Goal: Task Accomplishment & Management: Manage account settings

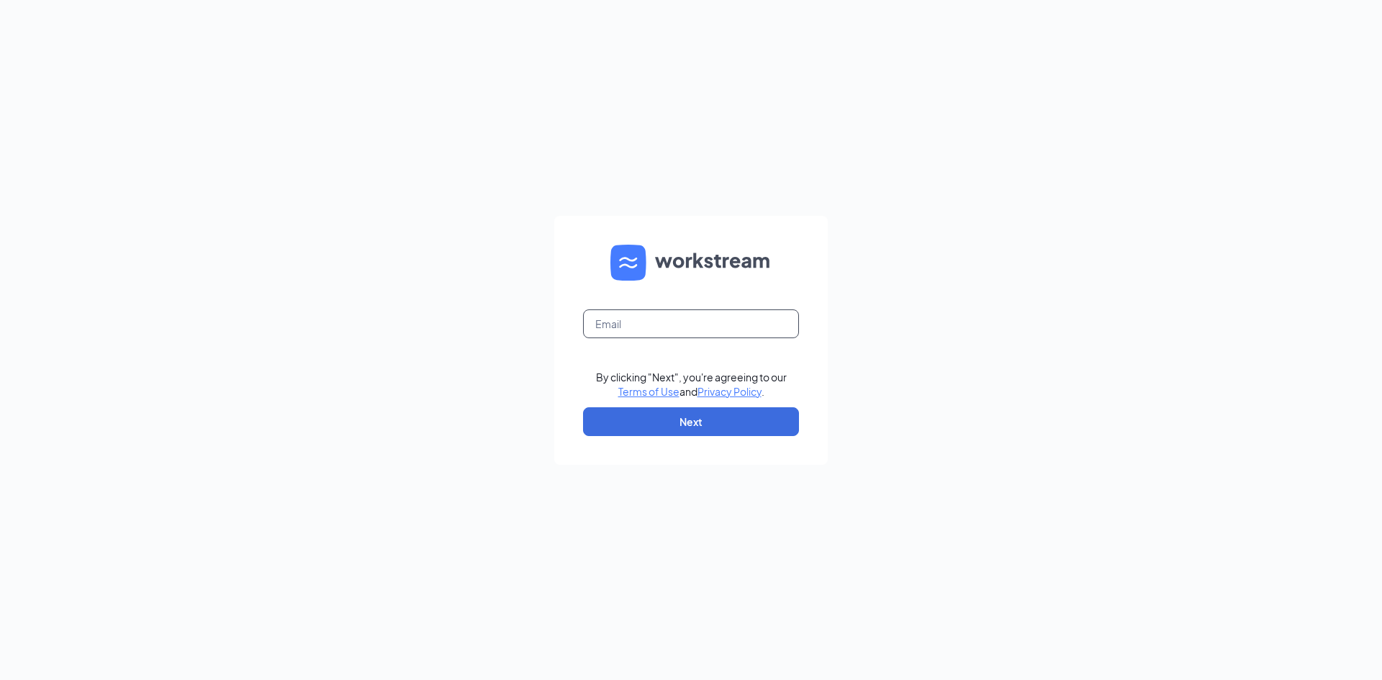
click at [638, 327] on input "text" at bounding box center [691, 323] width 216 height 29
type input "olivia.howard1@stcbrands.com"
click at [686, 430] on button "Next" at bounding box center [691, 421] width 216 height 29
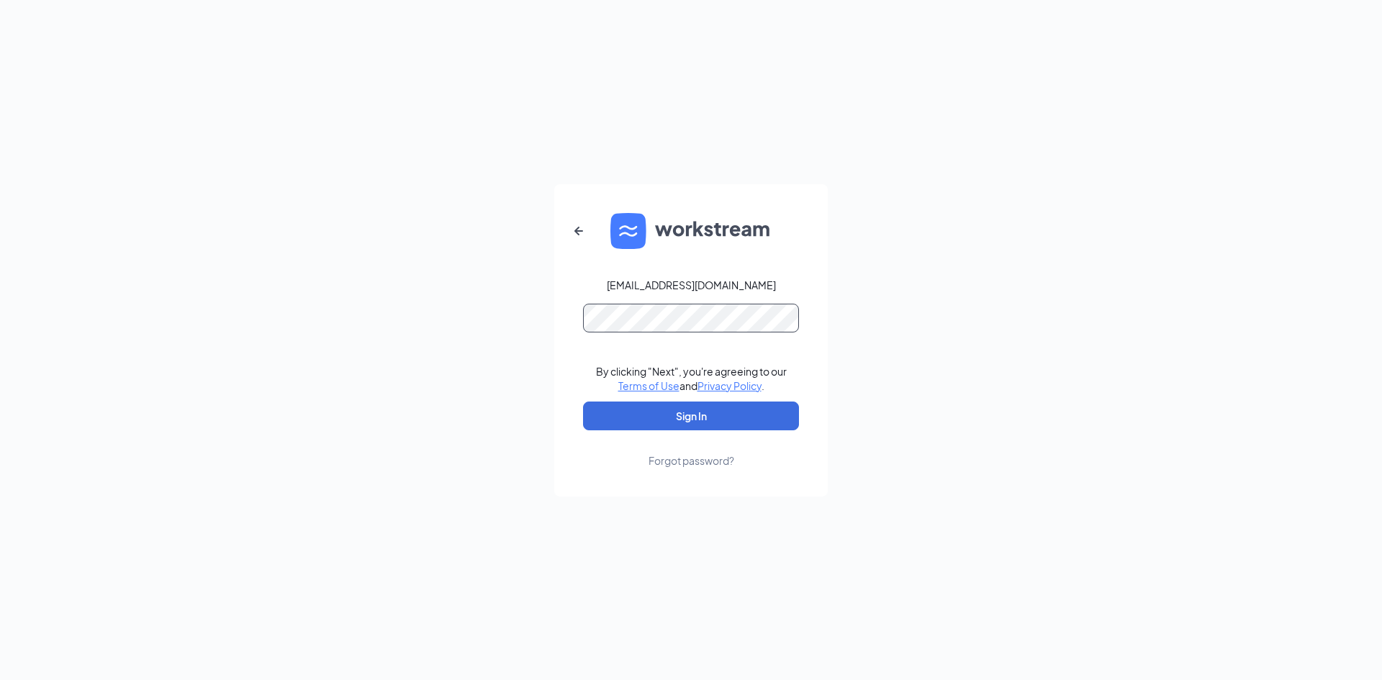
click at [583, 402] on button "Sign In" at bounding box center [691, 416] width 216 height 29
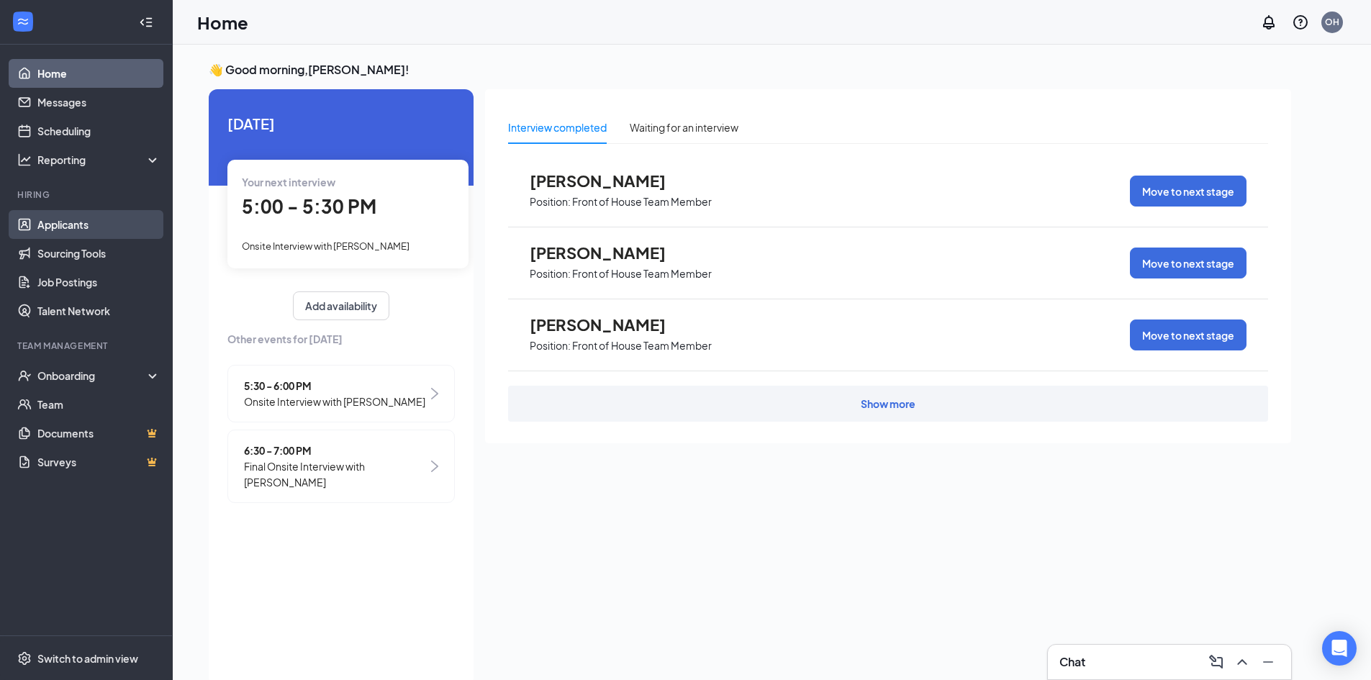
click at [88, 222] on link "Applicants" at bounding box center [98, 224] width 123 height 29
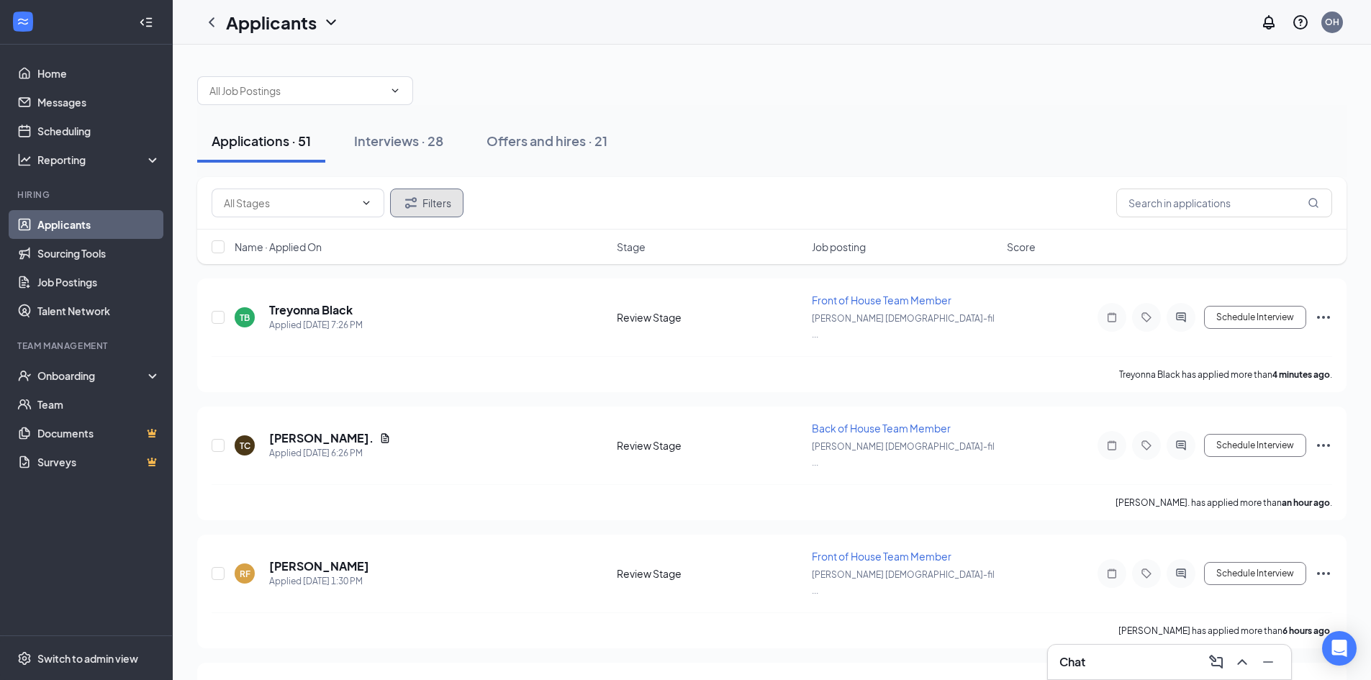
click at [438, 202] on button "Filters" at bounding box center [426, 203] width 73 height 29
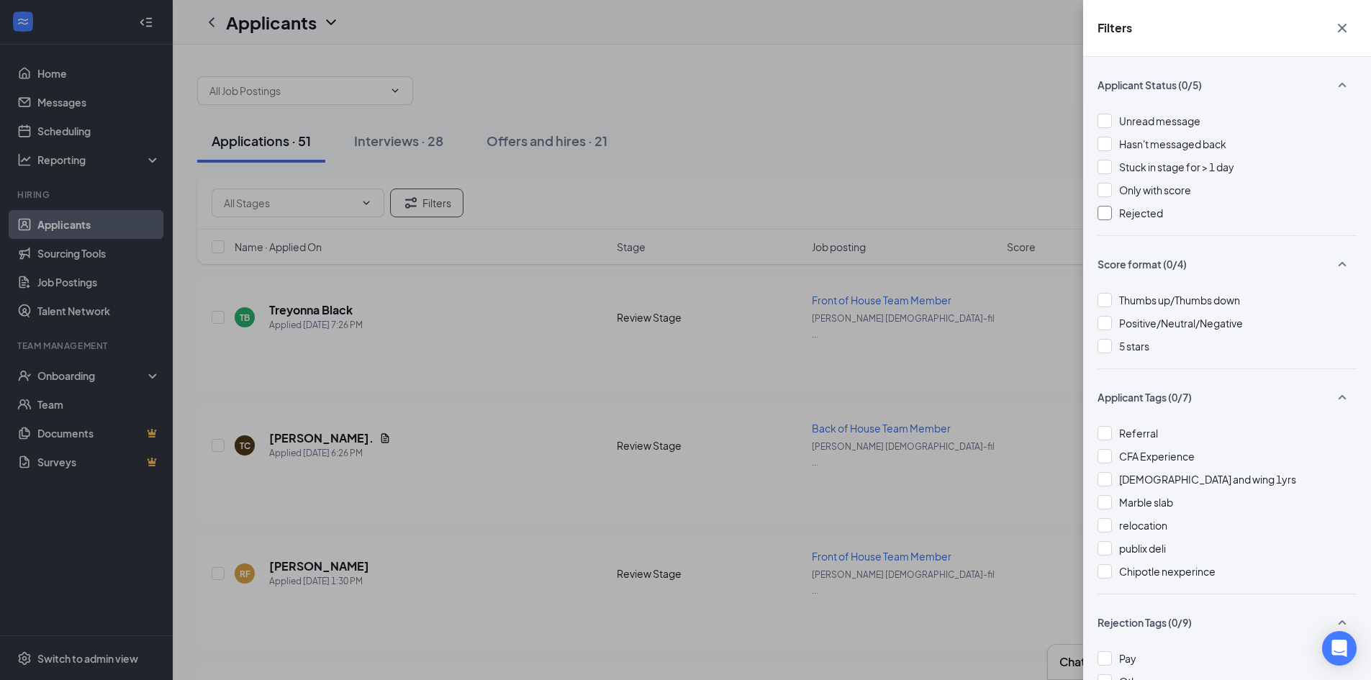
click at [1103, 215] on div at bounding box center [1104, 213] width 14 height 14
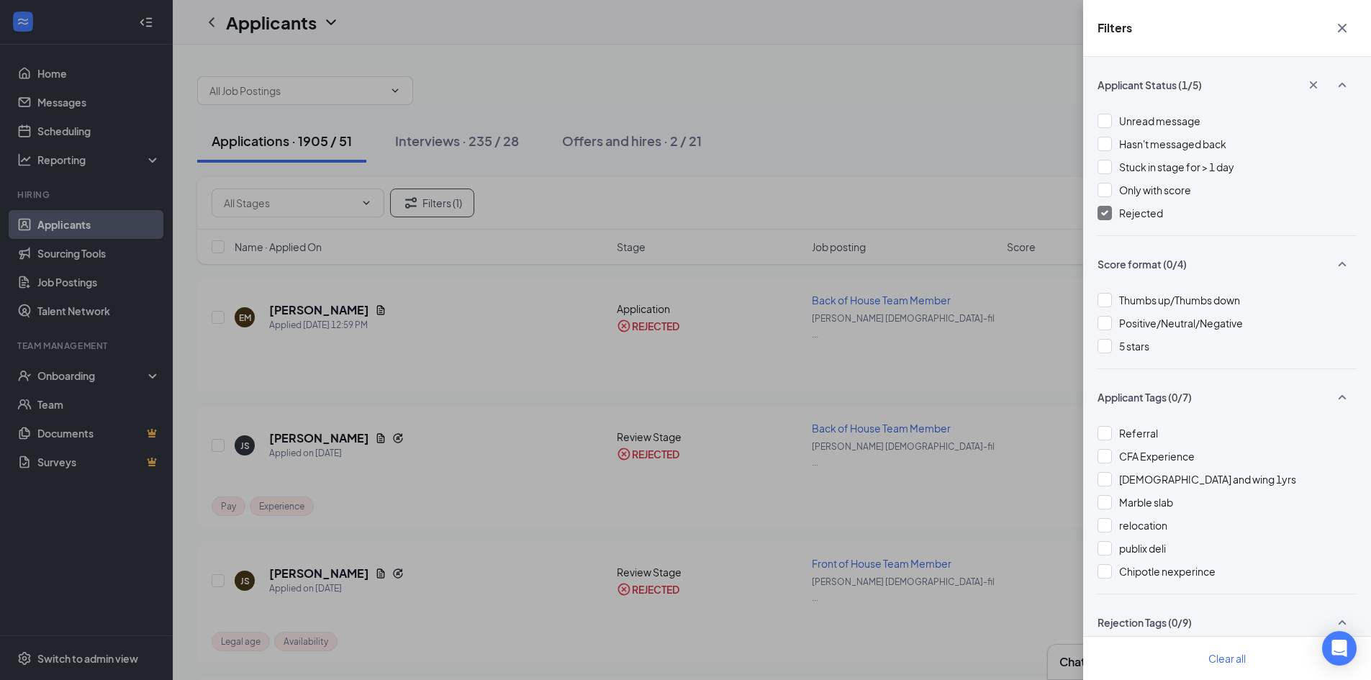
click at [1037, 124] on div "Filters Applicant Status (1/5) Unread message Hasn't messaged back Stuck in sta…" at bounding box center [685, 340] width 1371 height 680
click at [1332, 24] on button "button" at bounding box center [1342, 27] width 29 height 27
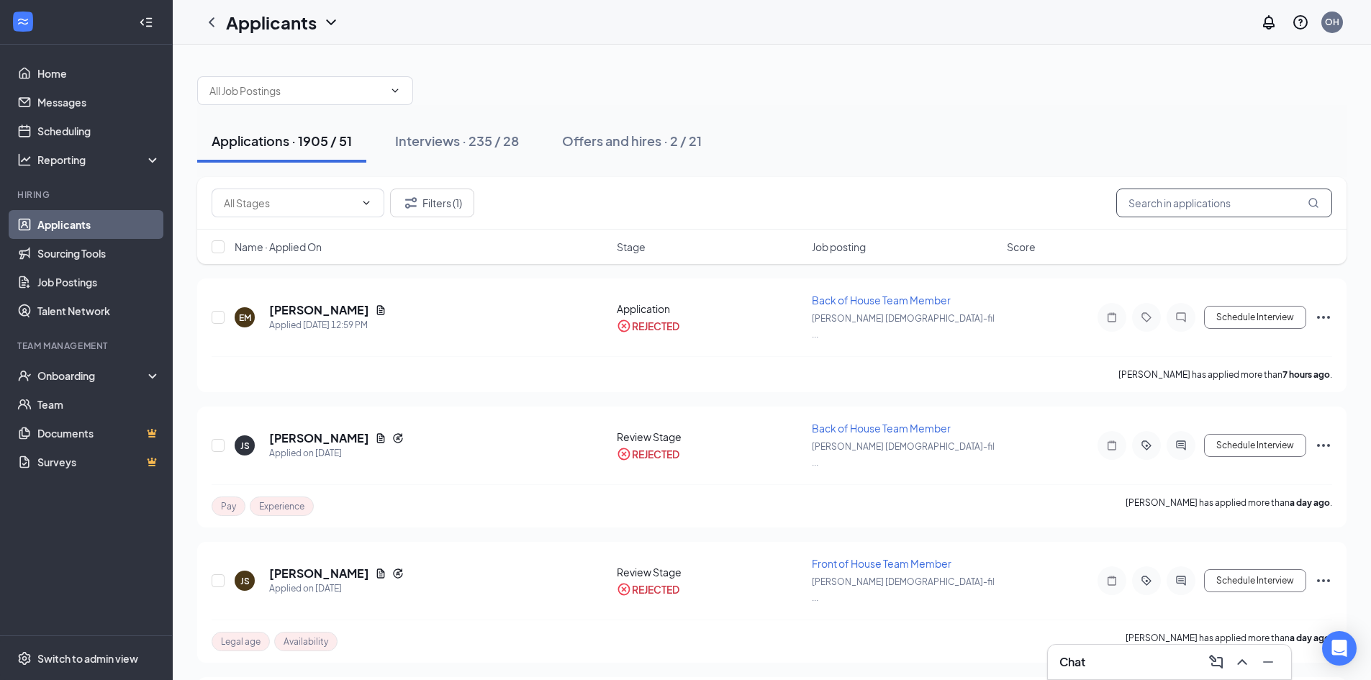
click at [1146, 202] on input "text" at bounding box center [1224, 203] width 216 height 29
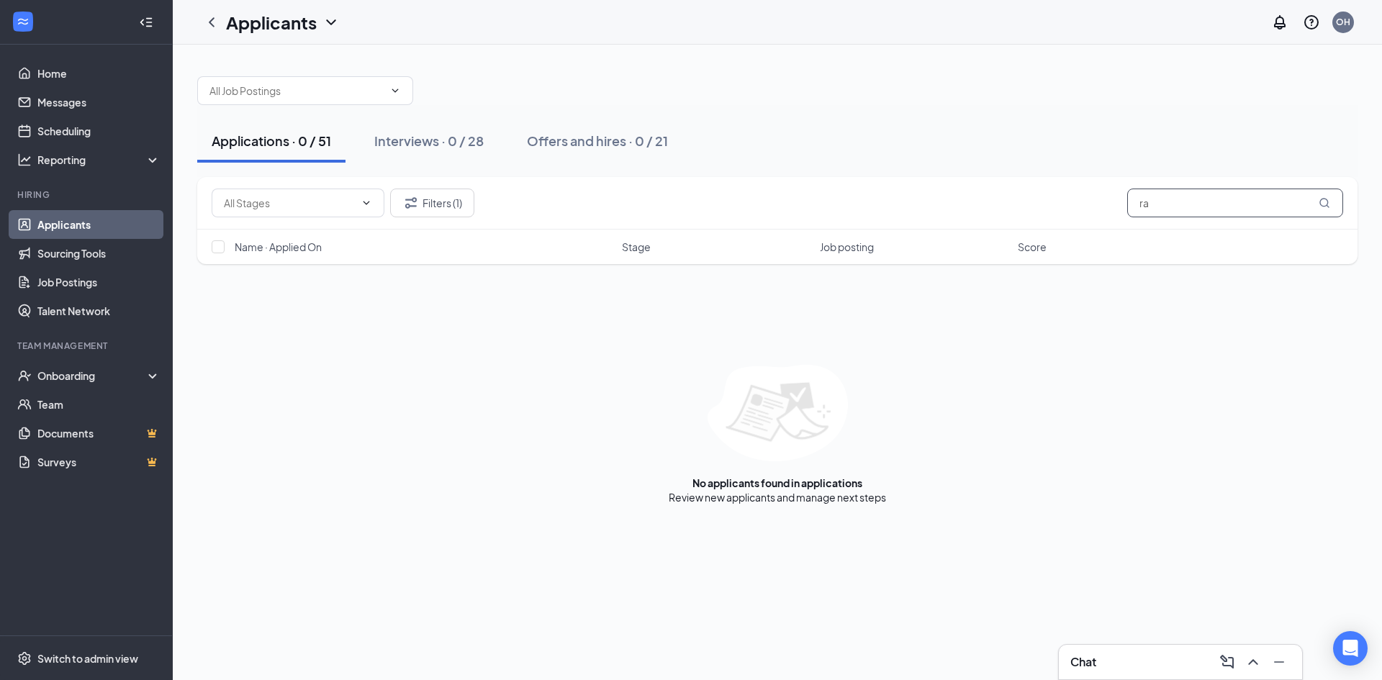
type input "r"
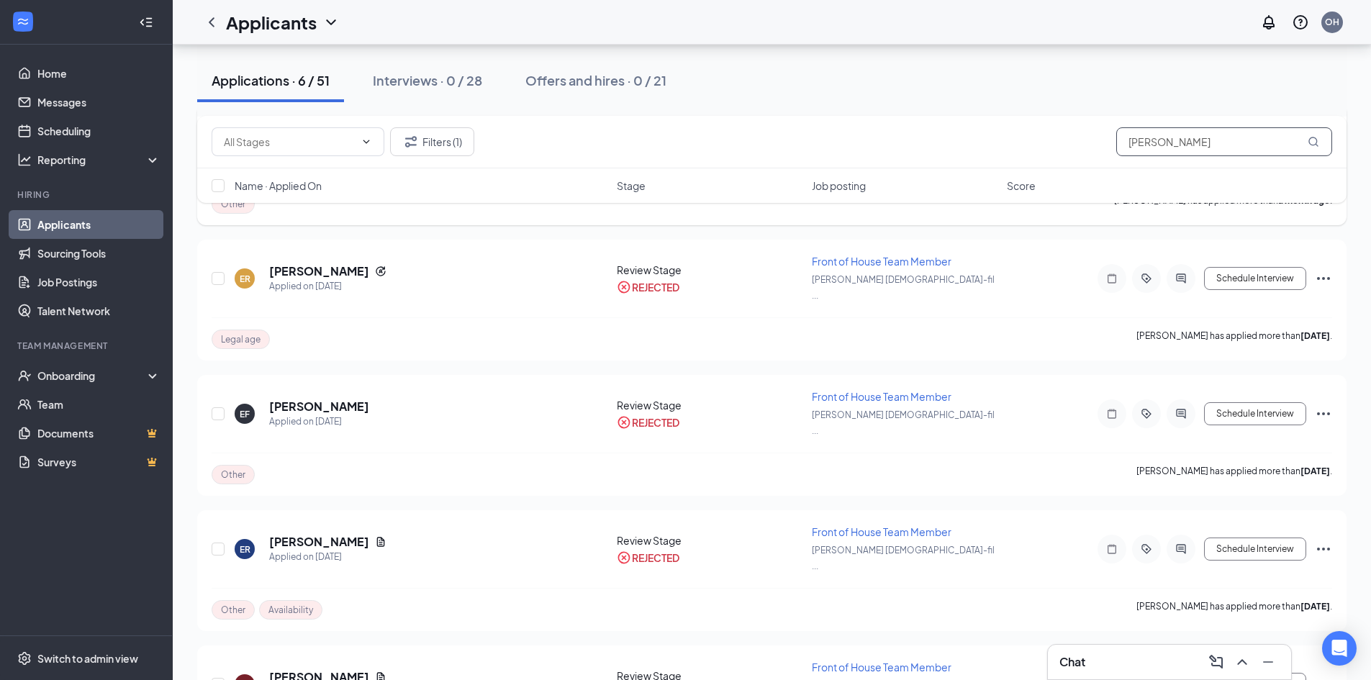
scroll to position [304, 0]
type input "e"
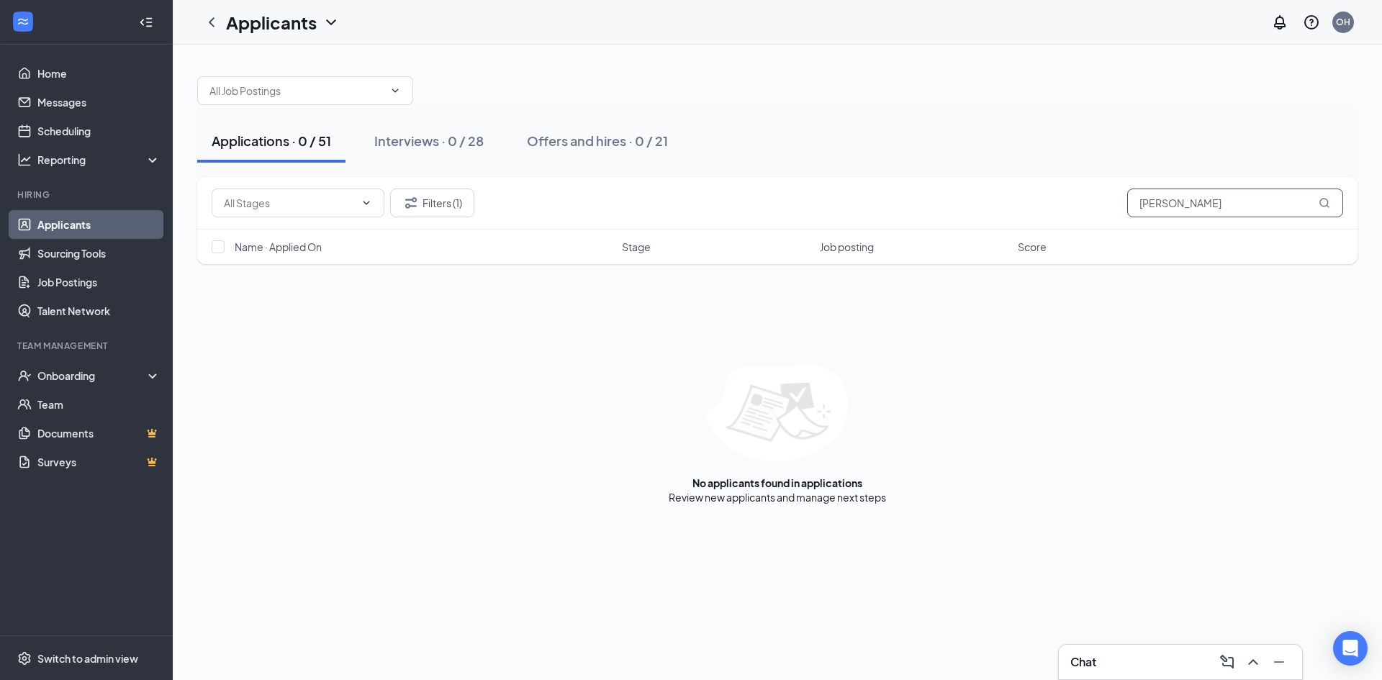
click at [1182, 205] on input "[PERSON_NAME]" at bounding box center [1235, 203] width 216 height 29
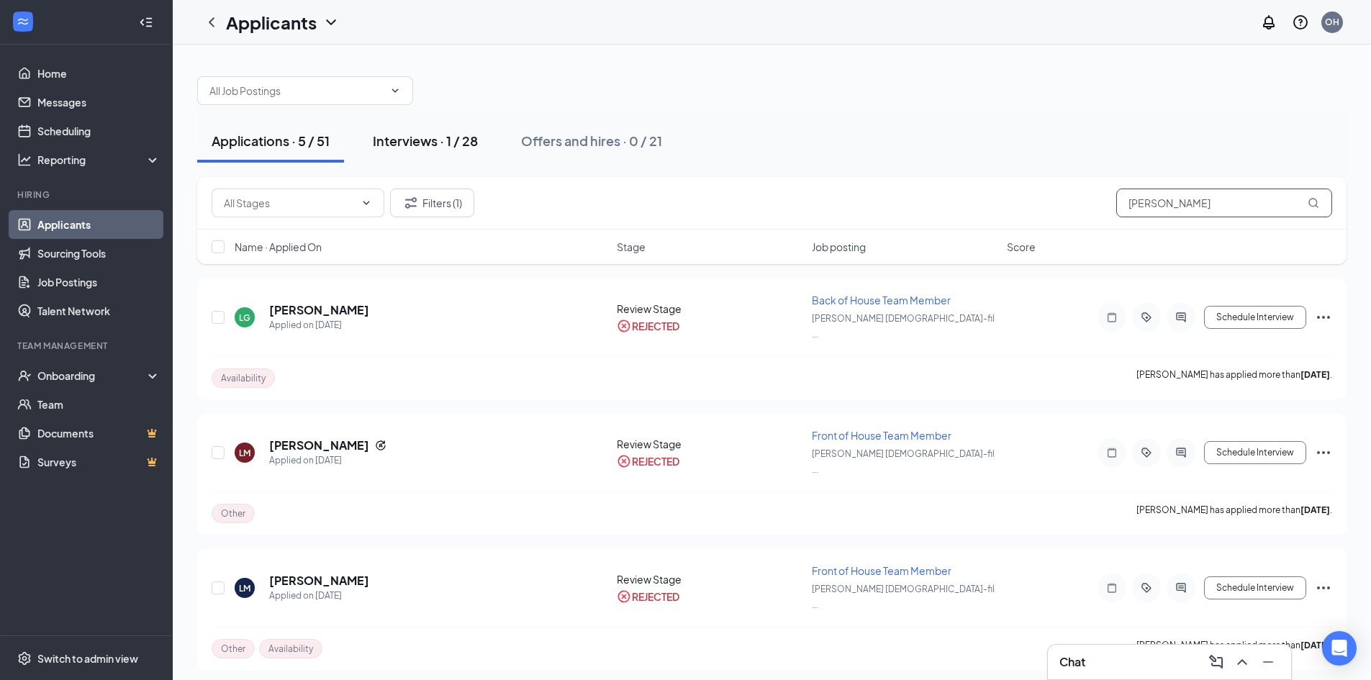
type input "[PERSON_NAME]"
click at [426, 142] on div "Interviews · 1 / 28" at bounding box center [425, 141] width 105 height 18
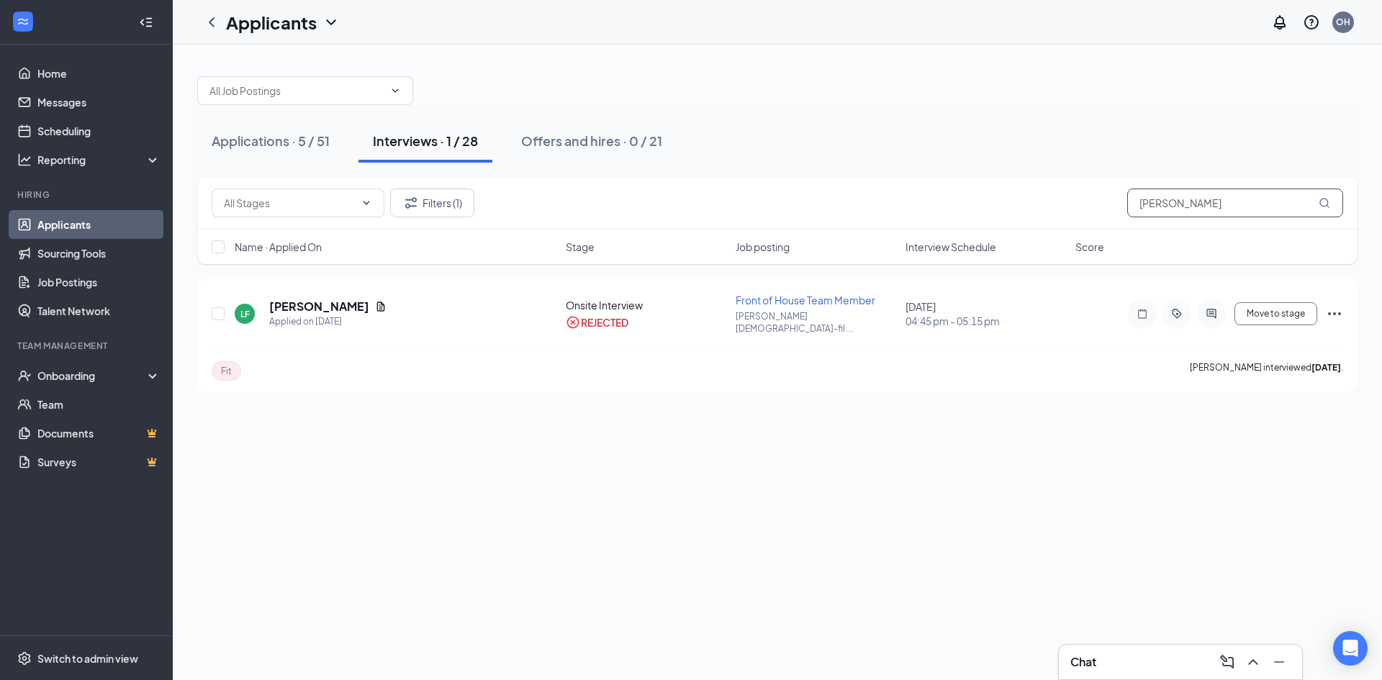
click at [1173, 207] on input "[PERSON_NAME]" at bounding box center [1235, 203] width 216 height 29
type input "l"
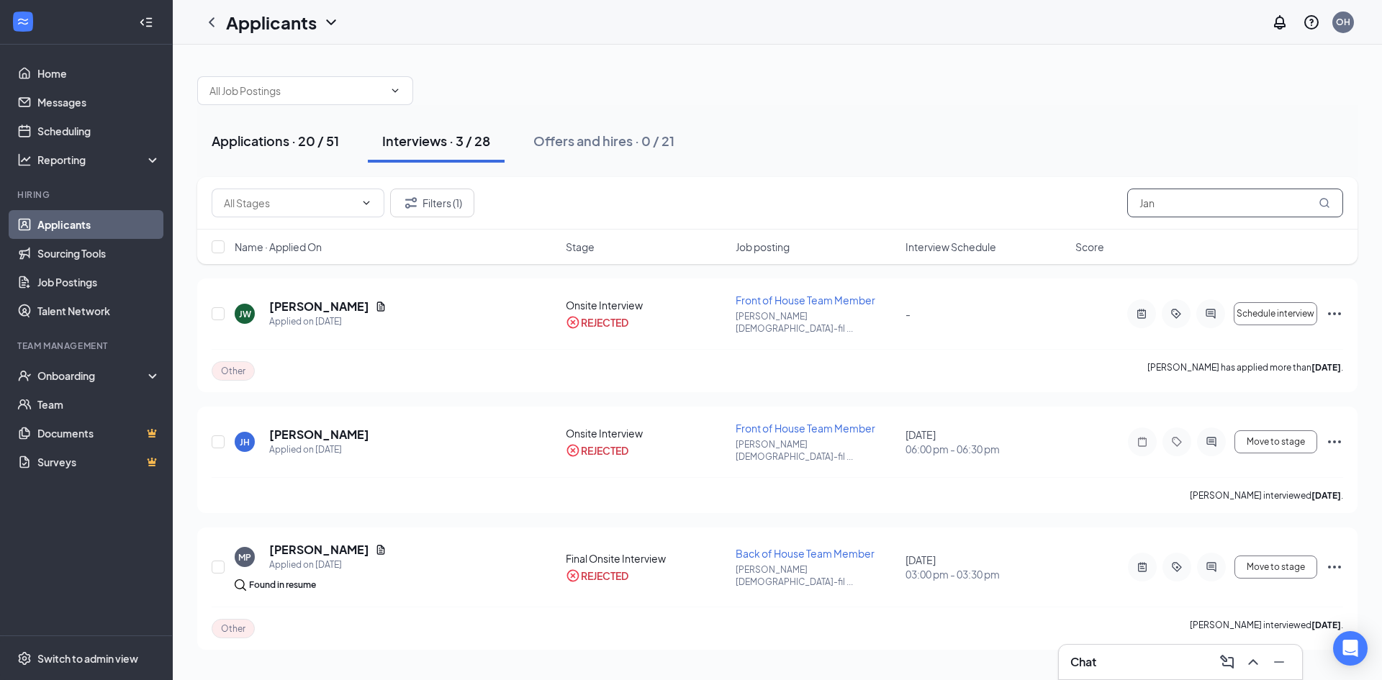
type input "Jan"
click at [280, 135] on div "Applications · 20 / 51" at bounding box center [275, 141] width 127 height 18
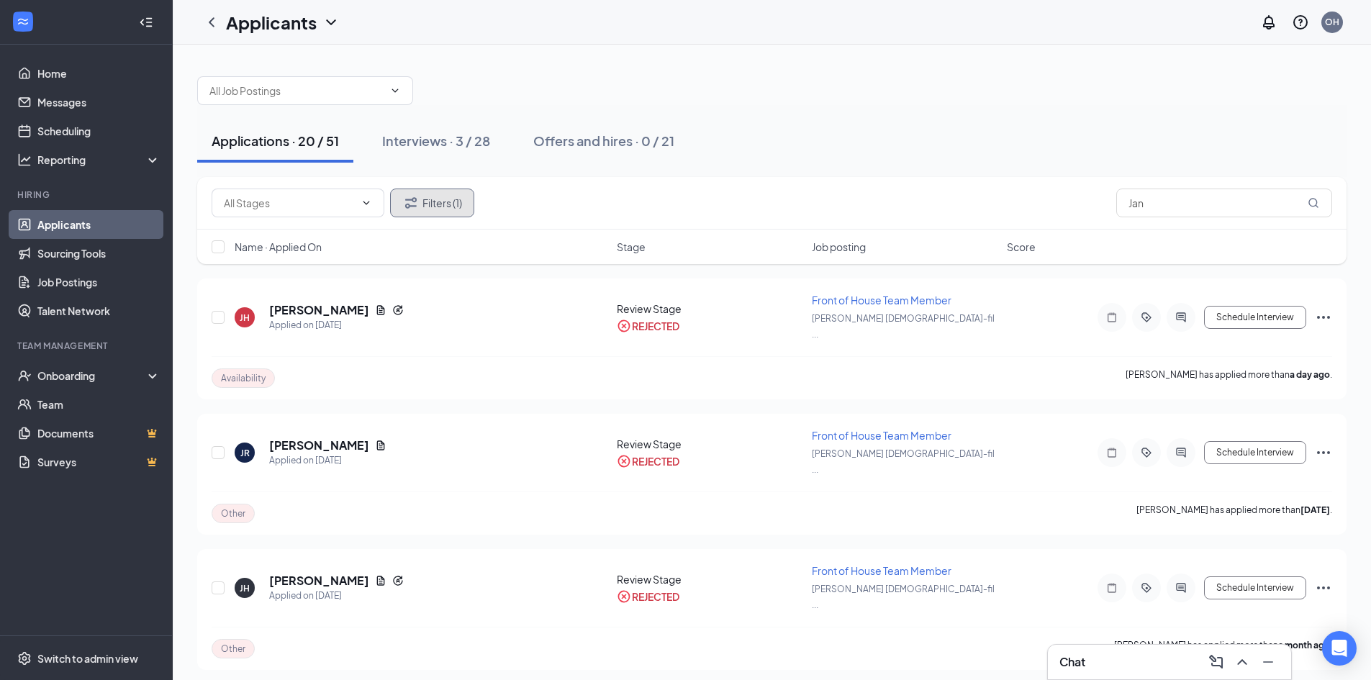
click at [440, 204] on button "Filters (1)" at bounding box center [432, 203] width 84 height 29
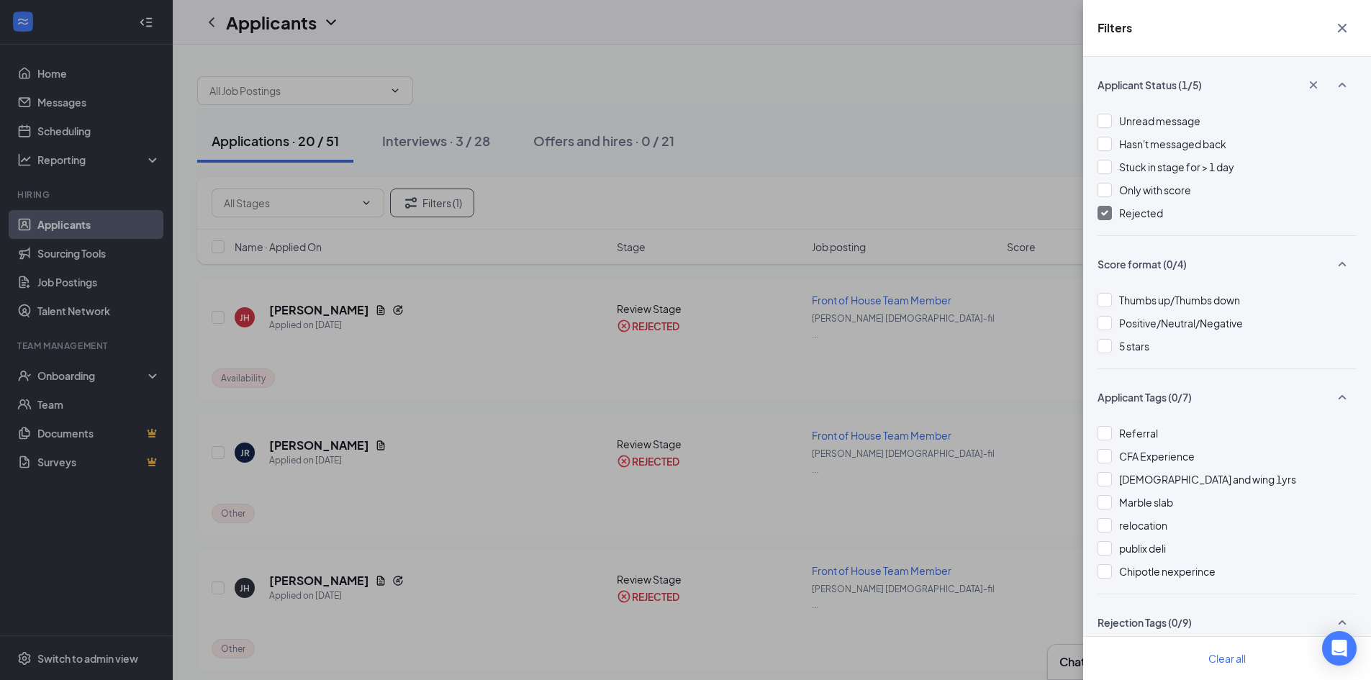
click at [1105, 212] on img at bounding box center [1104, 213] width 7 height 6
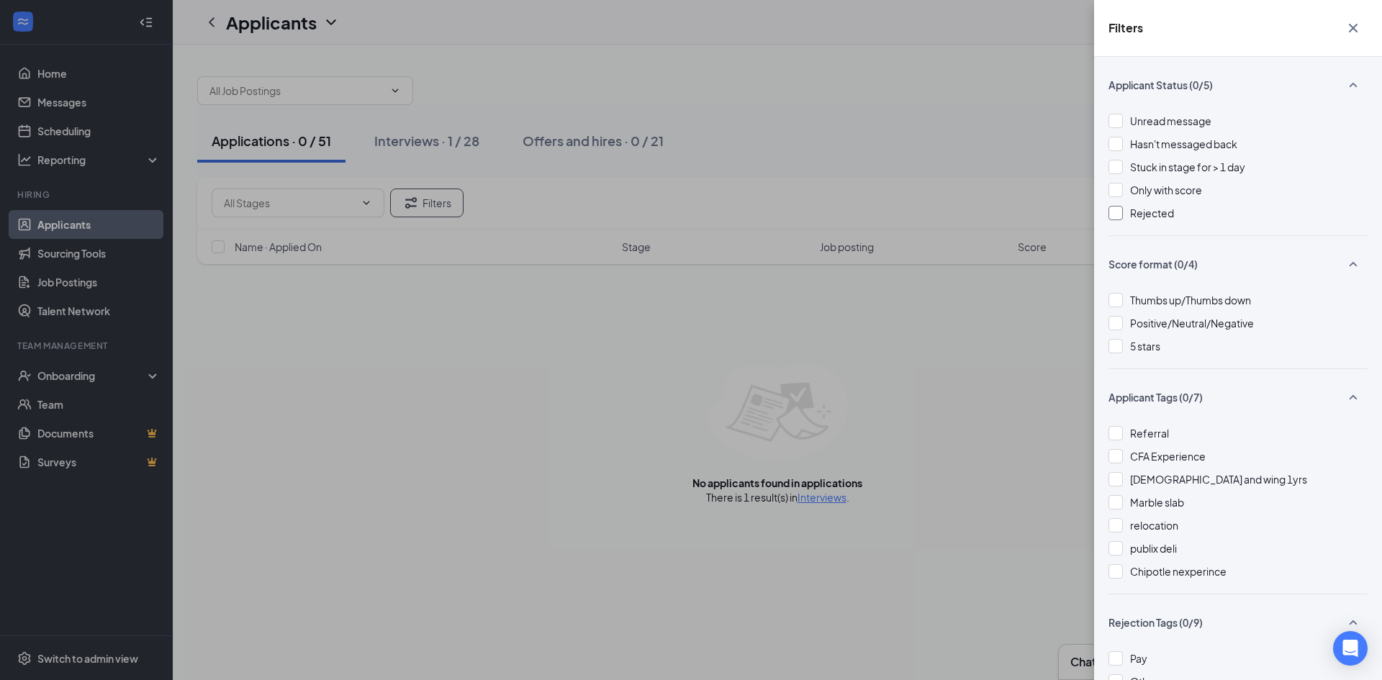
click at [1354, 26] on icon "Cross" at bounding box center [1352, 27] width 17 height 17
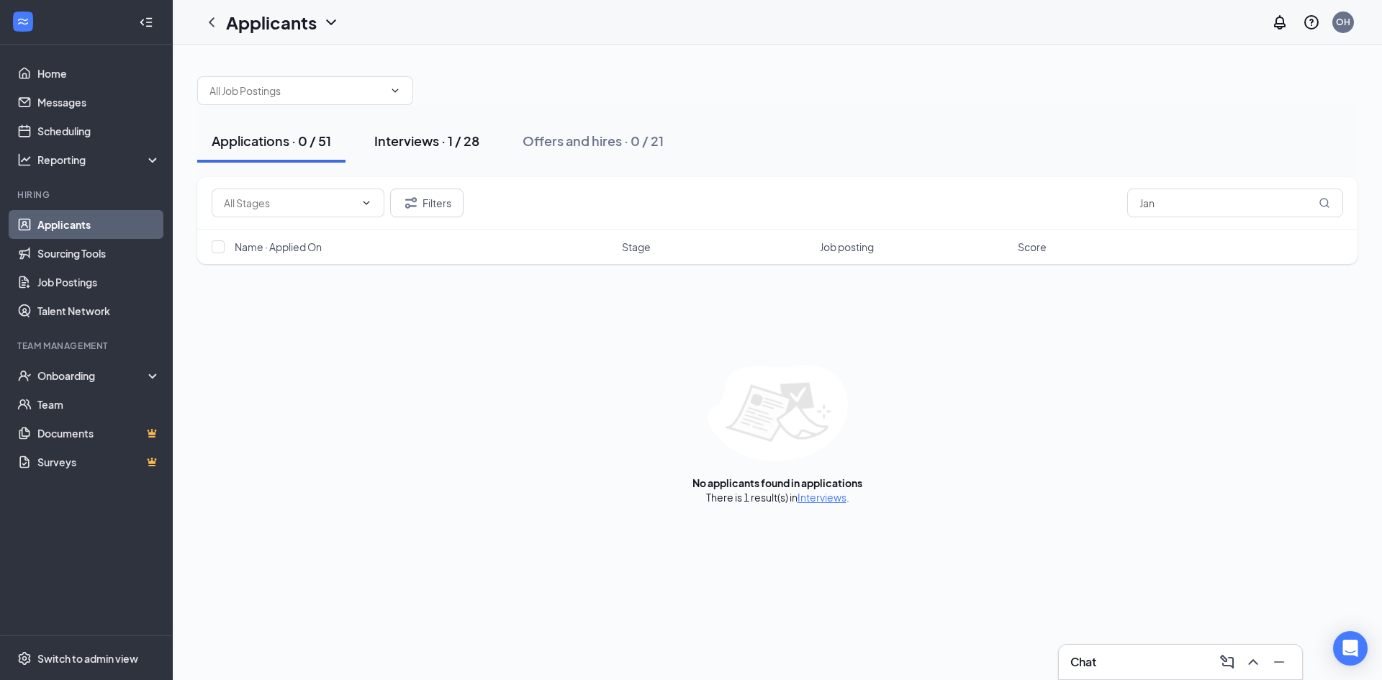
click at [400, 142] on div "Interviews · 1 / 28" at bounding box center [426, 141] width 105 height 18
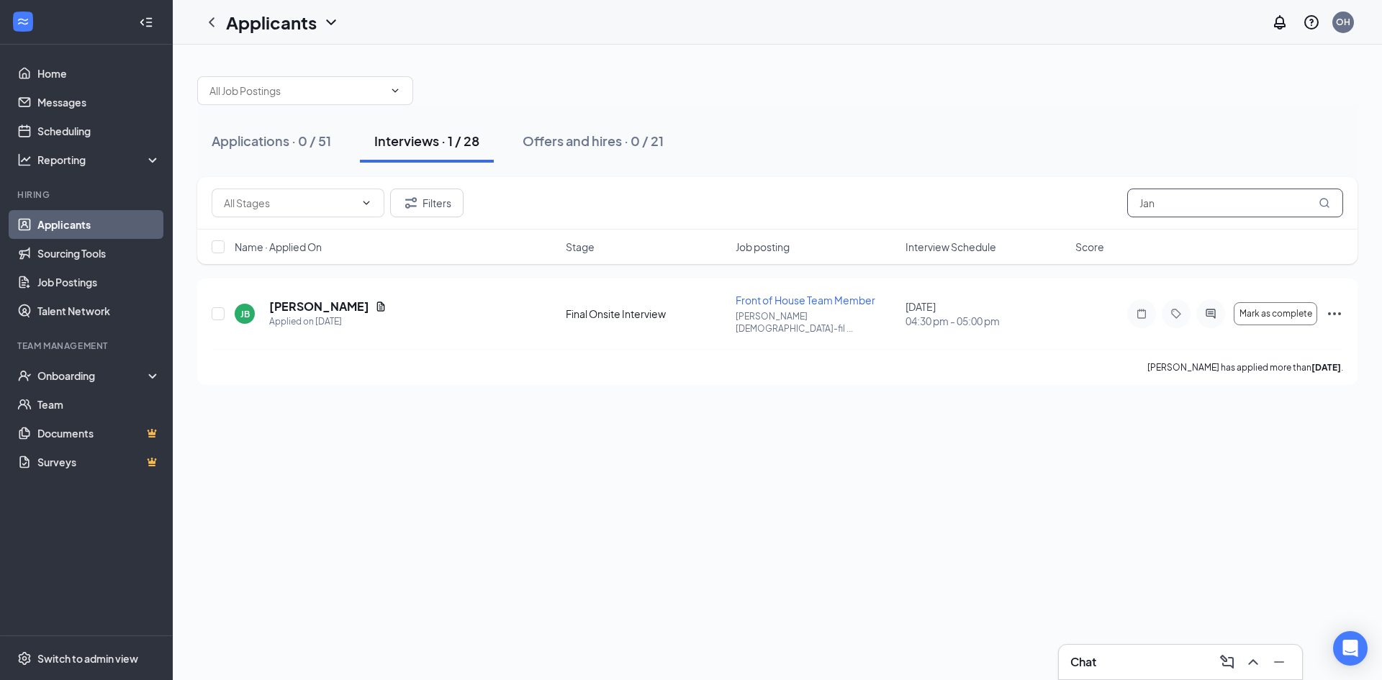
click at [1167, 202] on input "Jan" at bounding box center [1235, 203] width 216 height 29
type input "k"
type input "[PERSON_NAME]"
click at [1333, 307] on icon "Ellipses" at bounding box center [1334, 313] width 17 height 17
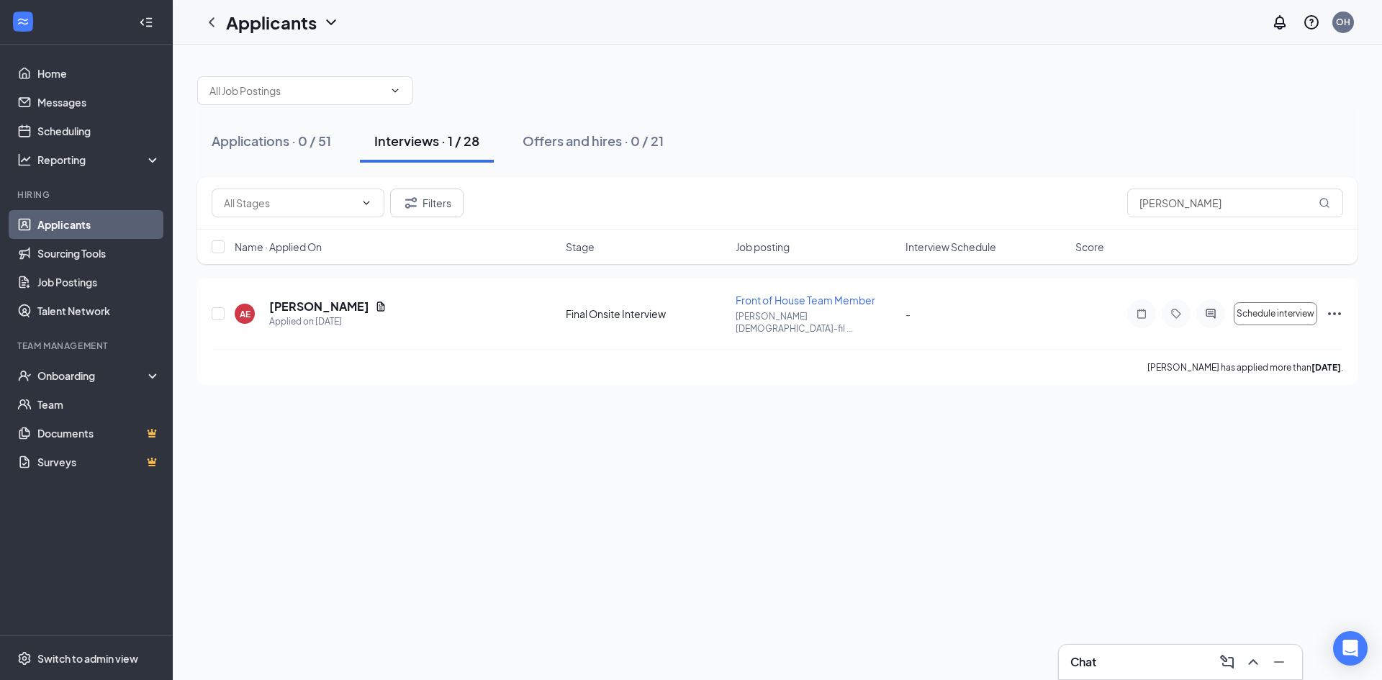
drag, startPoint x: 854, startPoint y: 454, endPoint x: 539, endPoint y: 323, distance: 341.3
click at [851, 449] on div "Applications · 0 / 51 Interviews · 1 / 28 Offers and hires · 0 / 21 Filters [PE…" at bounding box center [777, 362] width 1209 height 635
click at [319, 299] on h5 "[PERSON_NAME]" at bounding box center [319, 307] width 100 height 16
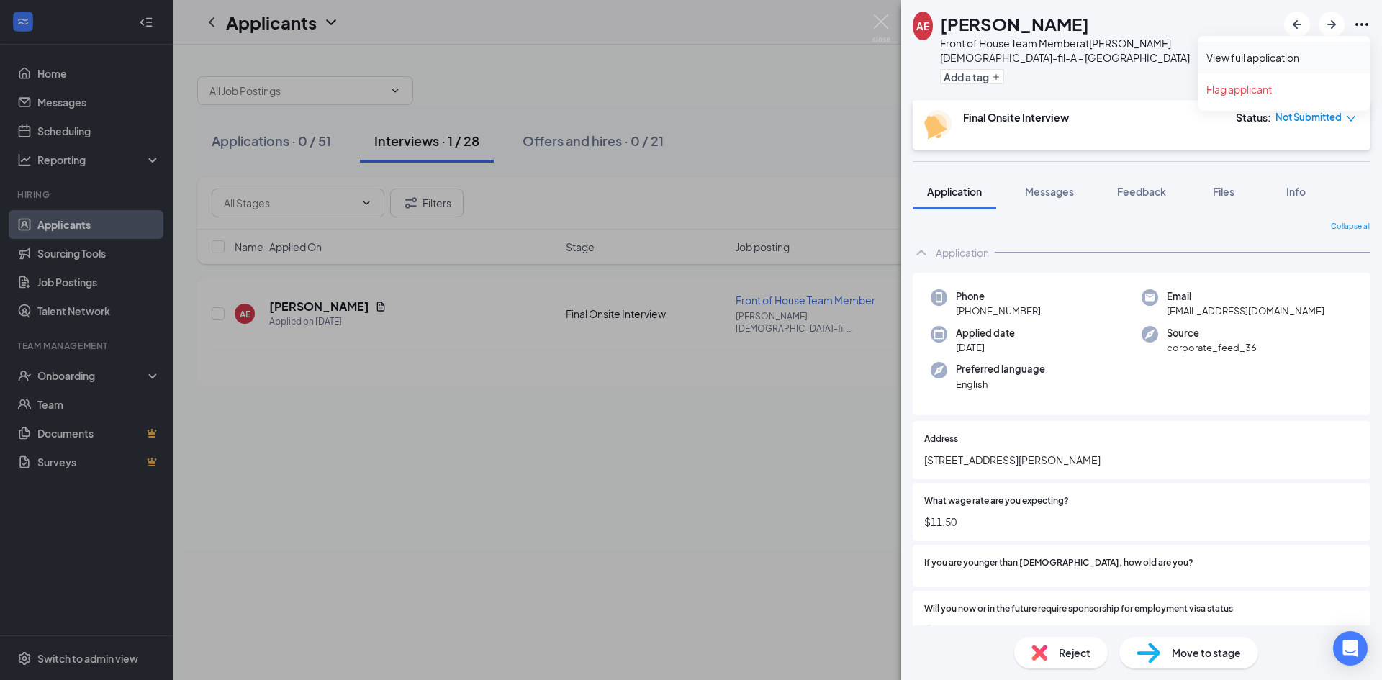
click at [1279, 56] on link "View full application" at bounding box center [1283, 57] width 155 height 14
click at [1067, 655] on span "Reject" at bounding box center [1075, 653] width 32 height 16
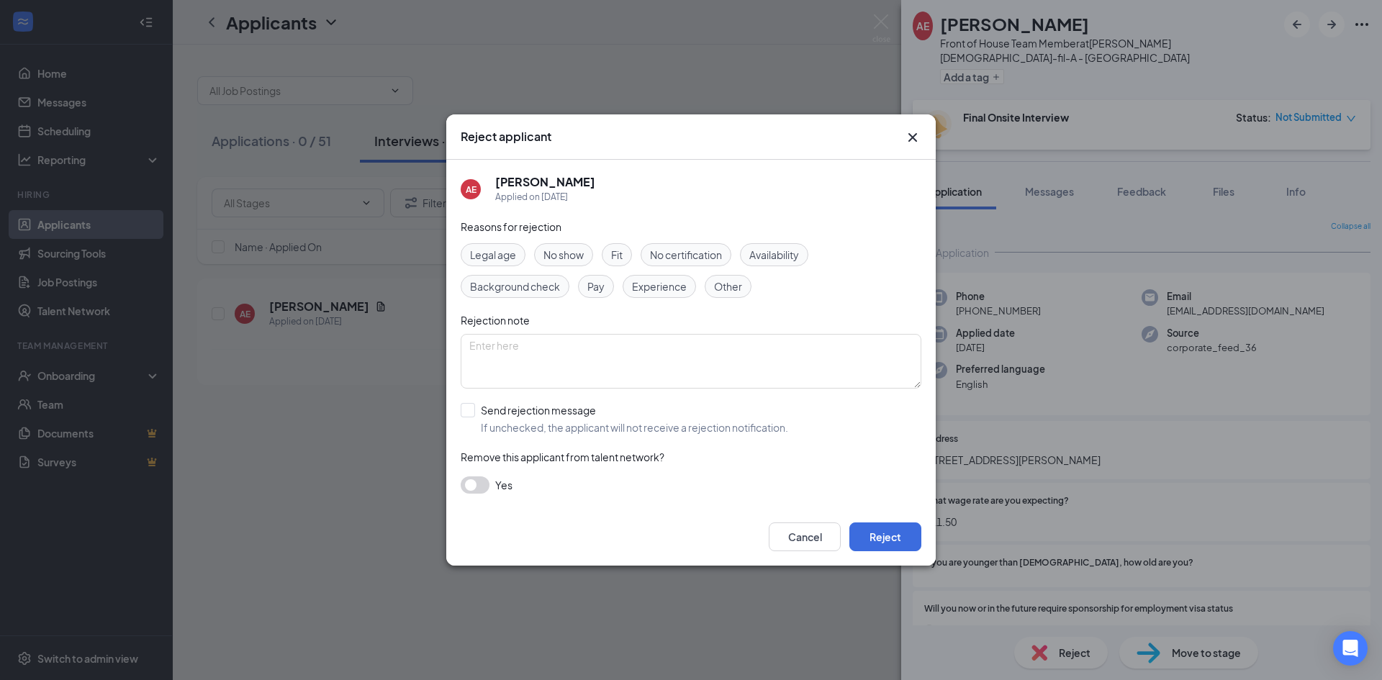
click at [727, 284] on span "Other" at bounding box center [728, 287] width 28 height 16
click at [464, 409] on input "Send rejection message If unchecked, the applicant will not receive a rejection…" at bounding box center [624, 419] width 327 height 32
checkbox input "true"
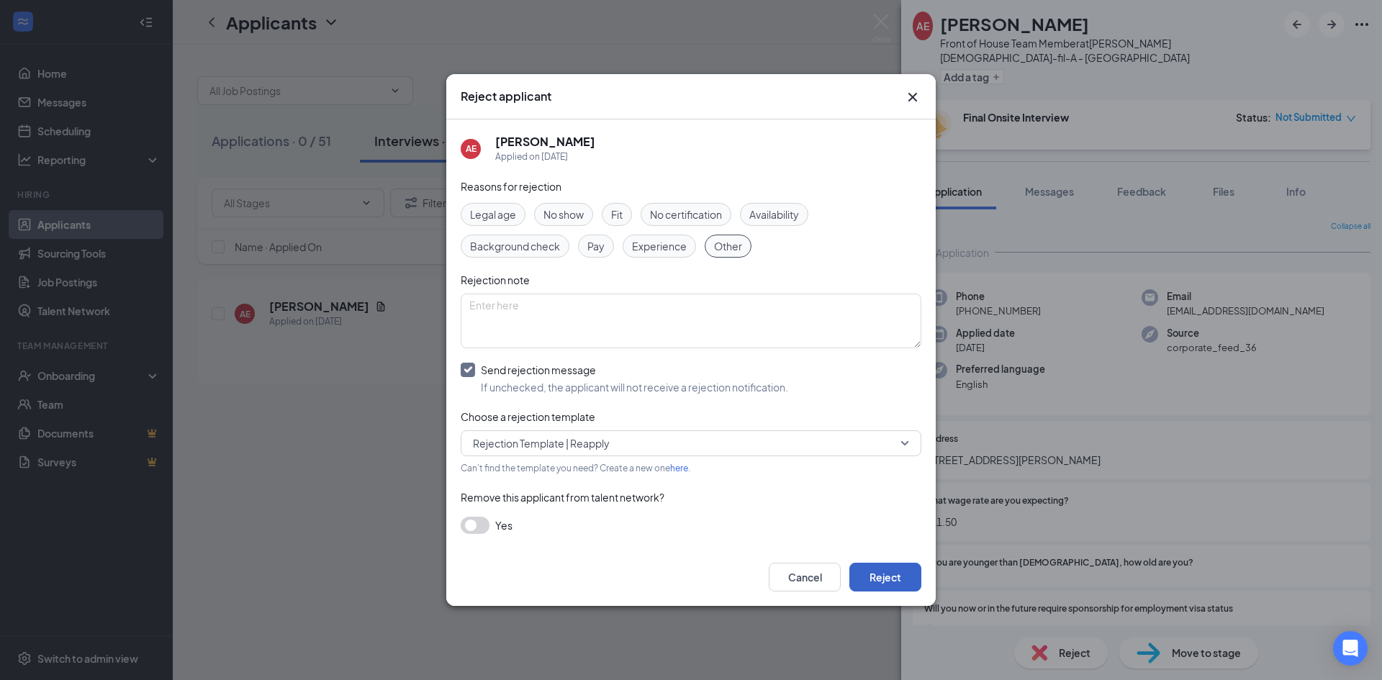
click at [875, 579] on button "Reject" at bounding box center [885, 577] width 72 height 29
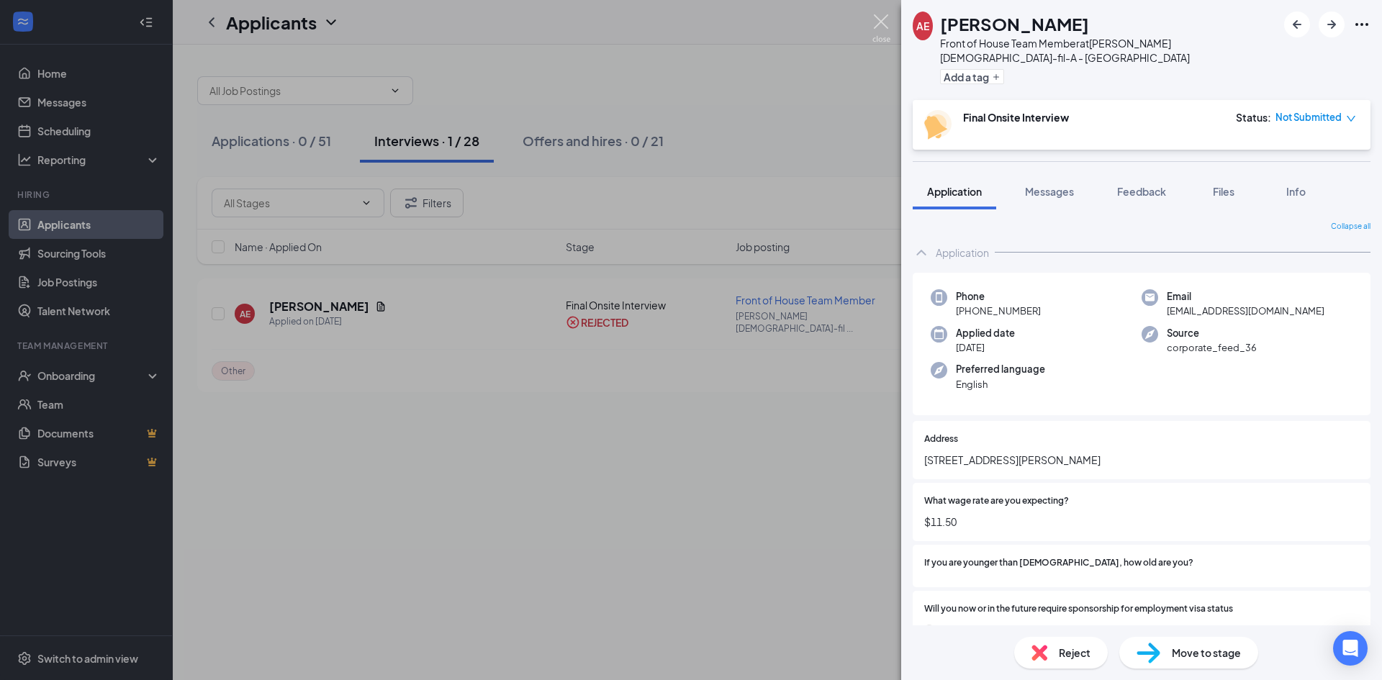
click at [882, 20] on img at bounding box center [881, 28] width 18 height 28
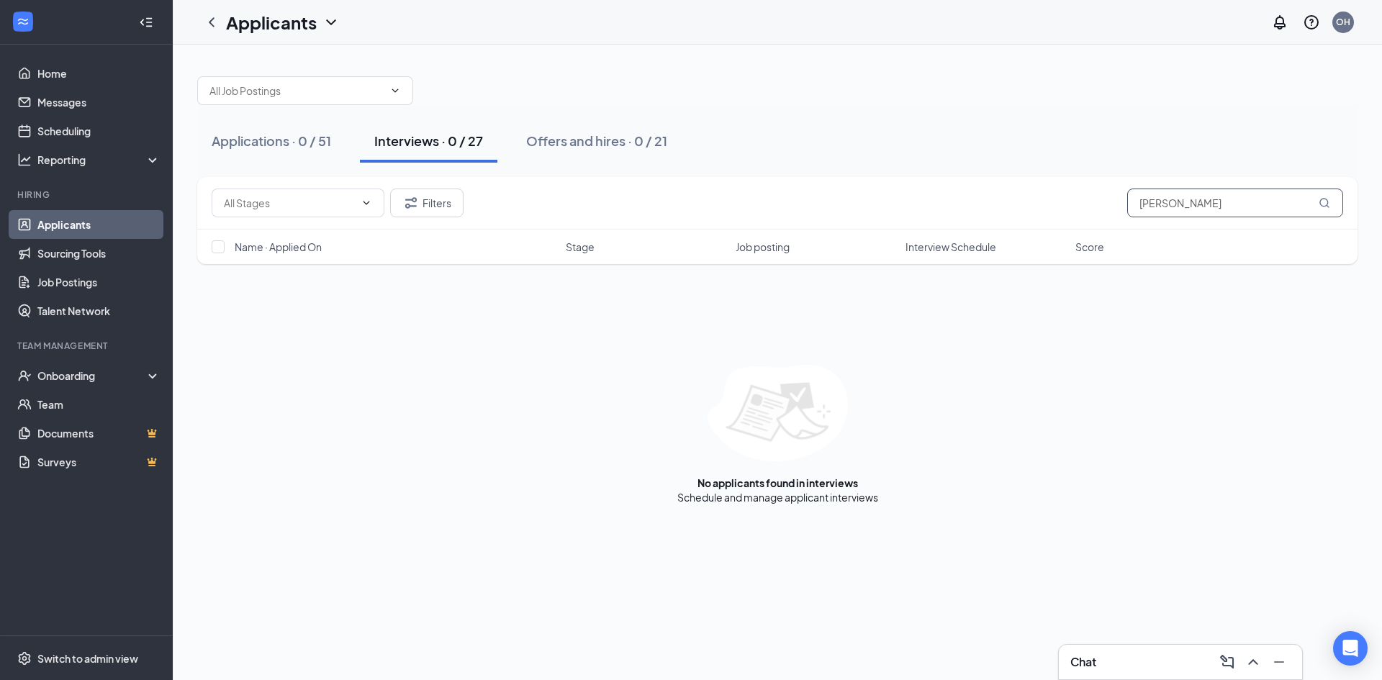
click at [1178, 207] on input "[PERSON_NAME]" at bounding box center [1235, 203] width 216 height 29
type input "trey"
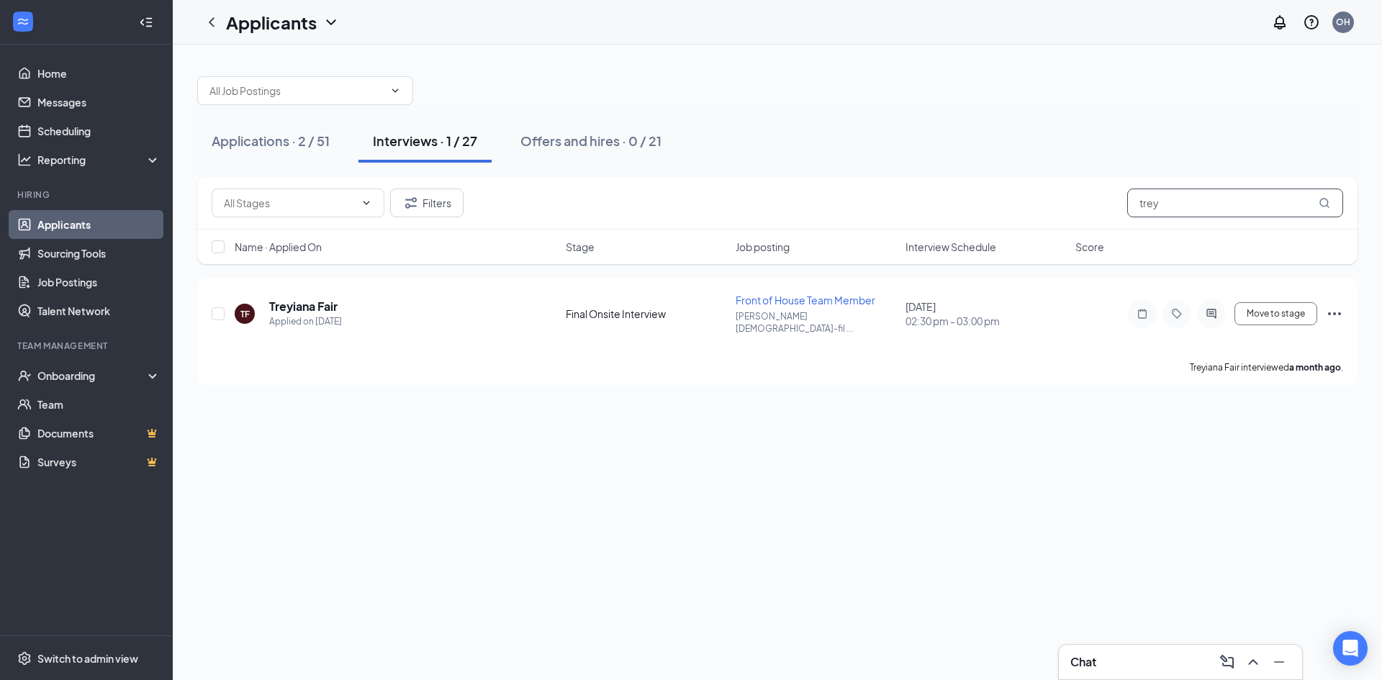
click at [1169, 201] on input "trey" at bounding box center [1235, 203] width 216 height 29
type input "jalen"
click at [319, 301] on h5 "[PERSON_NAME]" at bounding box center [319, 307] width 100 height 16
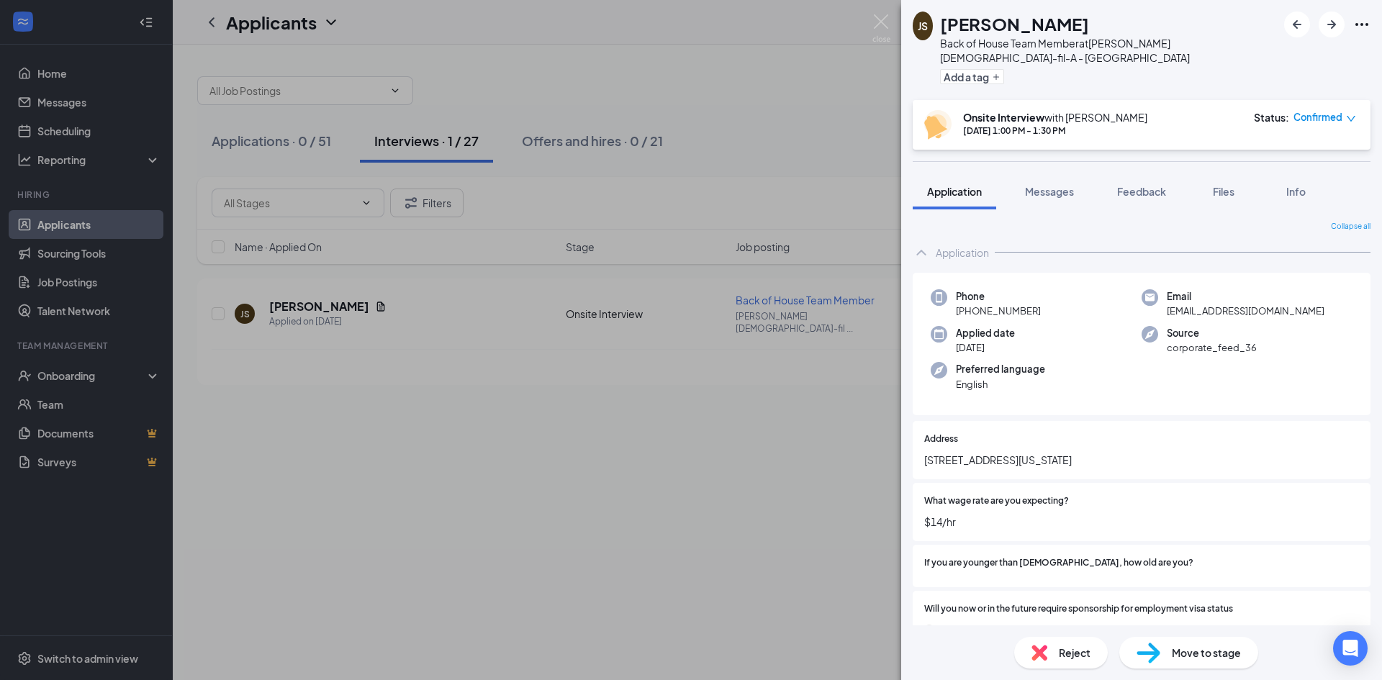
click at [1169, 648] on div "Move to stage" at bounding box center [1188, 653] width 139 height 32
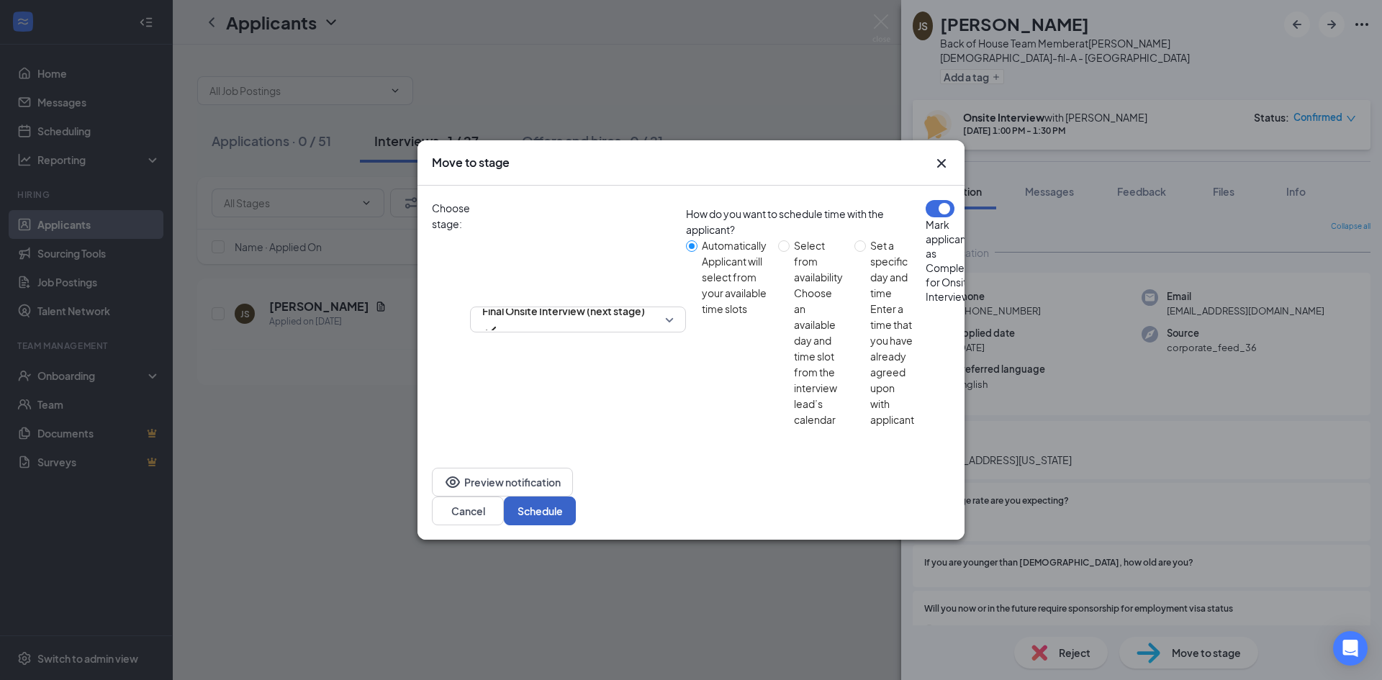
click at [576, 497] on button "Schedule" at bounding box center [540, 511] width 72 height 29
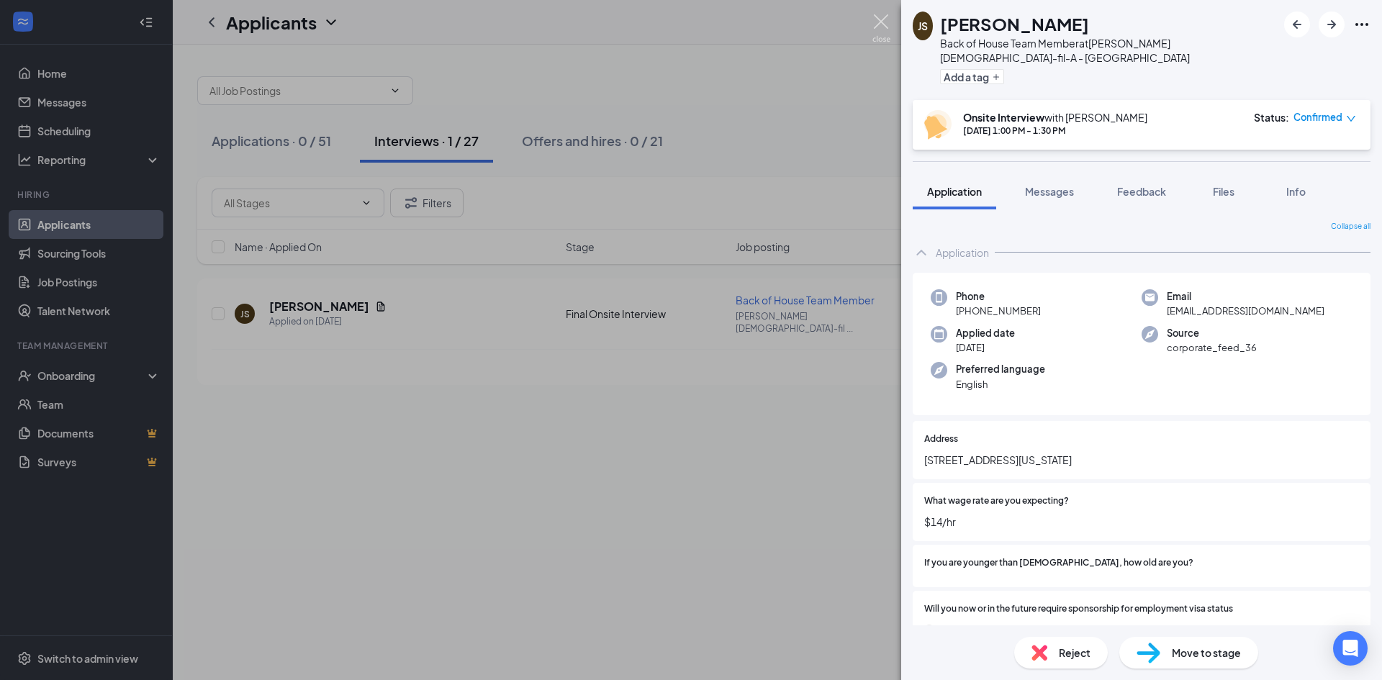
click at [882, 17] on img at bounding box center [881, 28] width 18 height 28
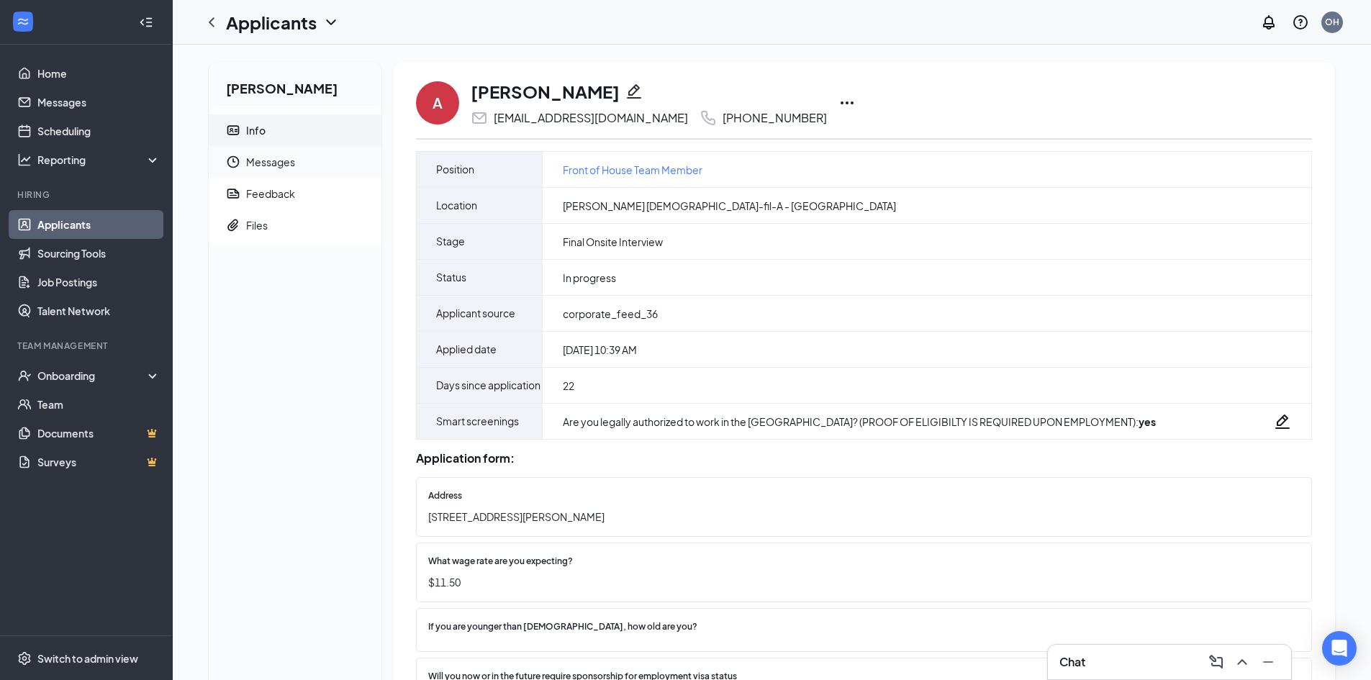
click at [277, 162] on span "Messages" at bounding box center [308, 162] width 124 height 32
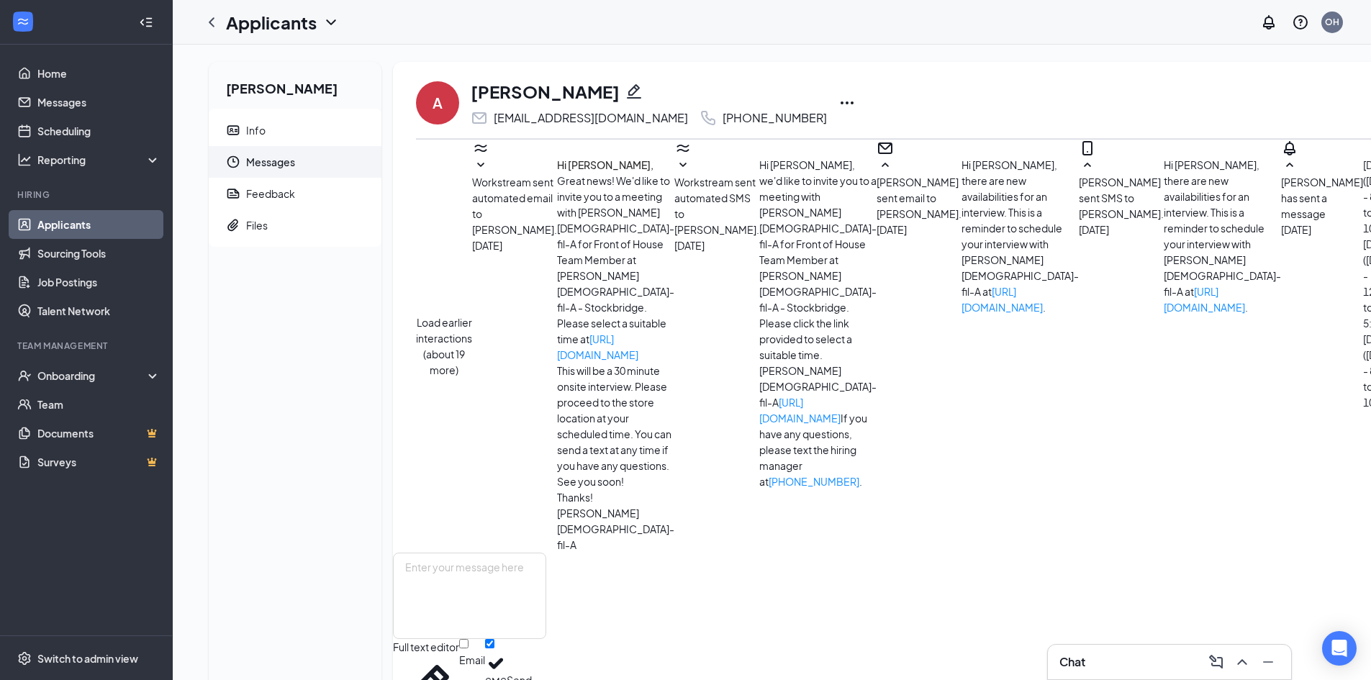
click at [472, 314] on button "Load earlier interactions (about 19 more)" at bounding box center [444, 345] width 56 height 63
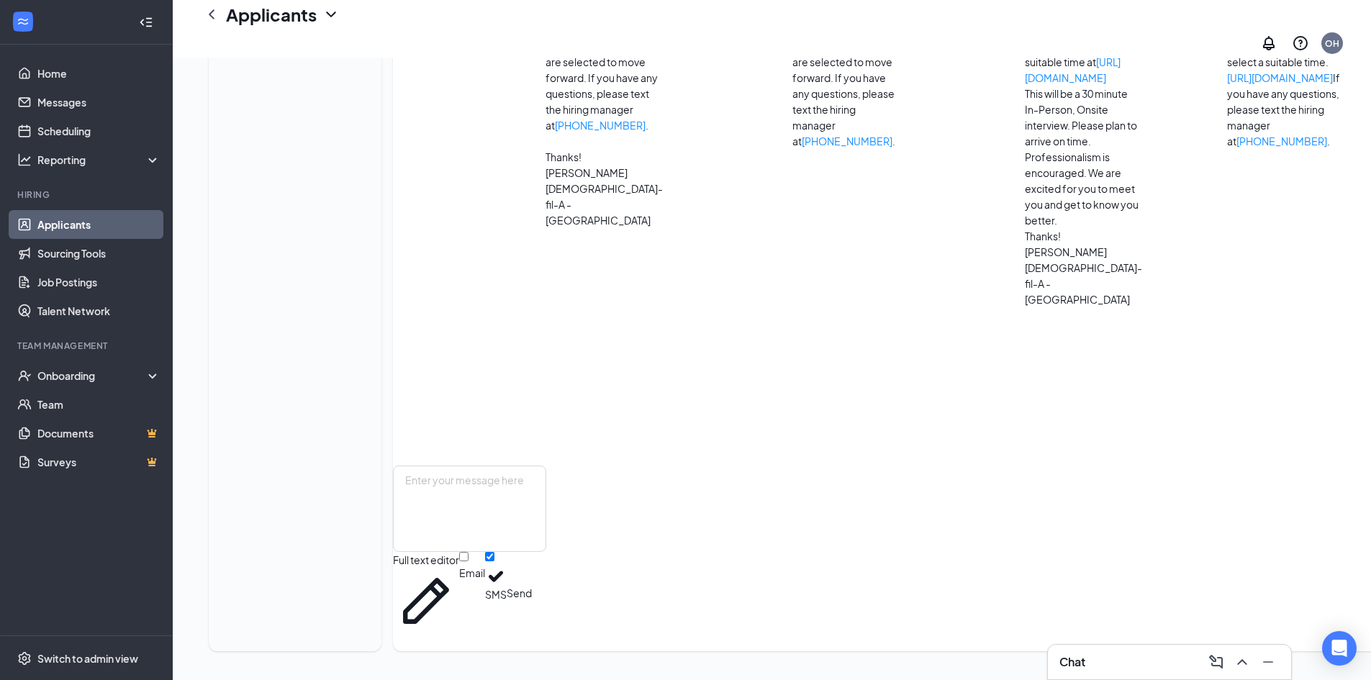
scroll to position [792, 0]
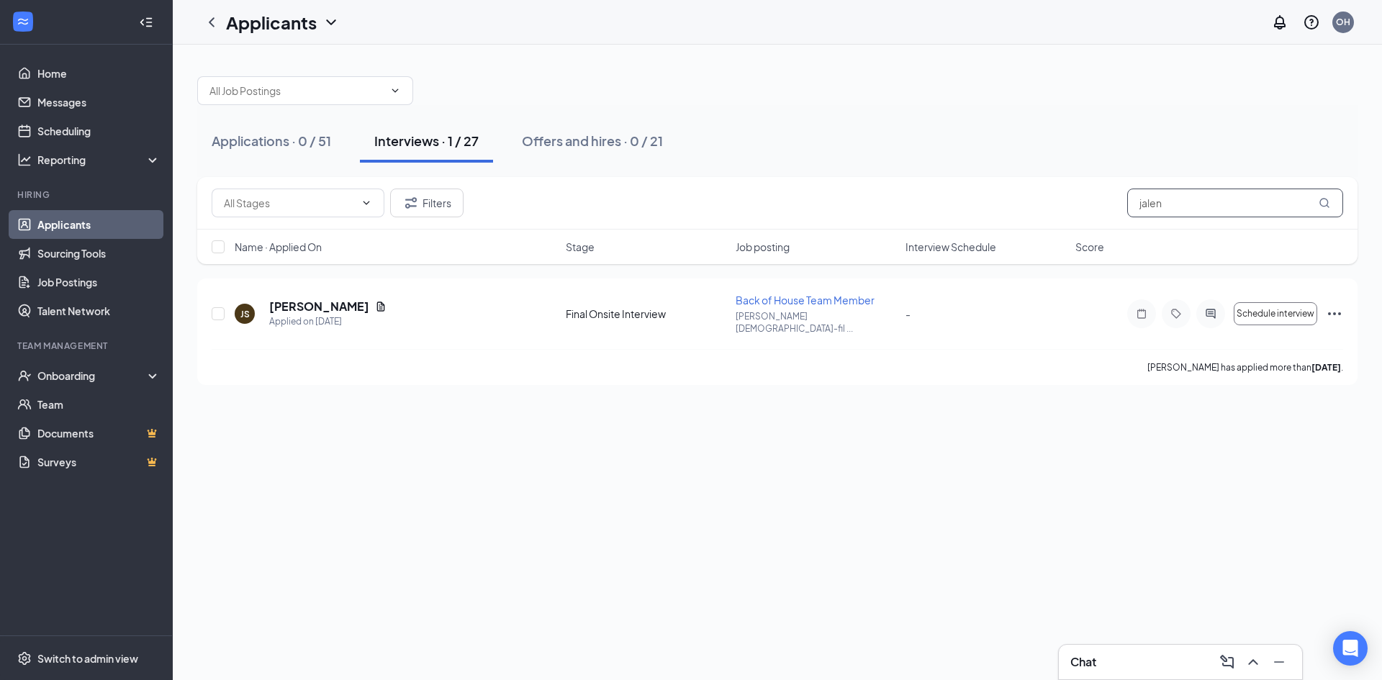
click at [1180, 204] on input "jalen" at bounding box center [1235, 203] width 216 height 29
click at [1215, 308] on icon "ActiveChat" at bounding box center [1210, 314] width 17 height 12
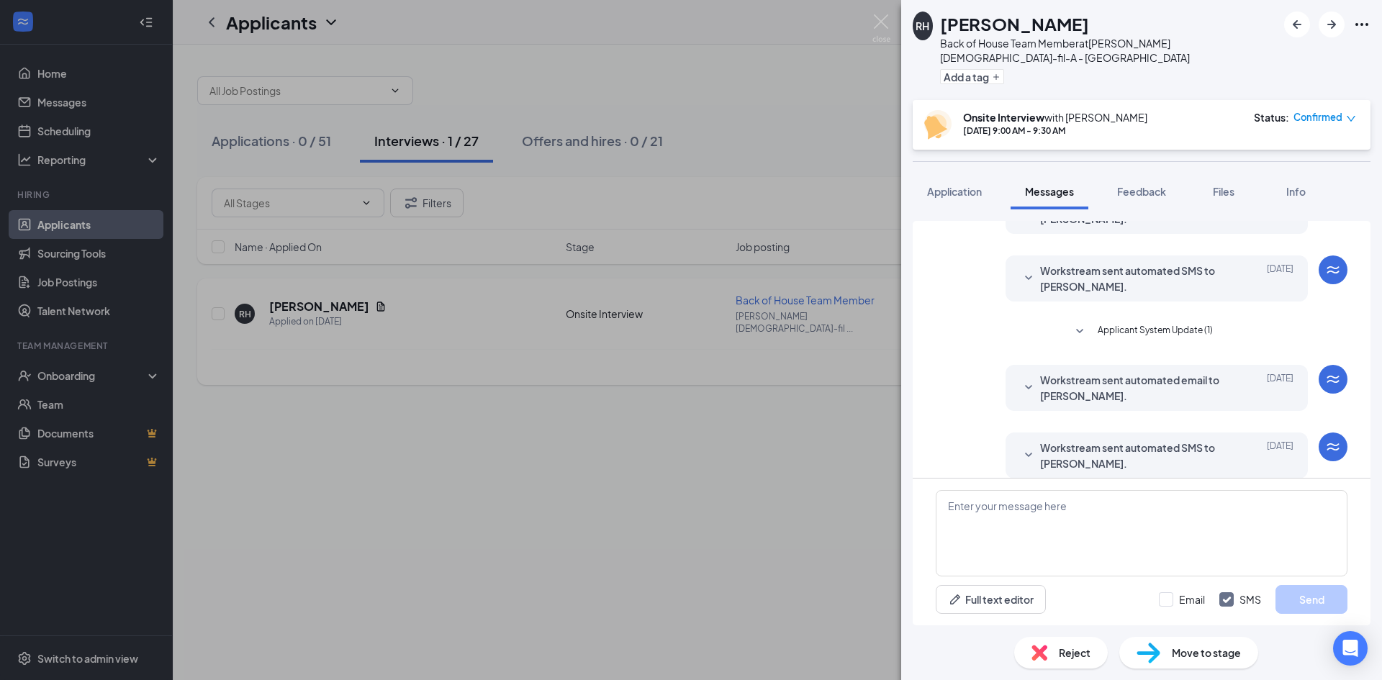
scroll to position [399, 0]
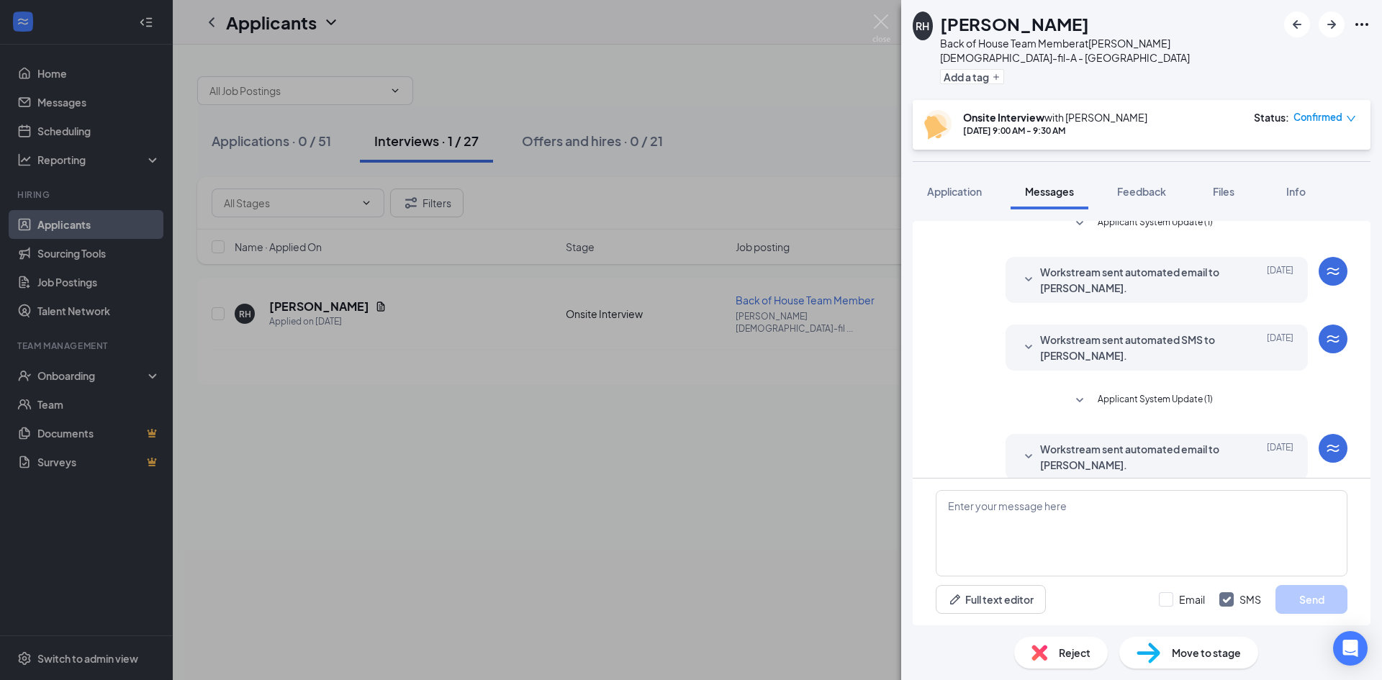
scroll to position [112, 0]
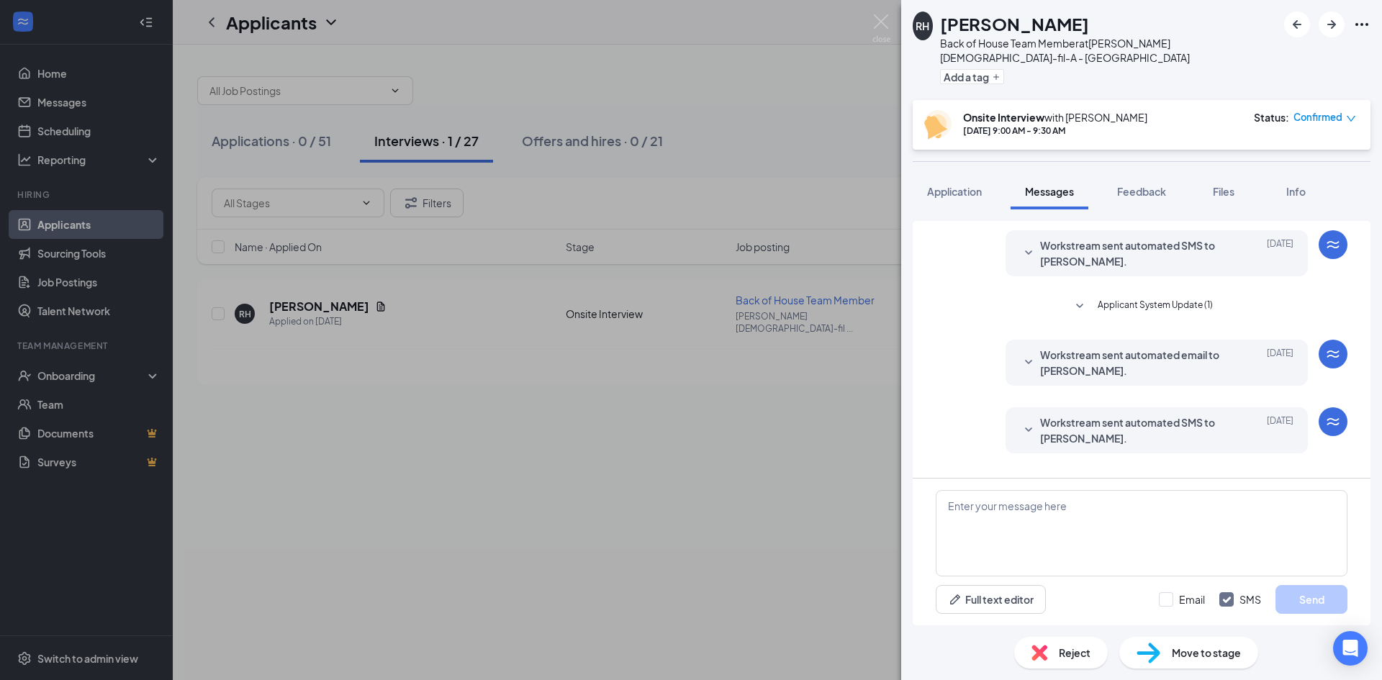
click at [1071, 298] on icon "SmallChevronDown" at bounding box center [1079, 306] width 17 height 17
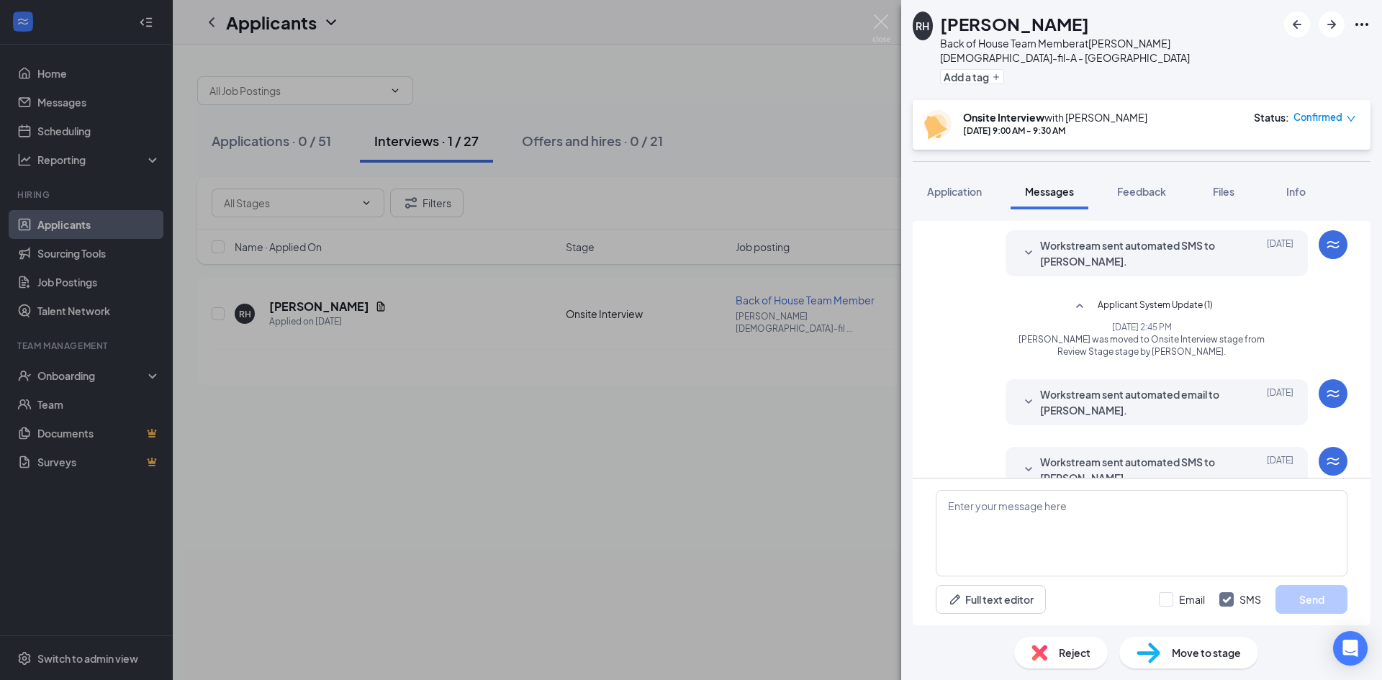
click at [1071, 298] on icon "SmallChevronUp" at bounding box center [1079, 306] width 17 height 17
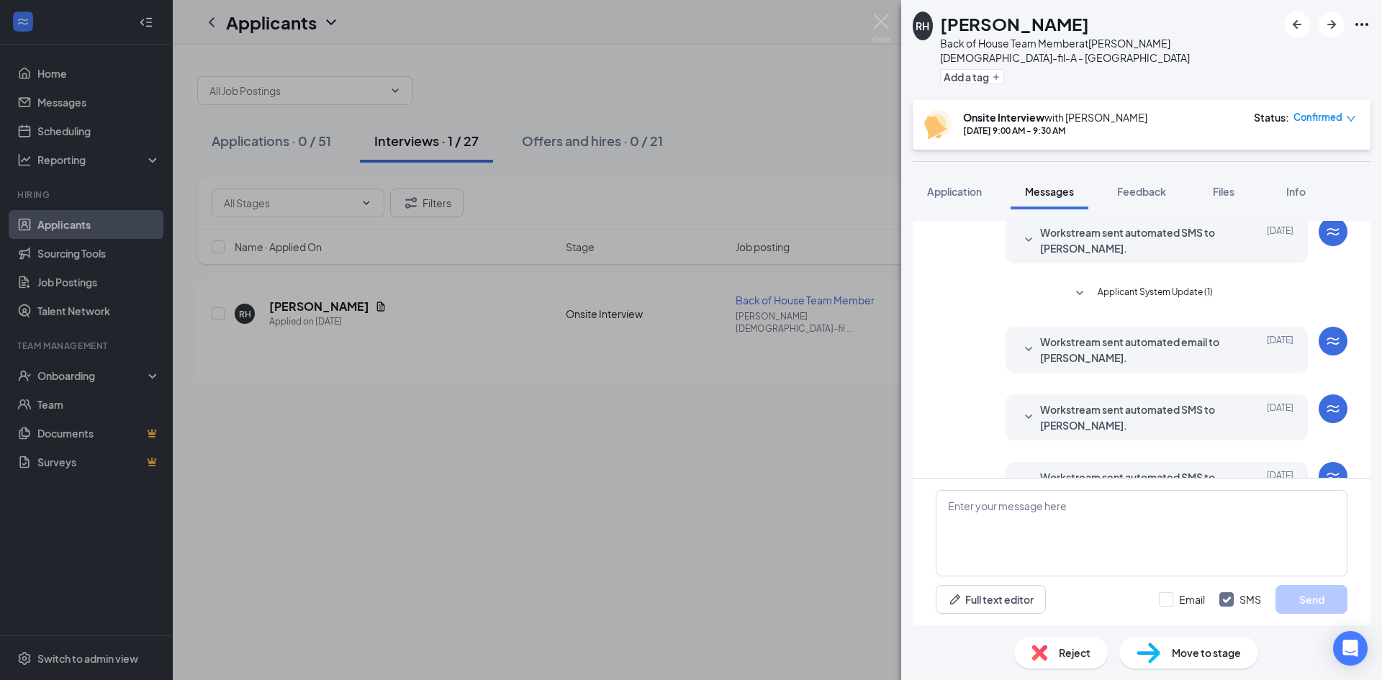
scroll to position [327, 0]
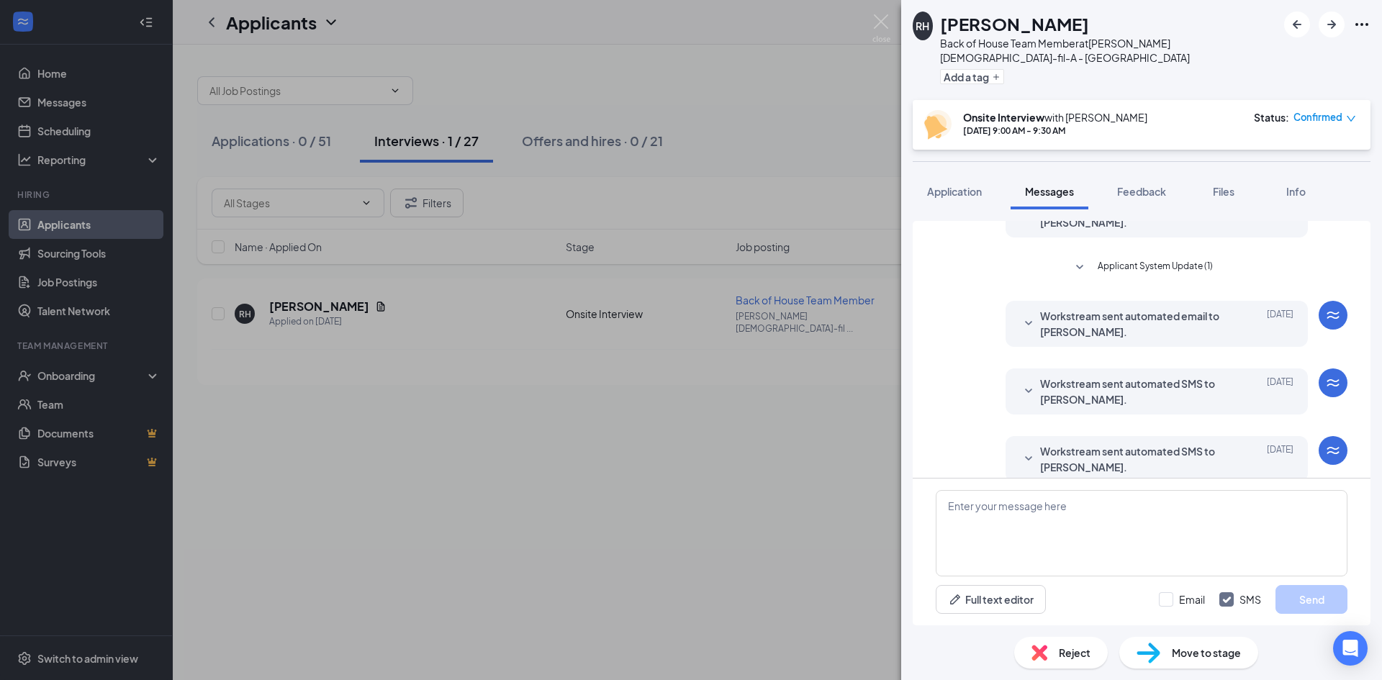
click at [1077, 259] on icon "SmallChevronDown" at bounding box center [1079, 267] width 17 height 17
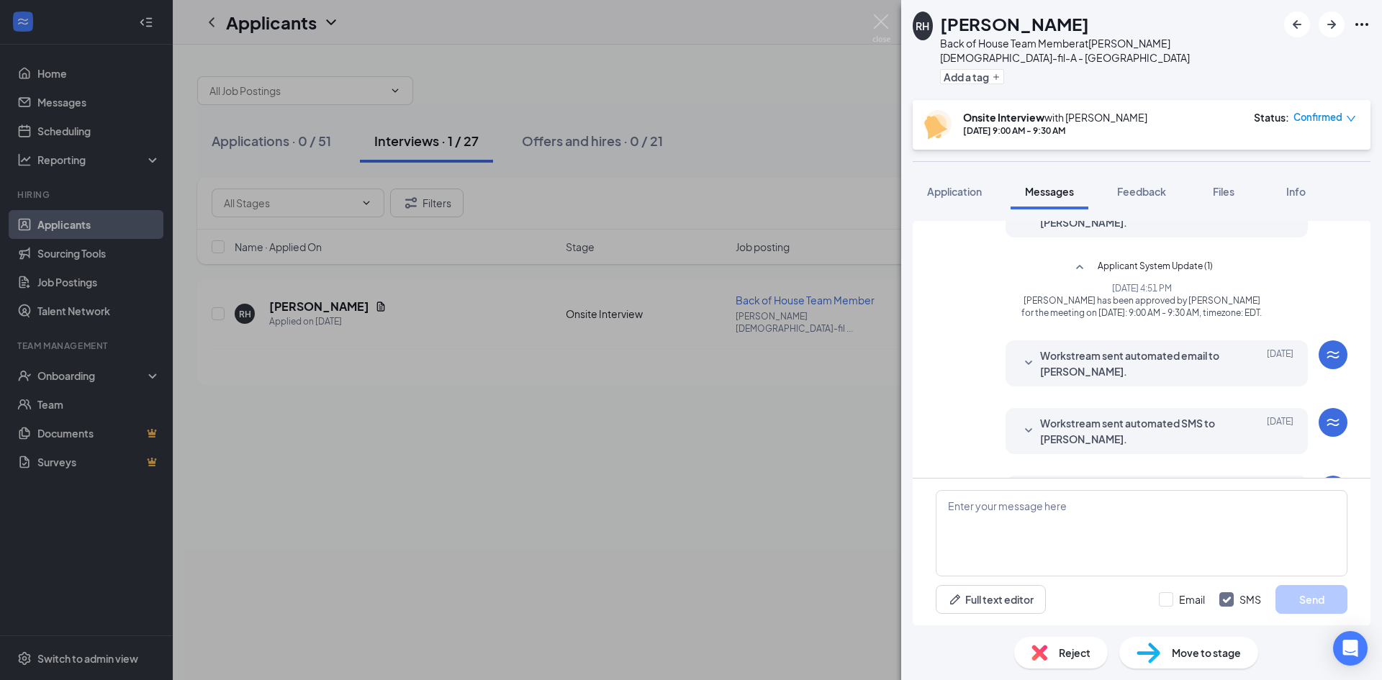
click at [1077, 259] on icon "SmallChevronUp" at bounding box center [1079, 267] width 17 height 17
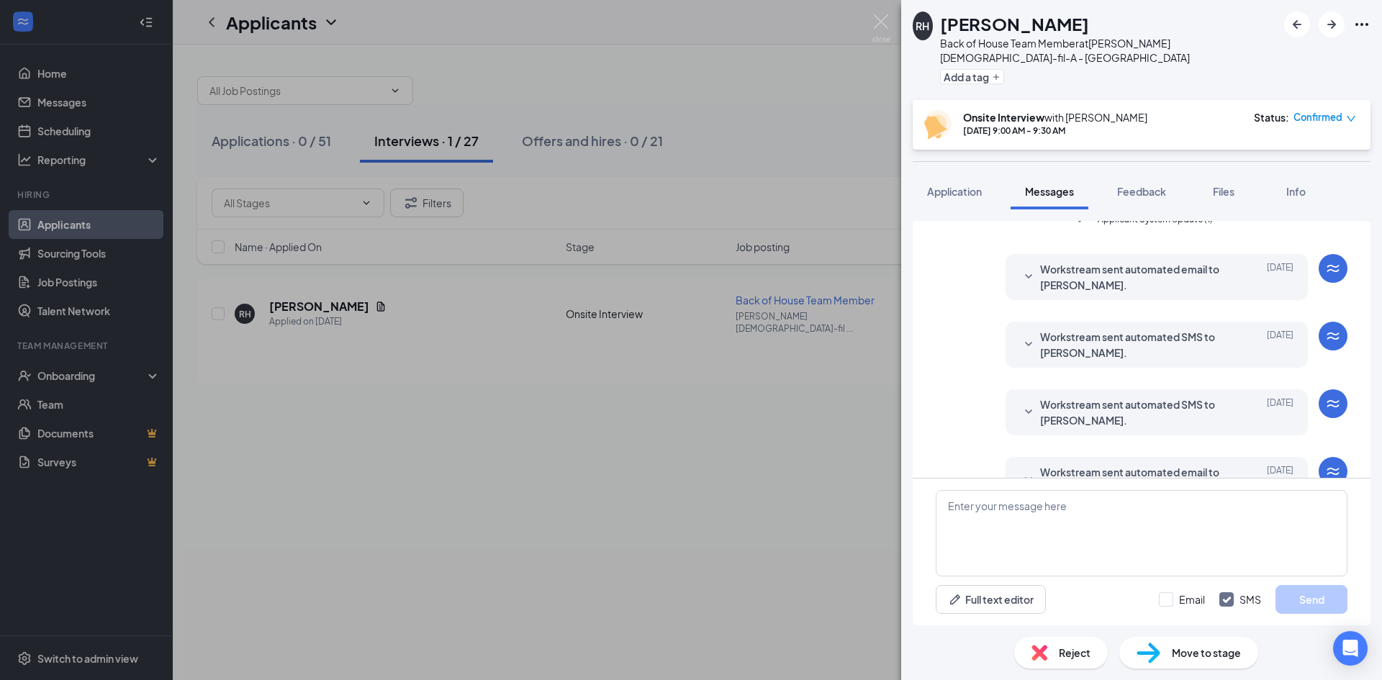
scroll to position [399, 0]
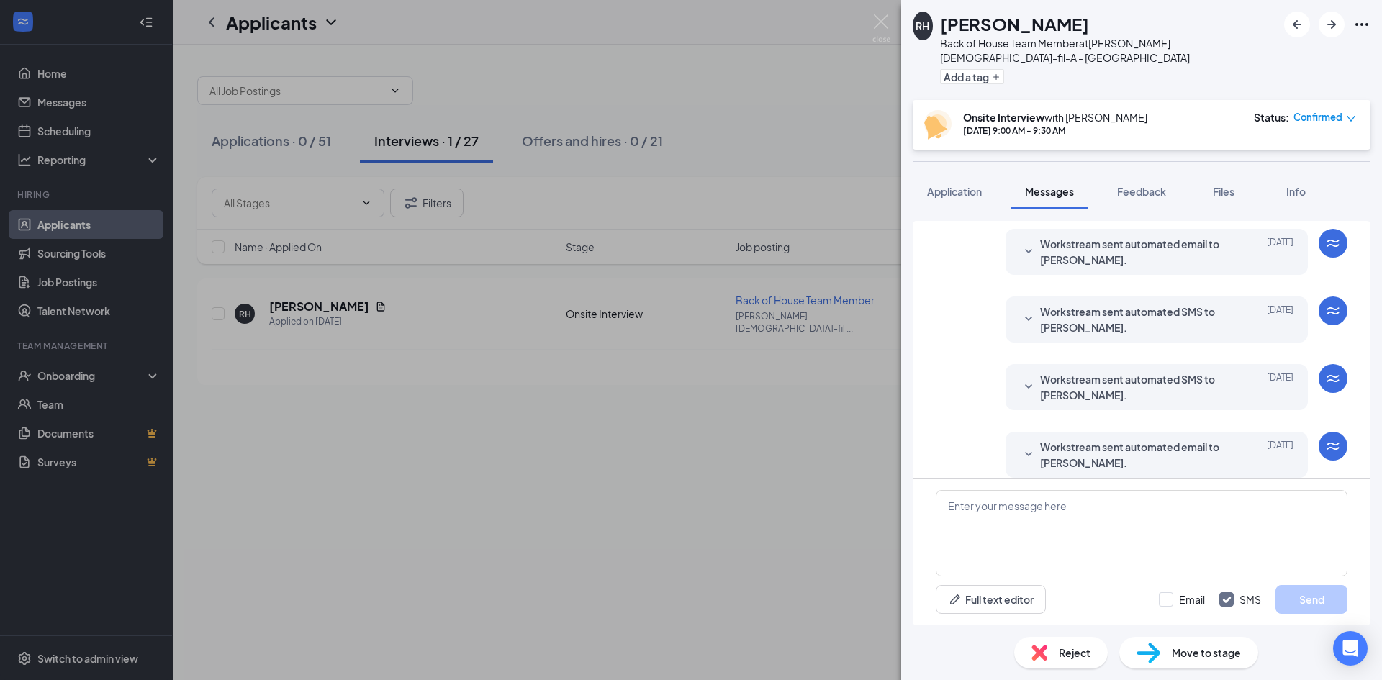
click at [1020, 446] on icon "SmallChevronDown" at bounding box center [1028, 454] width 17 height 17
click at [1025, 452] on icon "SmallChevronUp" at bounding box center [1028, 454] width 7 height 4
click at [1184, 652] on span "Move to stage" at bounding box center [1206, 653] width 69 height 16
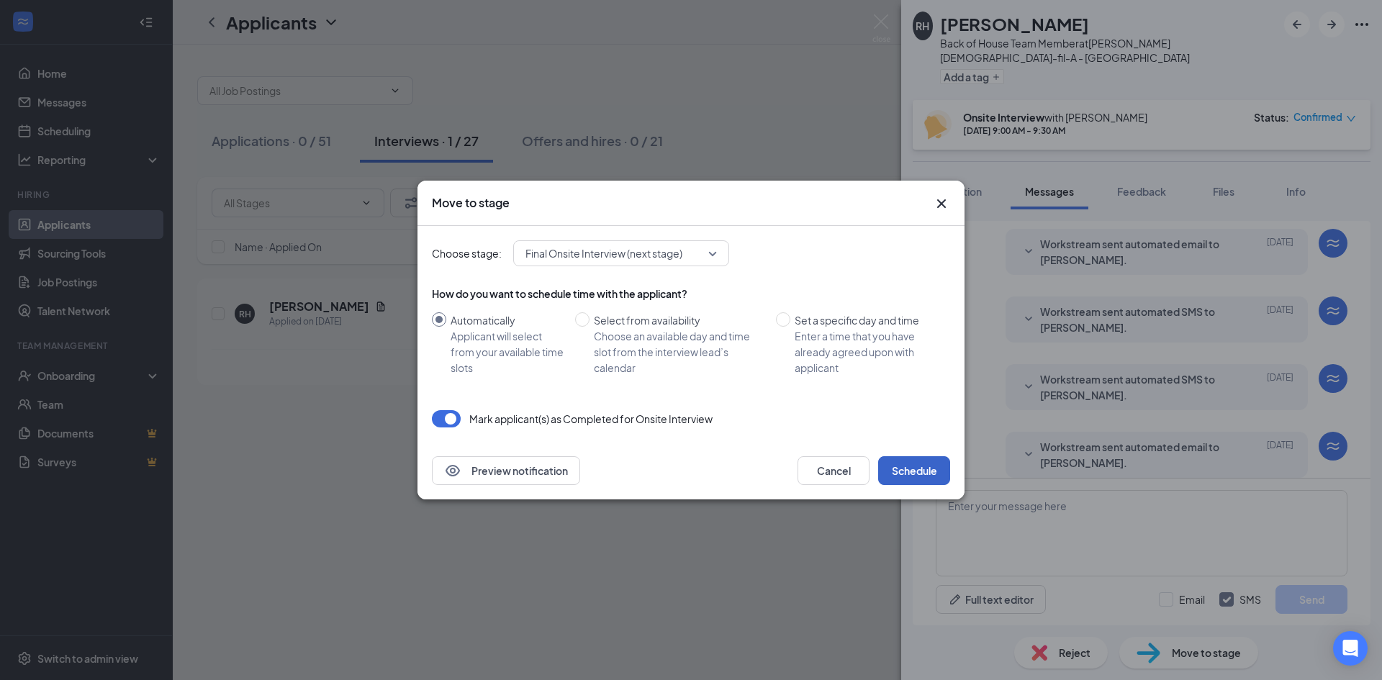
click at [907, 463] on button "Schedule" at bounding box center [914, 470] width 72 height 29
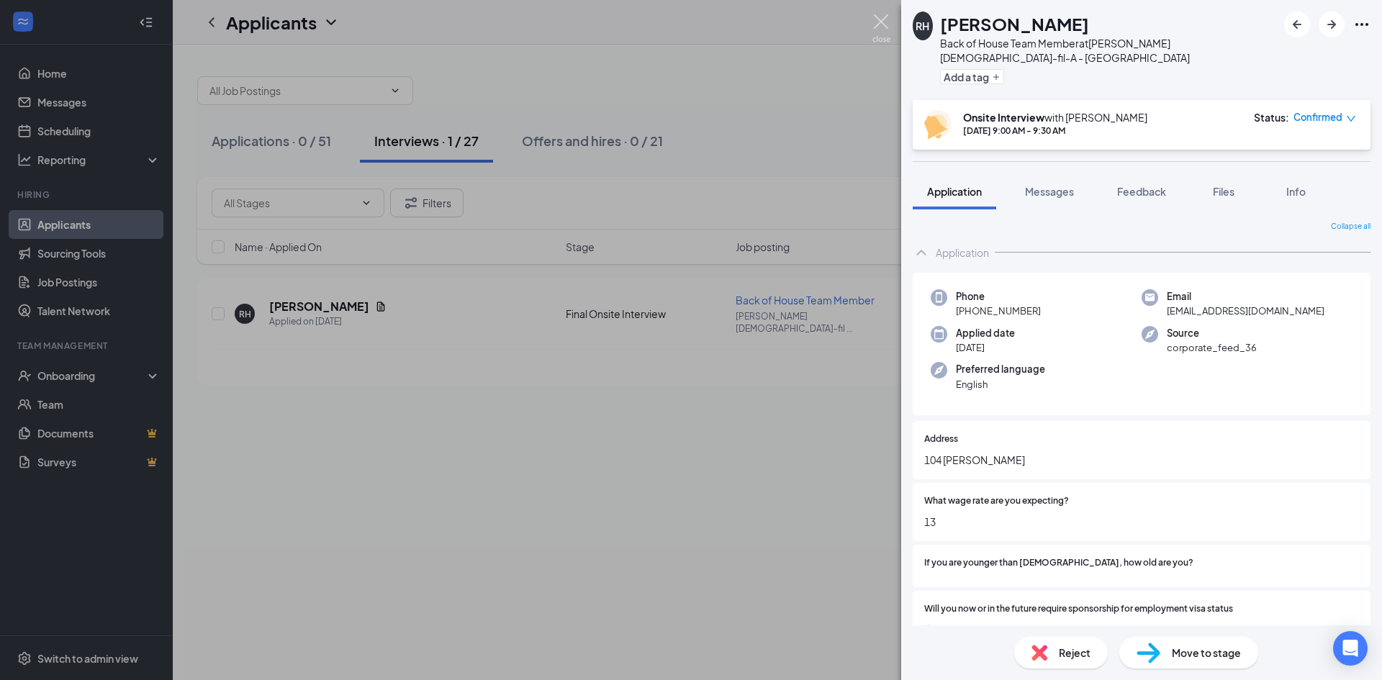
click at [880, 22] on img at bounding box center [881, 28] width 18 height 28
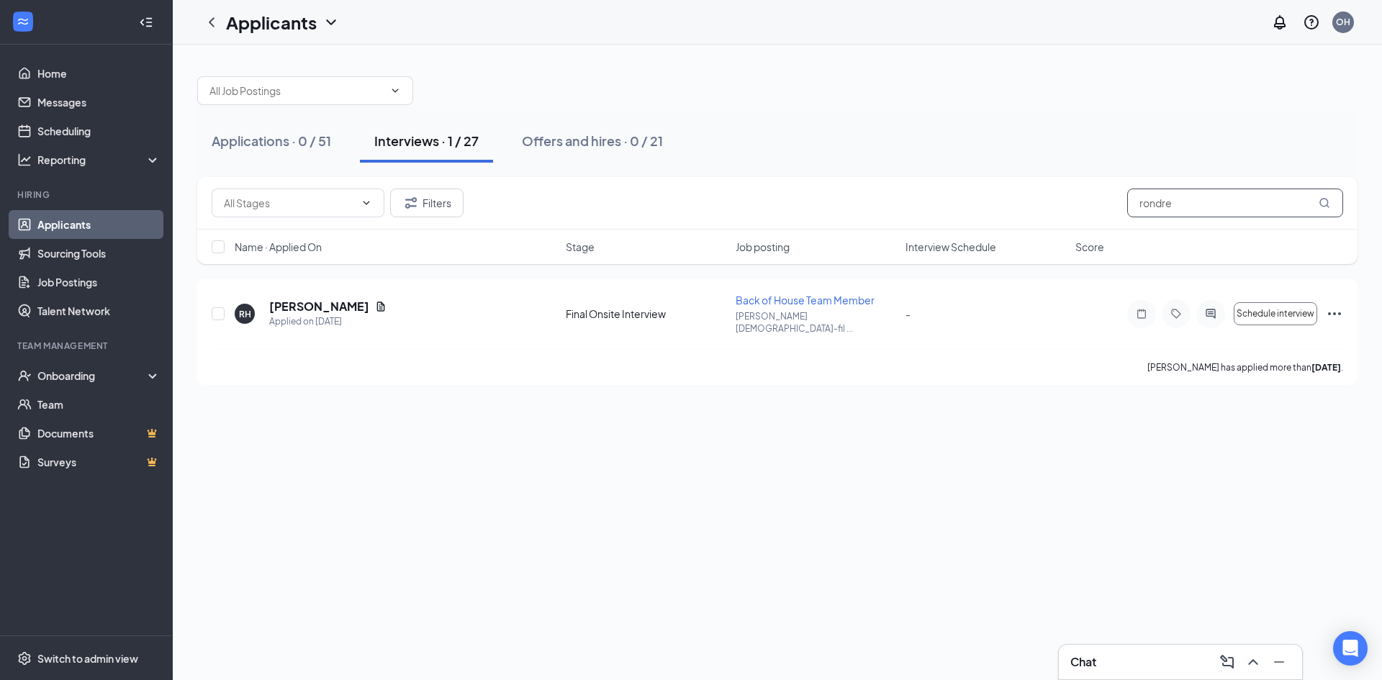
click at [1193, 204] on input "rondre" at bounding box center [1235, 203] width 216 height 29
click at [1334, 312] on icon "Ellipses" at bounding box center [1334, 313] width 13 height 3
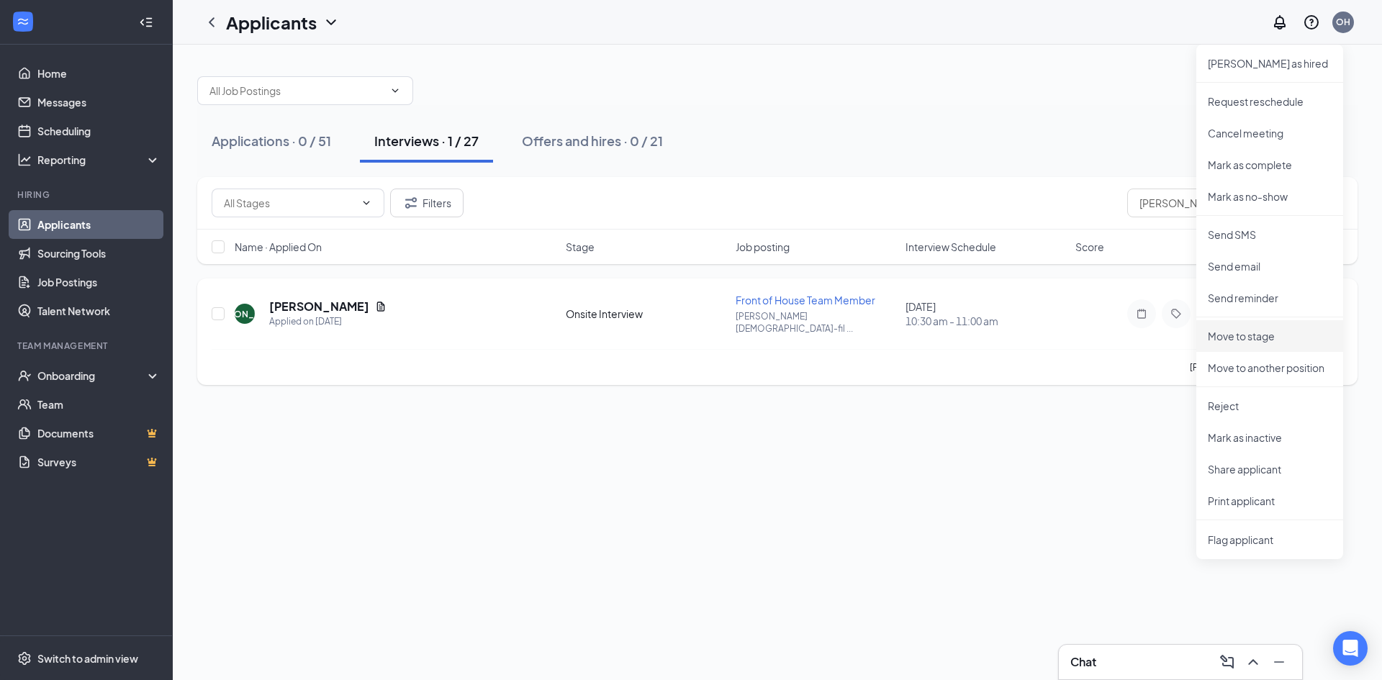
click at [1269, 335] on p "Move to stage" at bounding box center [1270, 336] width 124 height 14
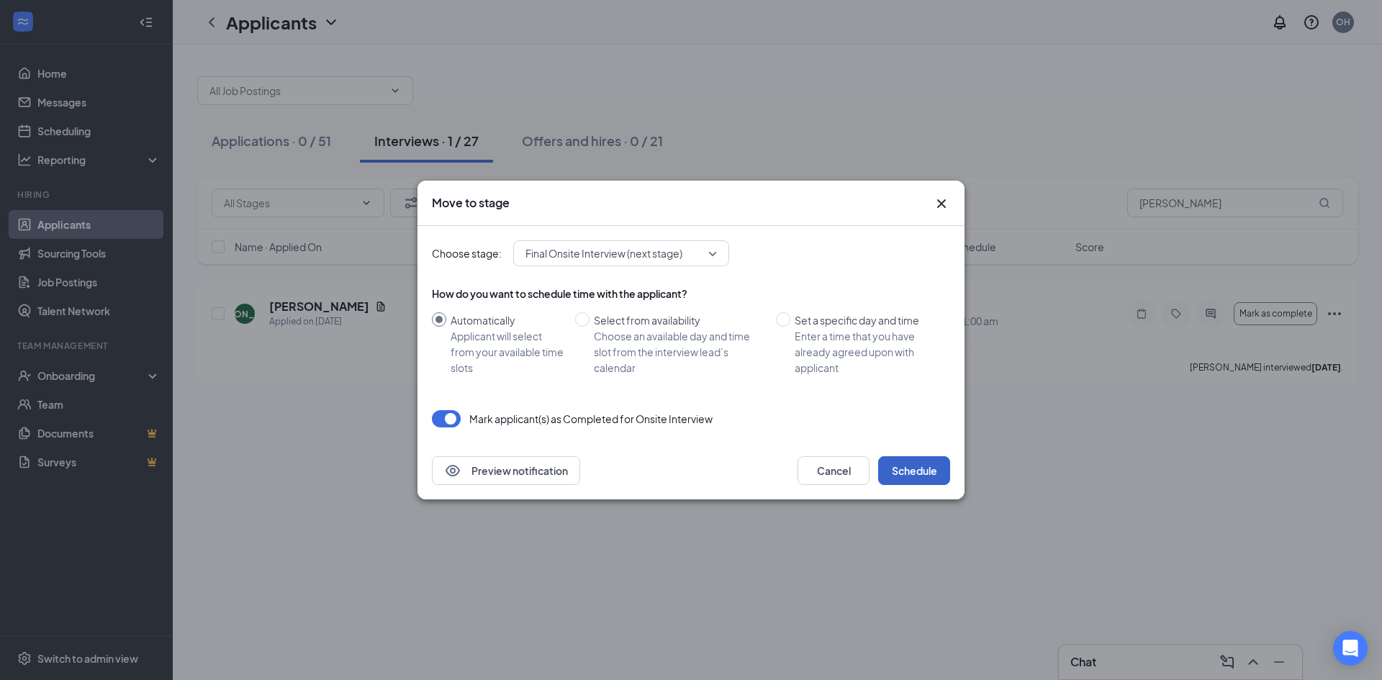
click at [921, 471] on button "Schedule" at bounding box center [914, 470] width 72 height 29
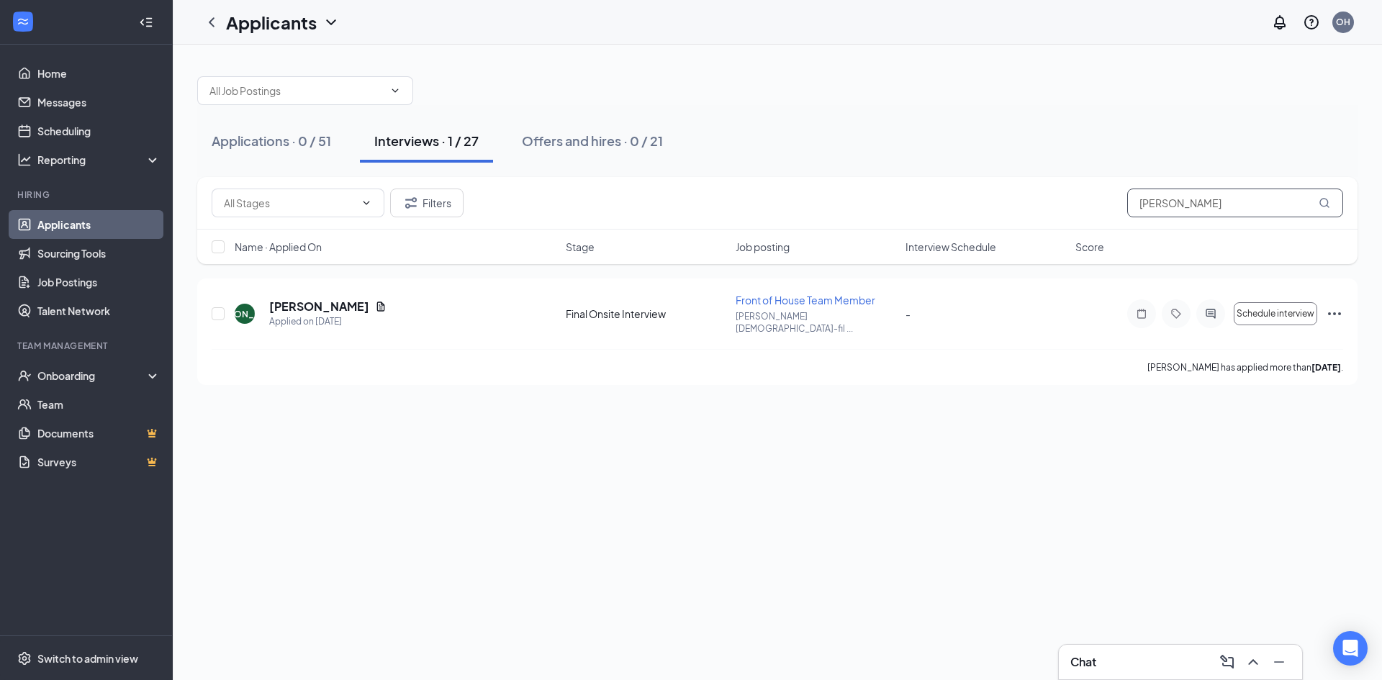
click at [1180, 204] on input "jessica" at bounding box center [1235, 203] width 216 height 29
click at [1334, 311] on icon "Ellipses" at bounding box center [1334, 313] width 17 height 17
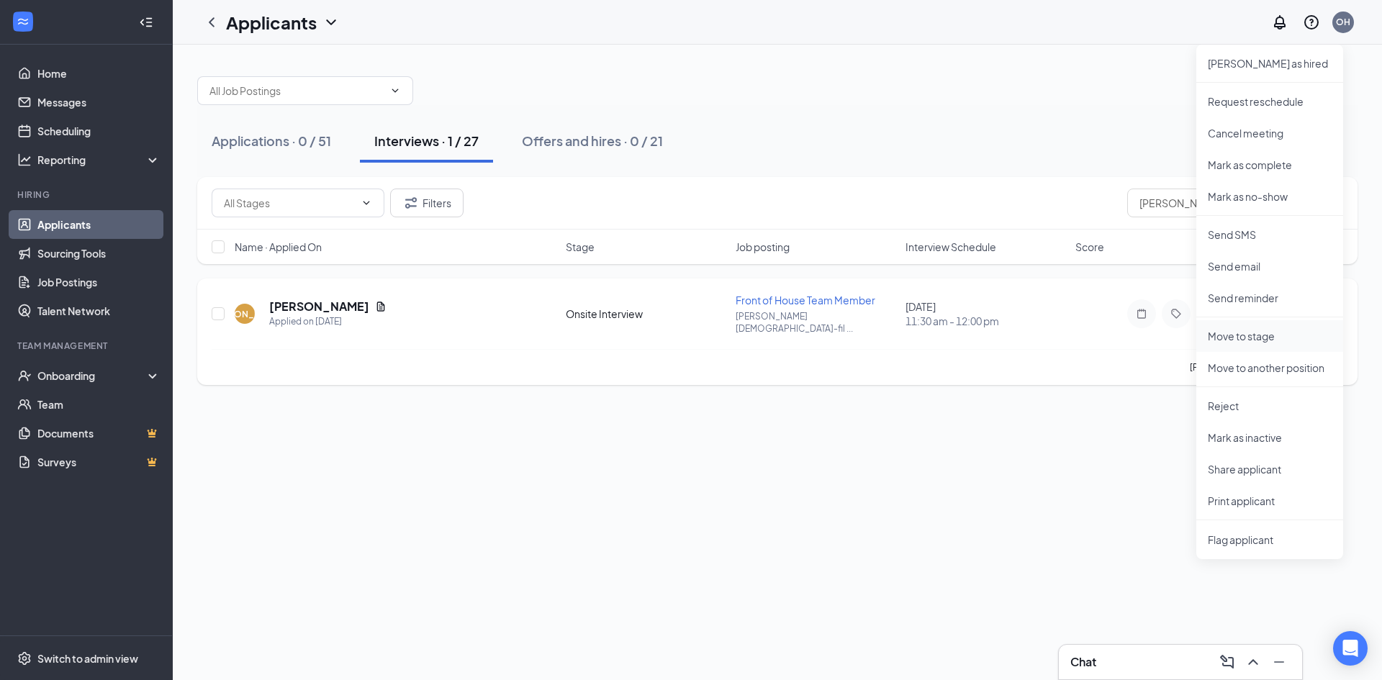
click at [1290, 332] on p "Move to stage" at bounding box center [1270, 336] width 124 height 14
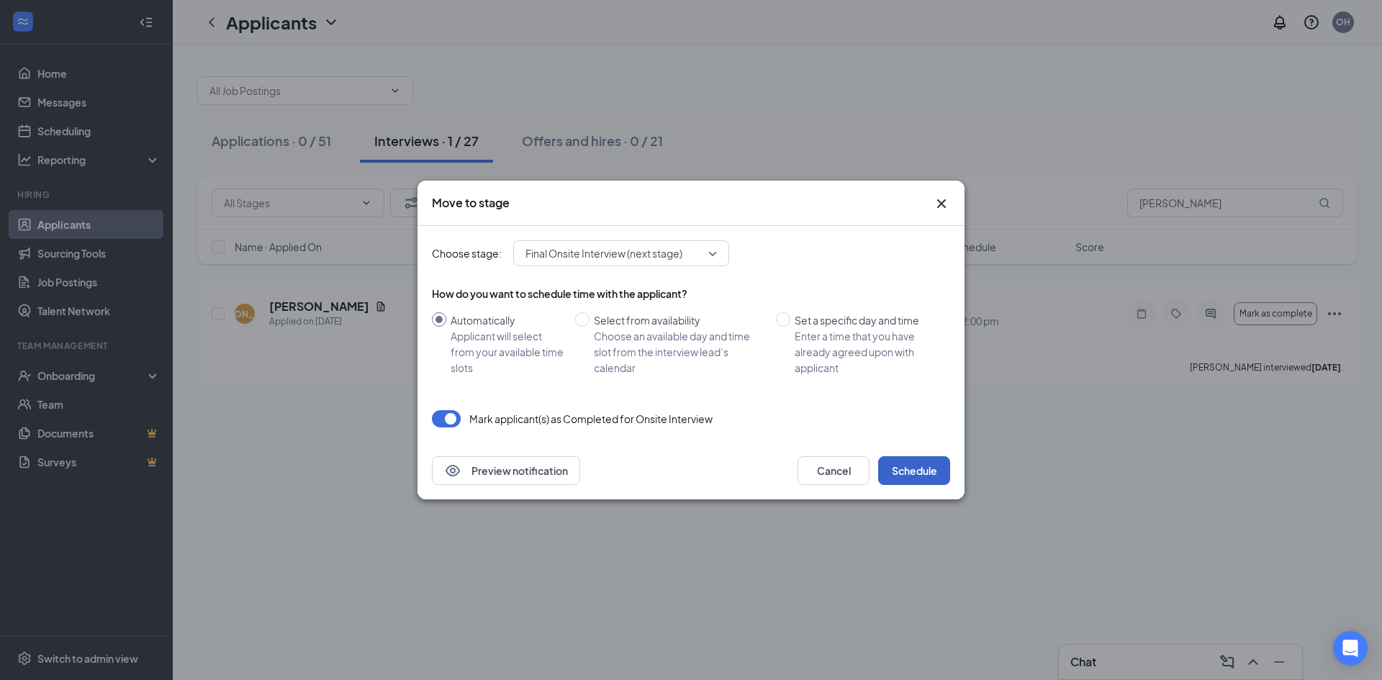
click at [910, 479] on button "Schedule" at bounding box center [914, 470] width 72 height 29
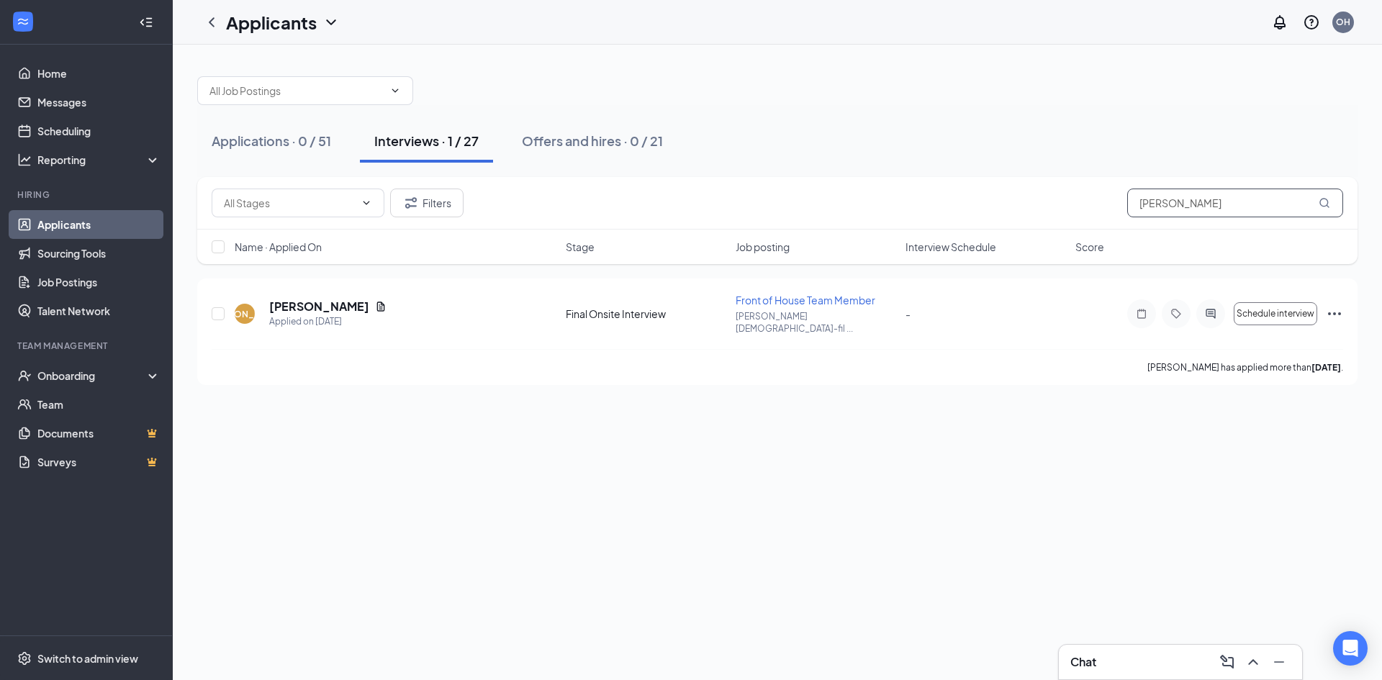
click at [1171, 208] on input "justin" at bounding box center [1235, 203] width 216 height 29
click at [1331, 305] on icon "Ellipses" at bounding box center [1334, 313] width 17 height 17
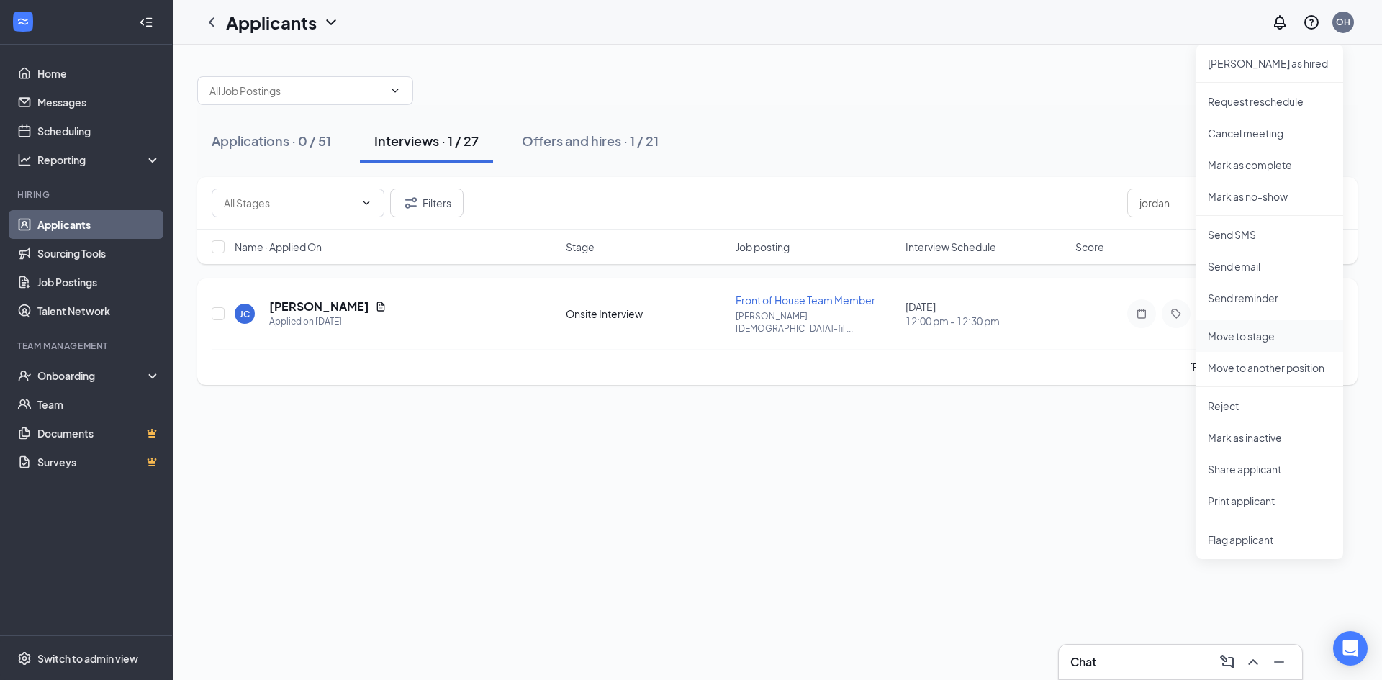
click at [1277, 335] on p "Move to stage" at bounding box center [1270, 336] width 124 height 14
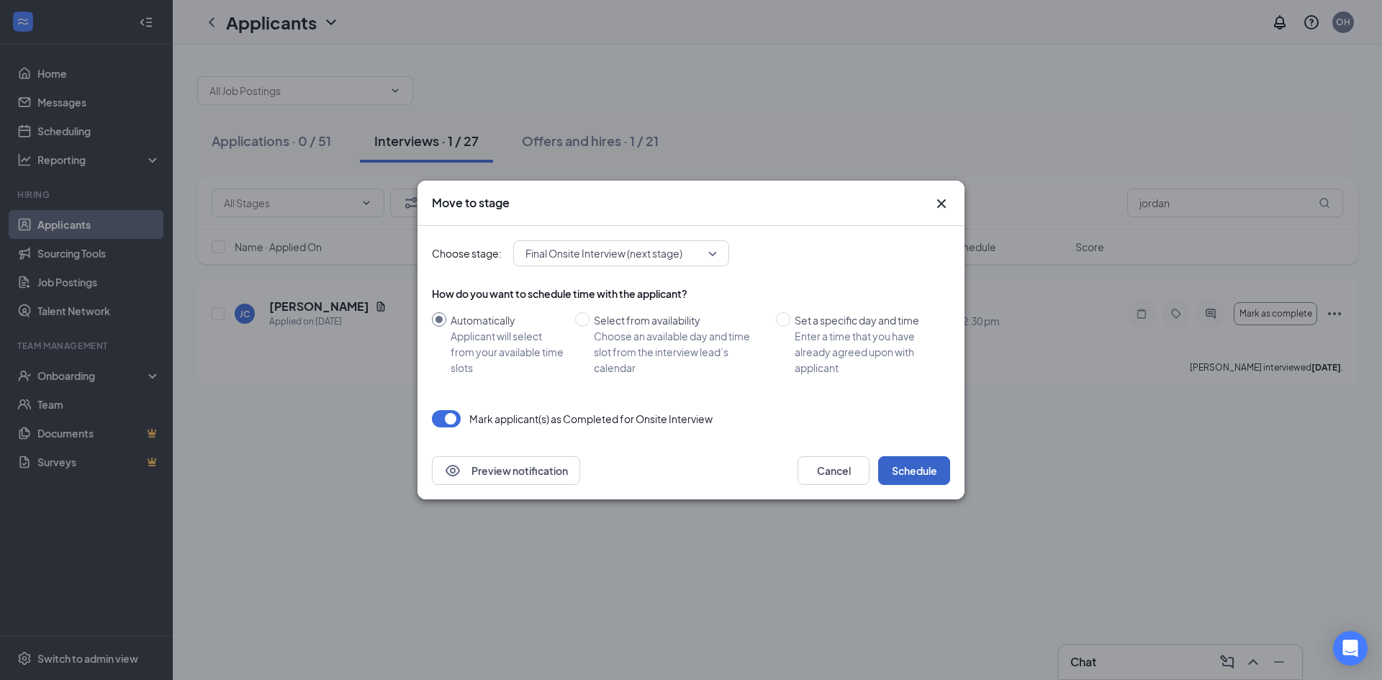
click at [923, 477] on button "Schedule" at bounding box center [914, 470] width 72 height 29
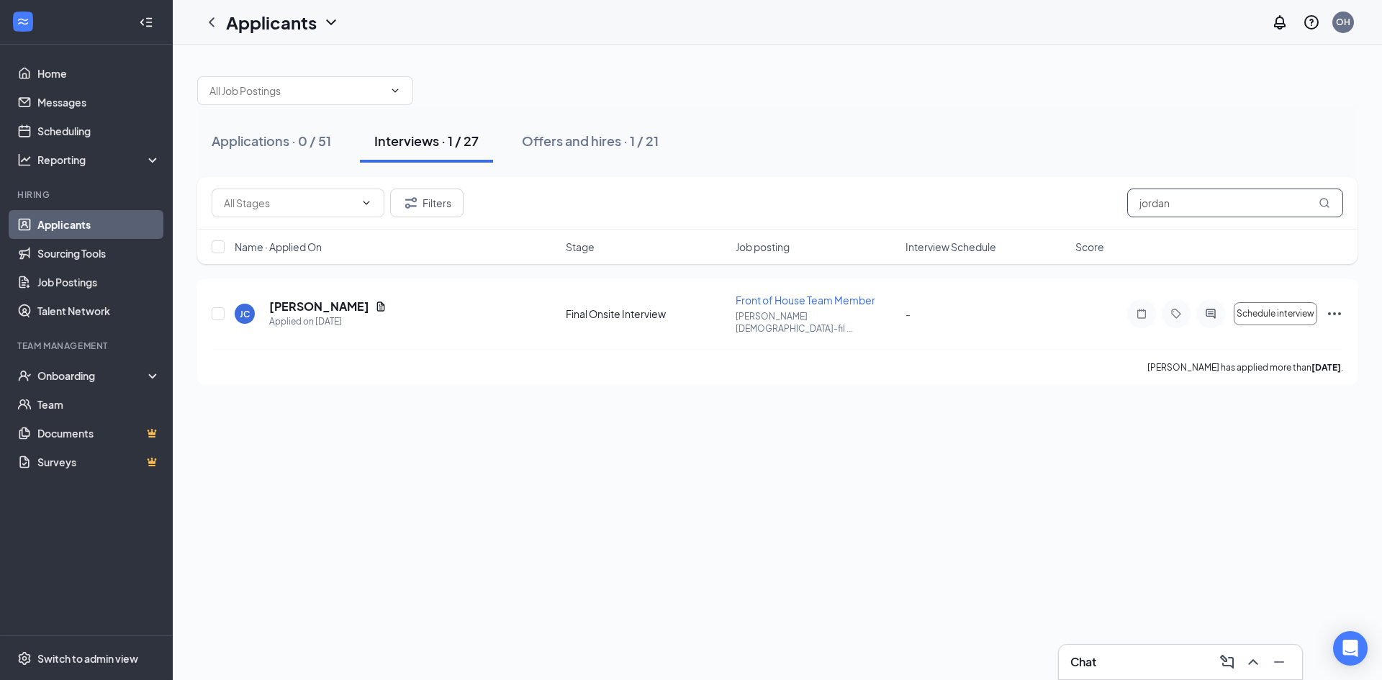
click at [1177, 217] on input "jordan" at bounding box center [1235, 203] width 216 height 29
click at [1339, 312] on icon "Ellipses" at bounding box center [1334, 313] width 13 height 3
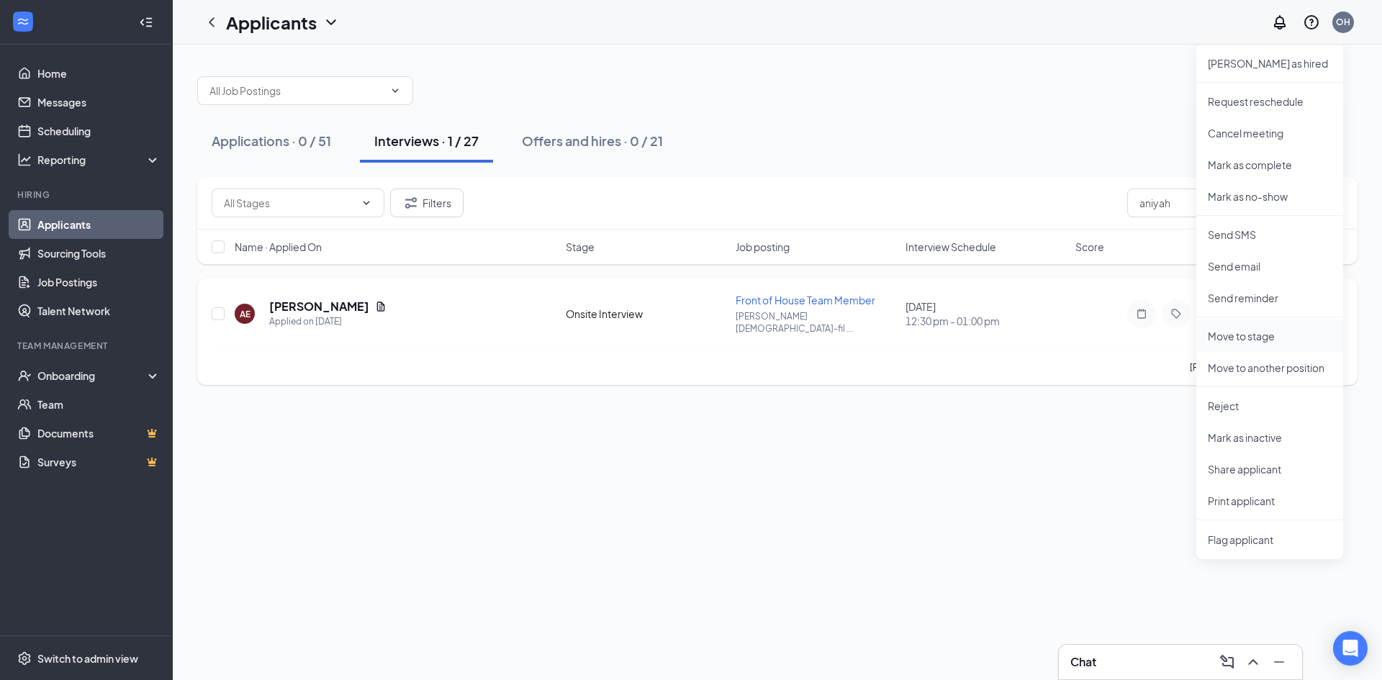
click at [1288, 340] on p "Move to stage" at bounding box center [1270, 336] width 124 height 14
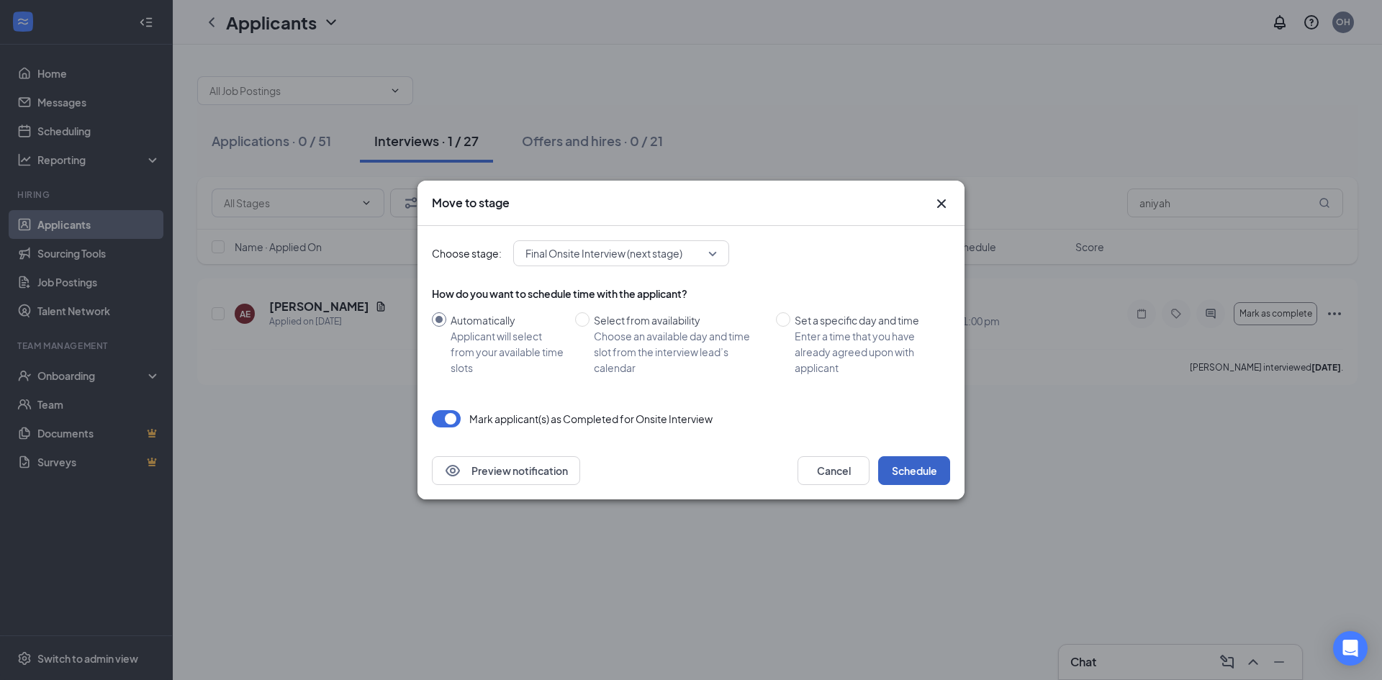
click at [902, 469] on button "Schedule" at bounding box center [914, 470] width 72 height 29
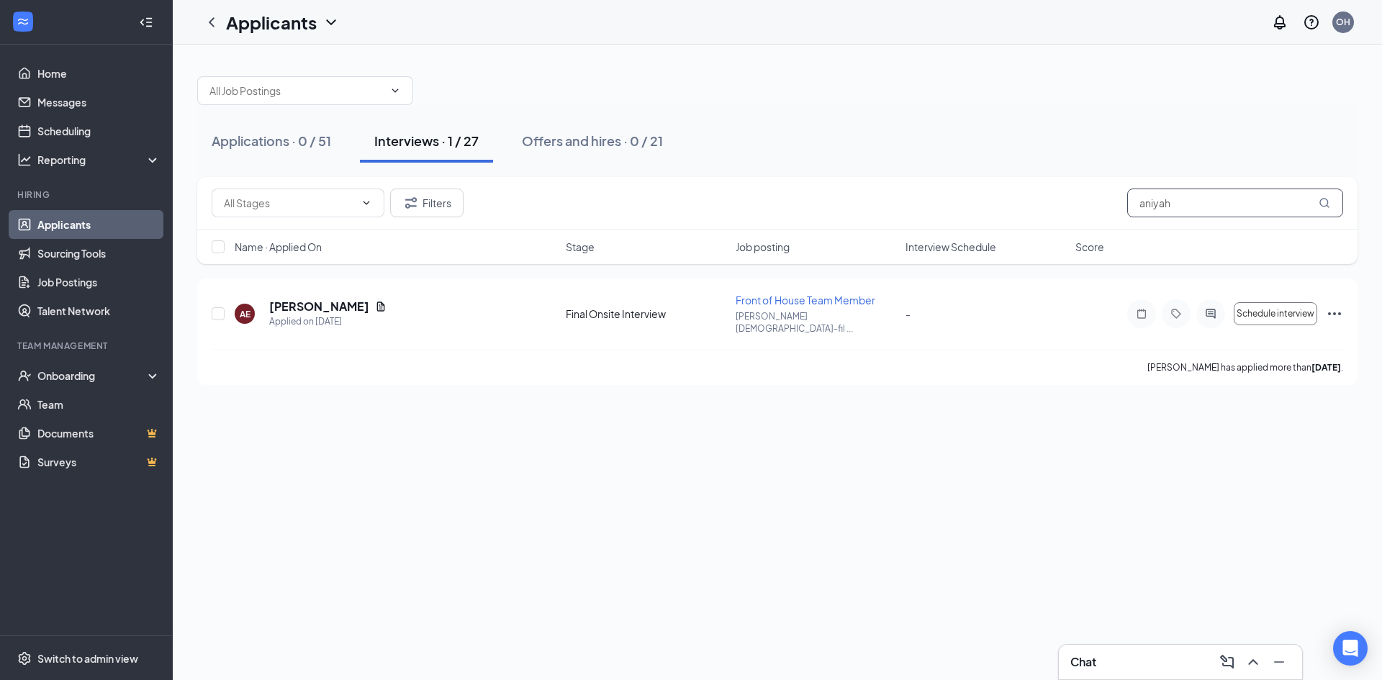
click at [1171, 203] on input "aniyah" at bounding box center [1235, 203] width 216 height 29
click at [1329, 310] on icon "Ellipses" at bounding box center [1334, 313] width 17 height 17
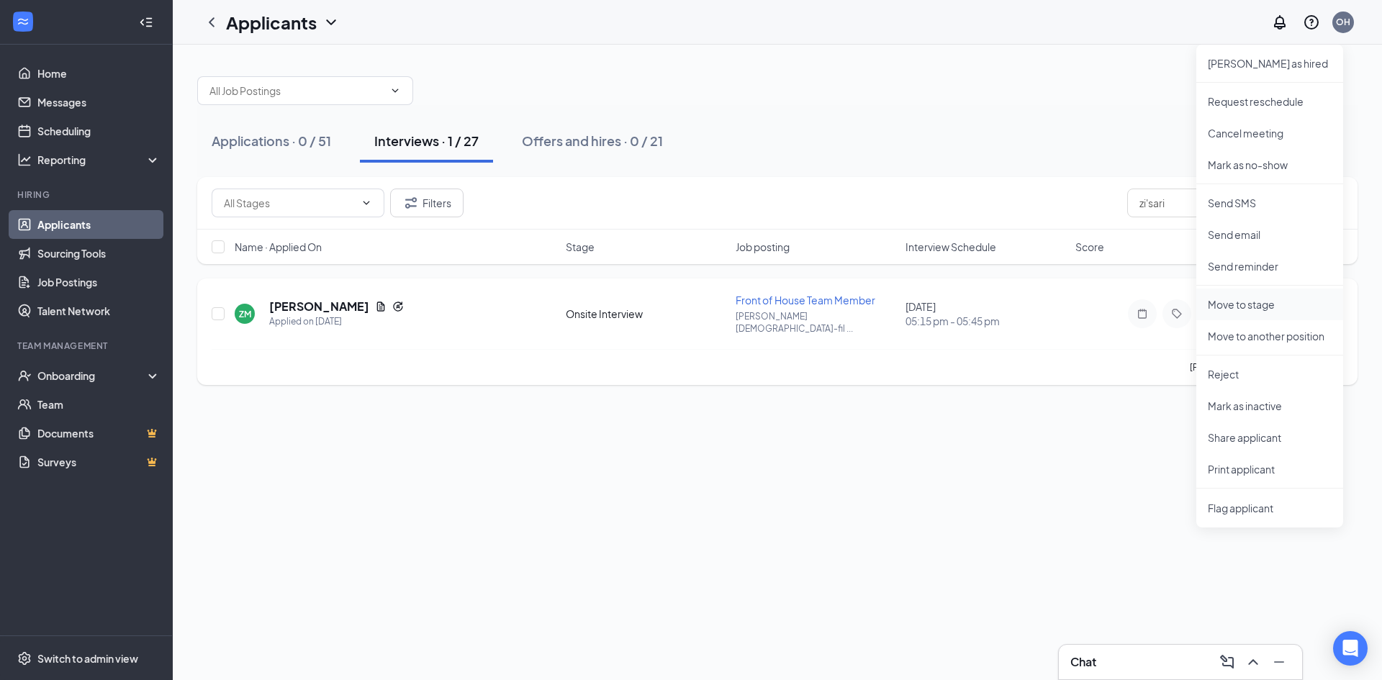
click at [1275, 300] on p "Move to stage" at bounding box center [1270, 304] width 124 height 14
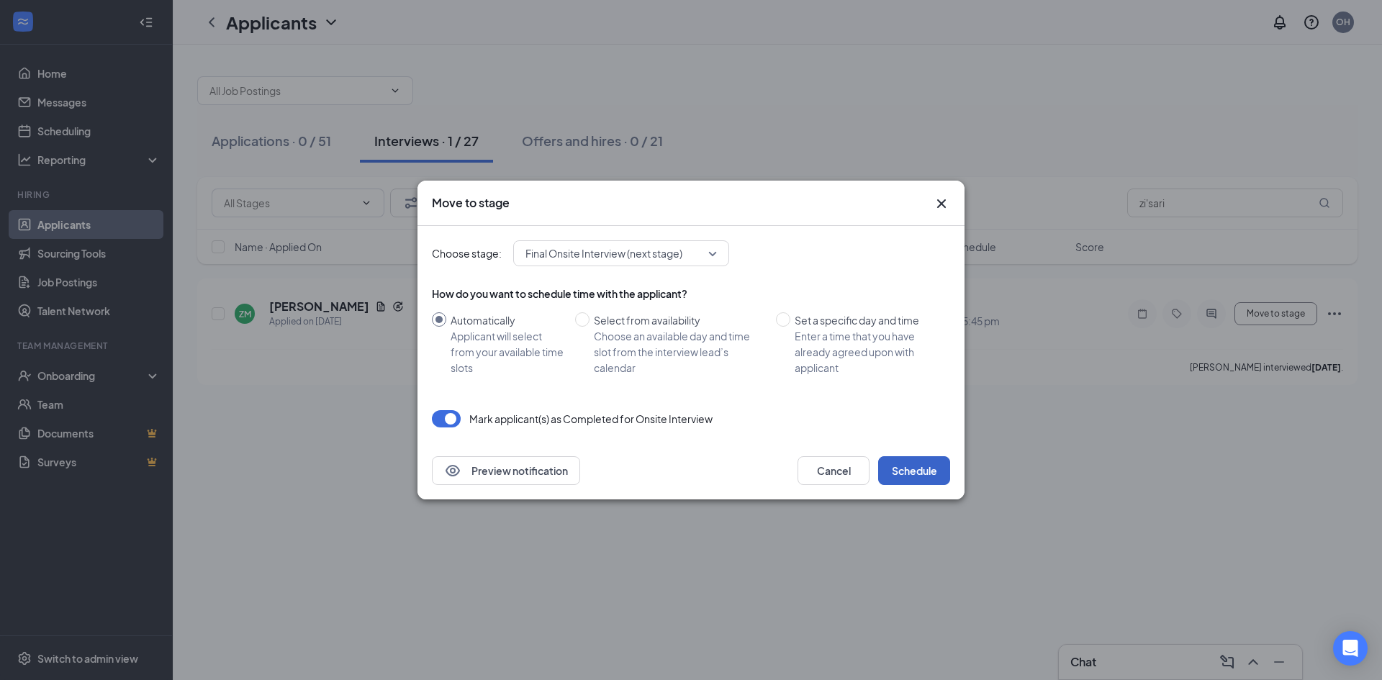
click at [917, 466] on button "Schedule" at bounding box center [914, 470] width 72 height 29
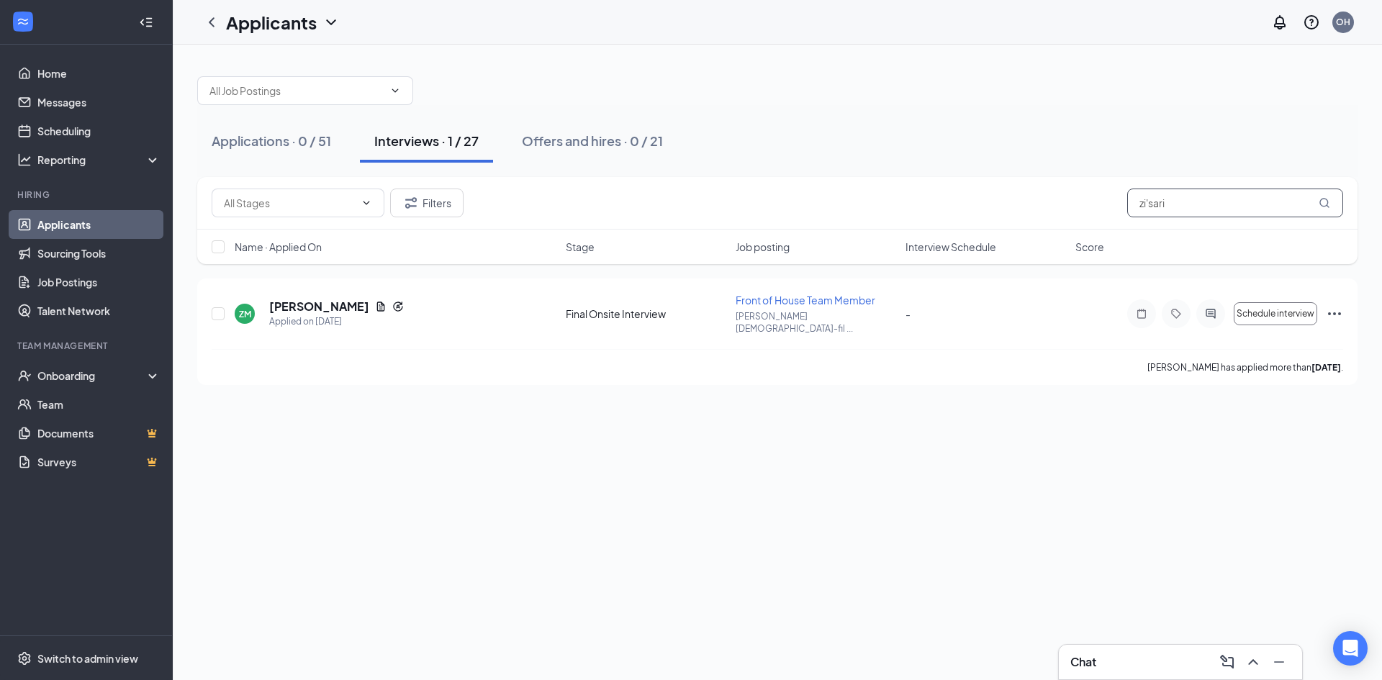
click at [1173, 207] on input "zi'sari" at bounding box center [1235, 203] width 216 height 29
type input "tremarion"
click at [1263, 309] on span "Move to stage" at bounding box center [1275, 314] width 58 height 10
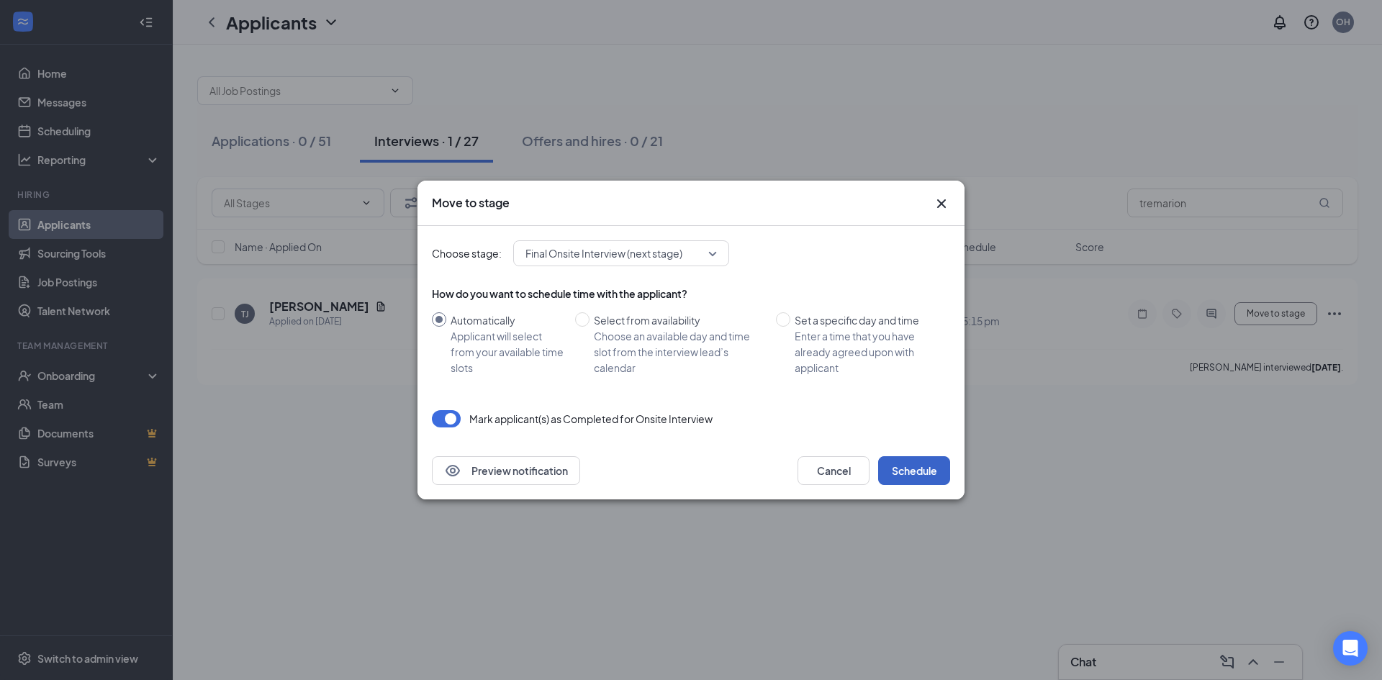
click at [915, 471] on button "Schedule" at bounding box center [914, 470] width 72 height 29
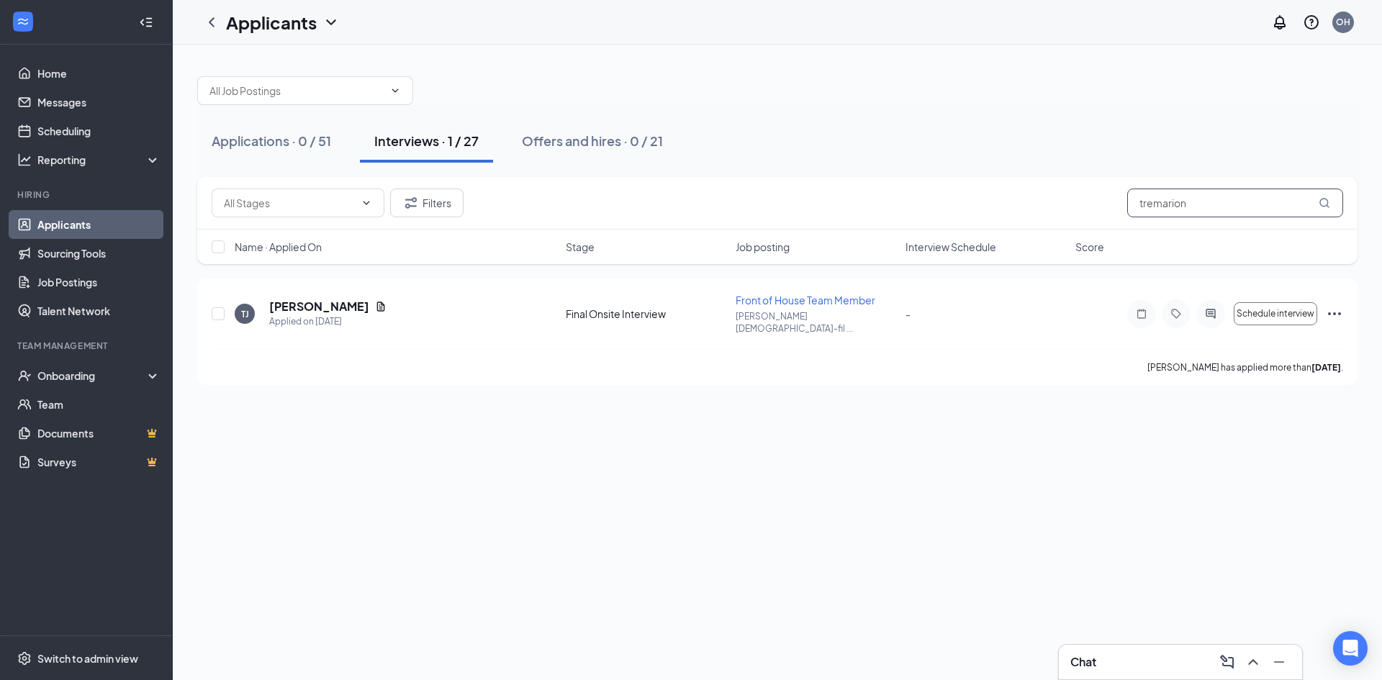
drag, startPoint x: 1192, startPoint y: 203, endPoint x: 1114, endPoint y: 212, distance: 78.9
click at [1114, 212] on div "Filters tremarion" at bounding box center [777, 203] width 1131 height 29
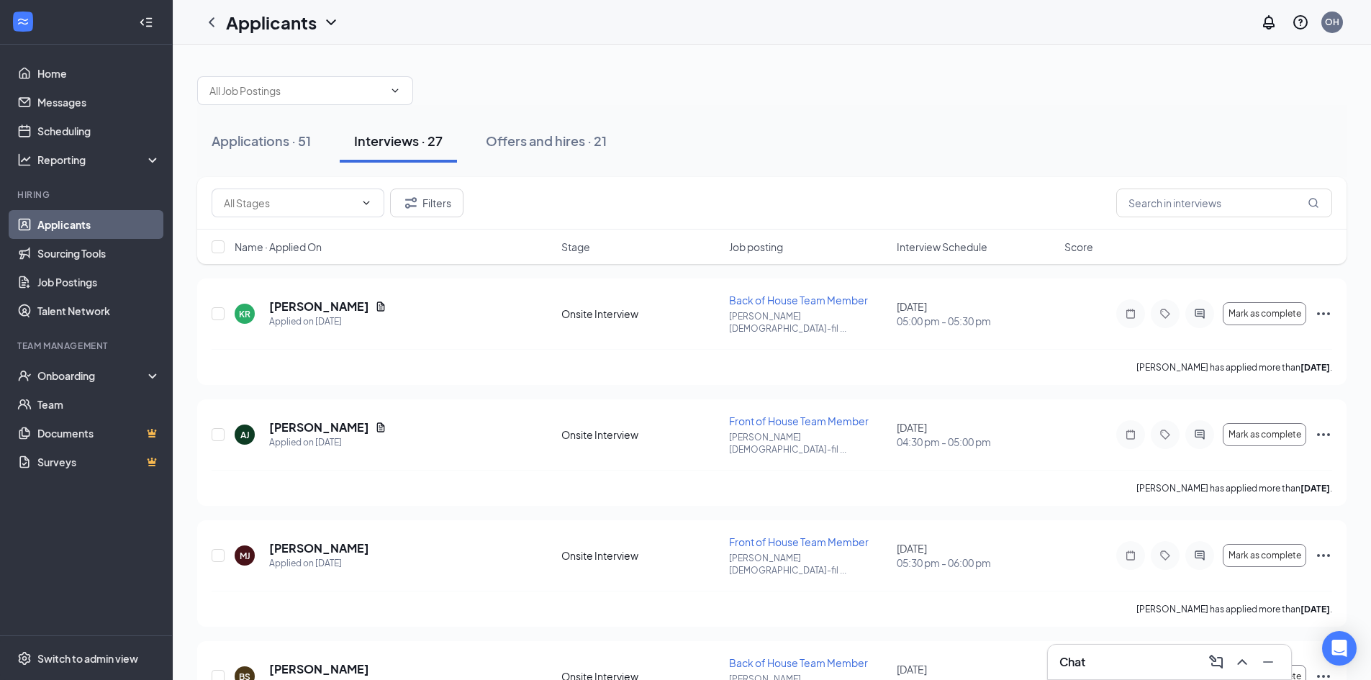
click at [937, 249] on span "Interview Schedule" at bounding box center [942, 247] width 91 height 14
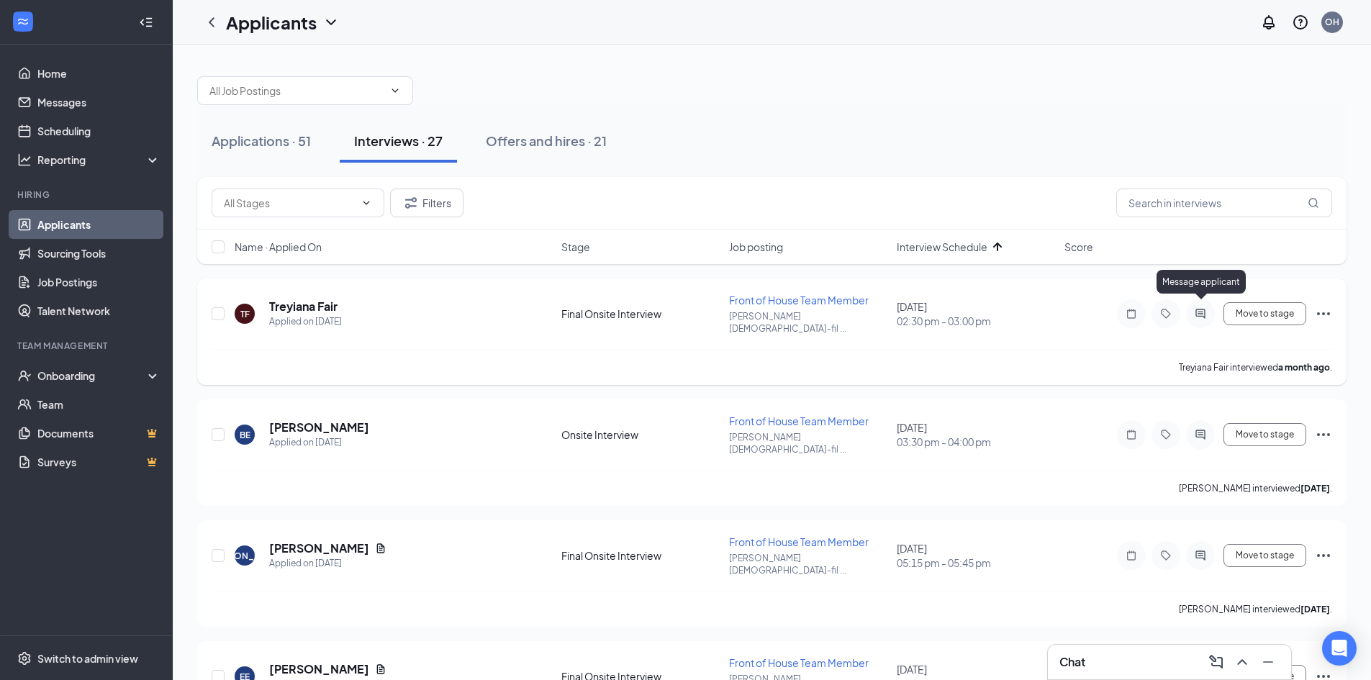
click at [1207, 310] on icon "ActiveChat" at bounding box center [1200, 314] width 17 height 12
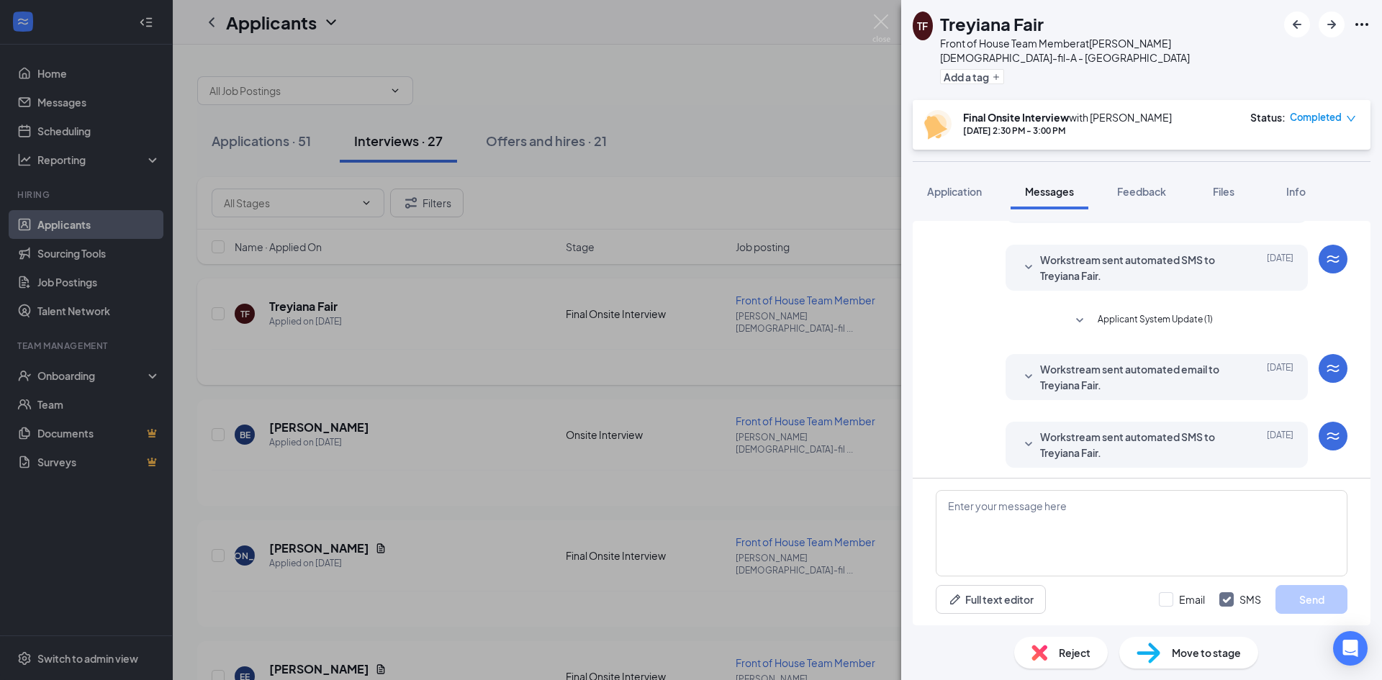
scroll to position [306, 0]
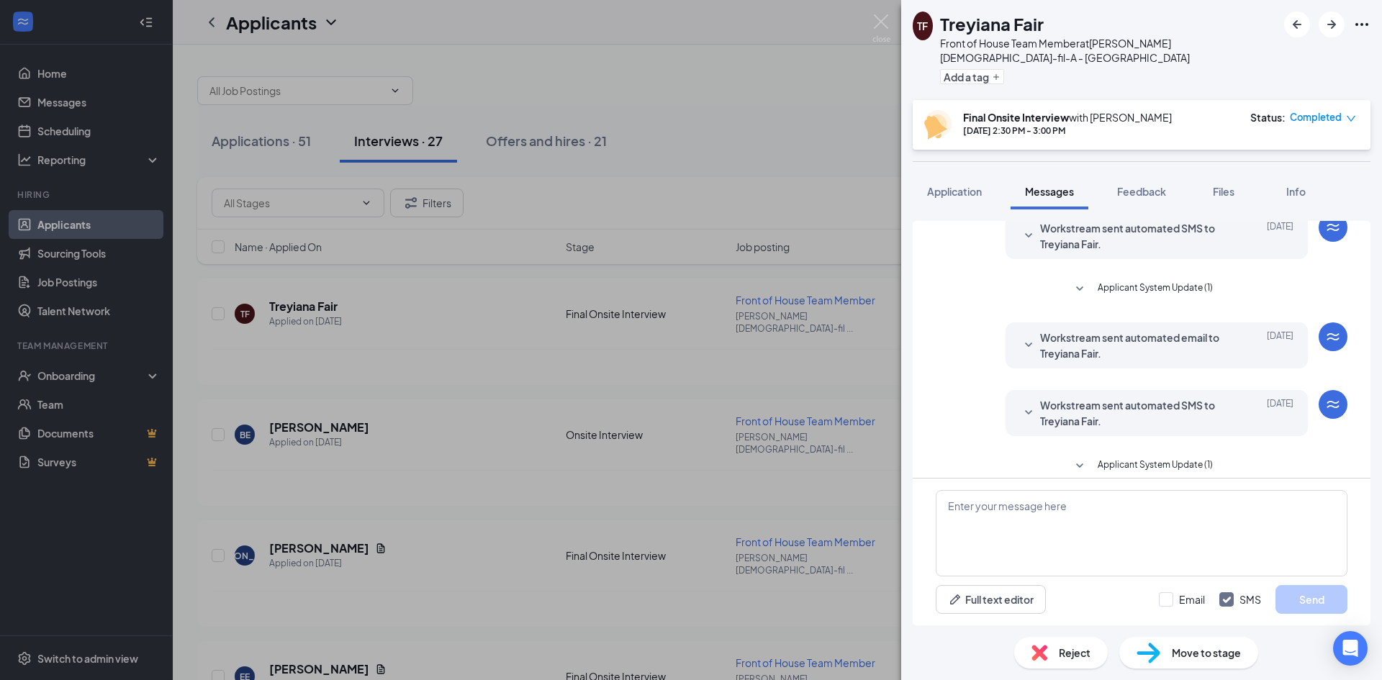
click at [1071, 458] on icon "SmallChevronDown" at bounding box center [1079, 466] width 17 height 17
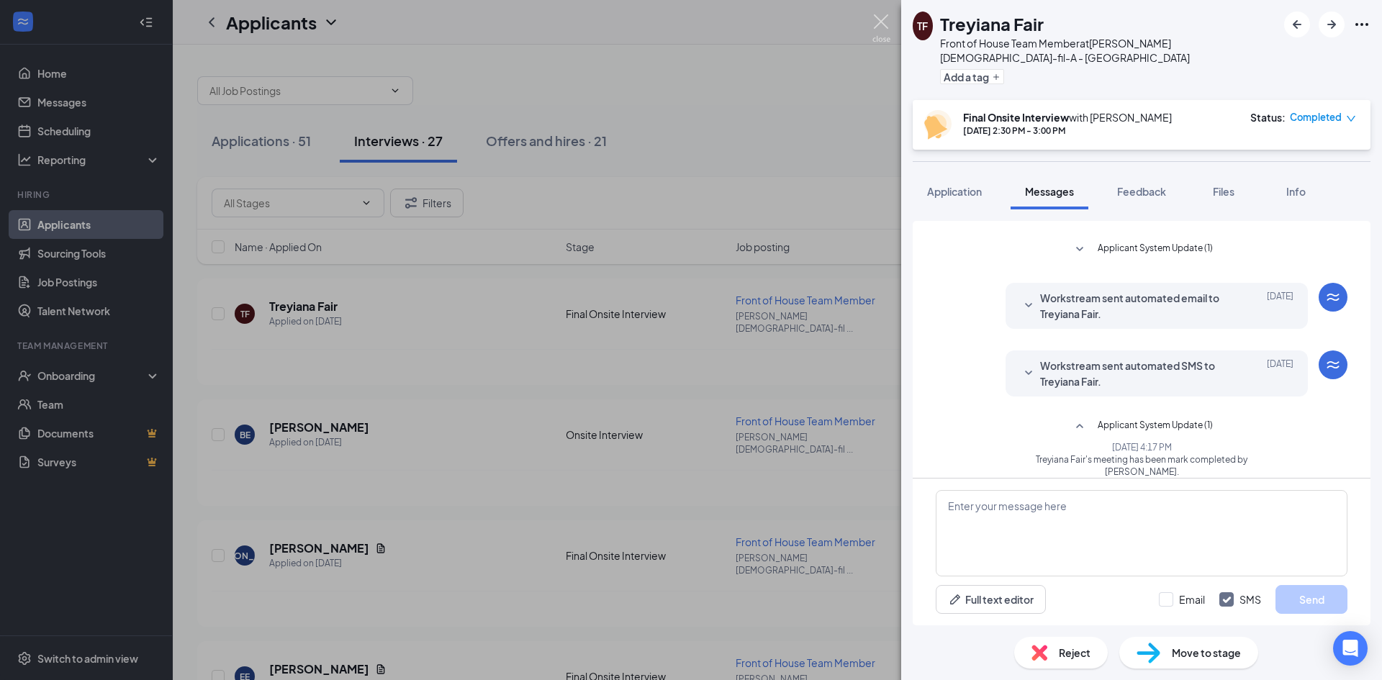
click at [878, 22] on img at bounding box center [881, 28] width 18 height 28
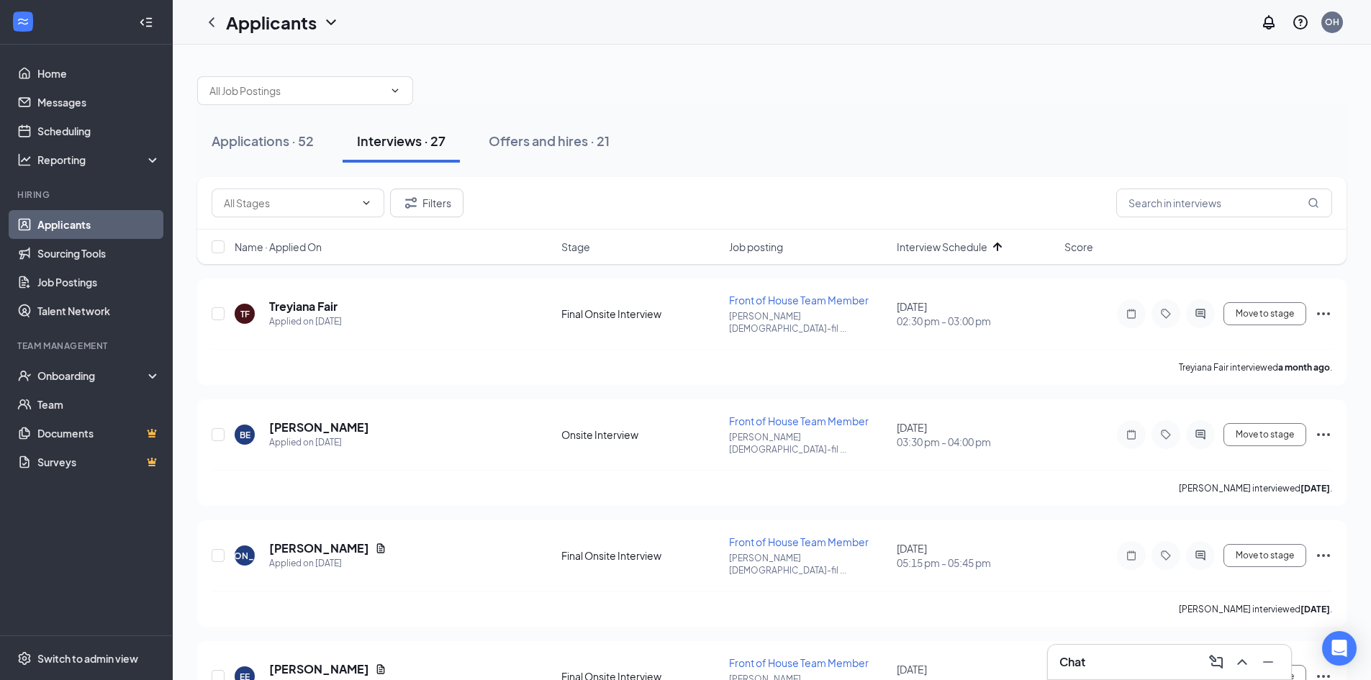
click at [763, 96] on div at bounding box center [771, 83] width 1149 height 43
click at [1202, 550] on icon "ActiveChat" at bounding box center [1200, 556] width 17 height 12
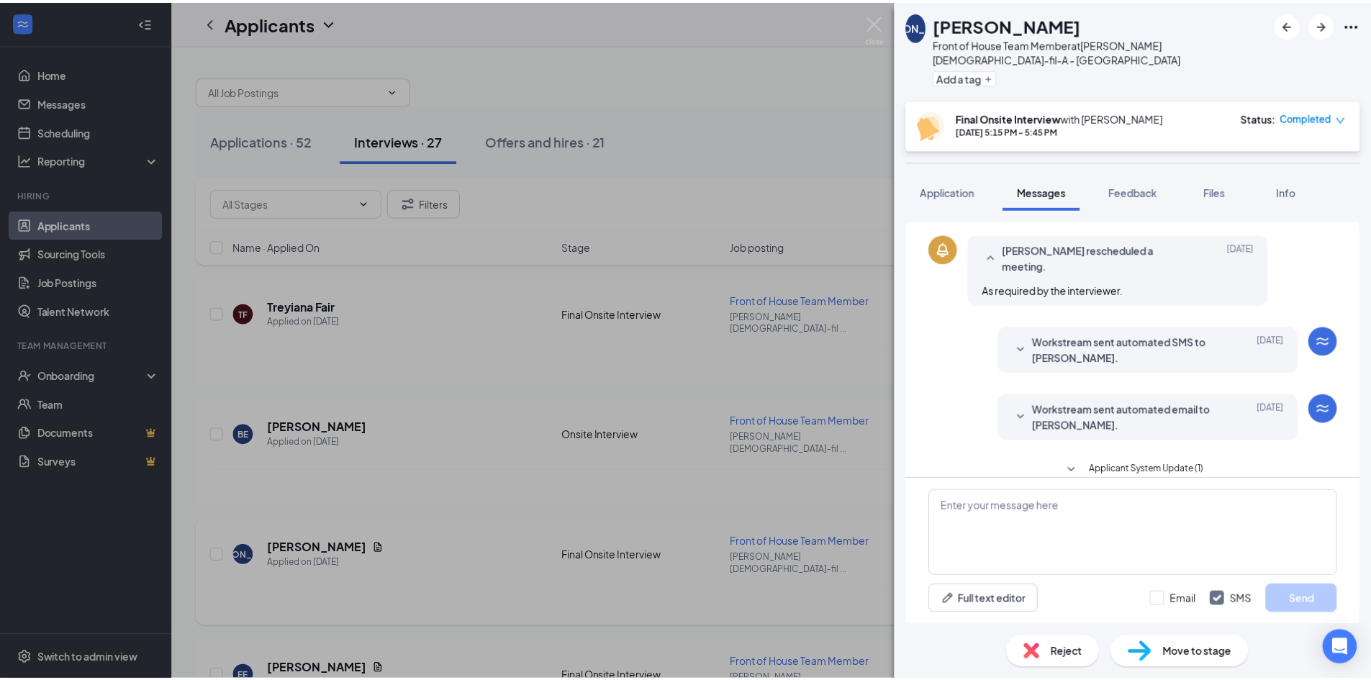
scroll to position [441, 0]
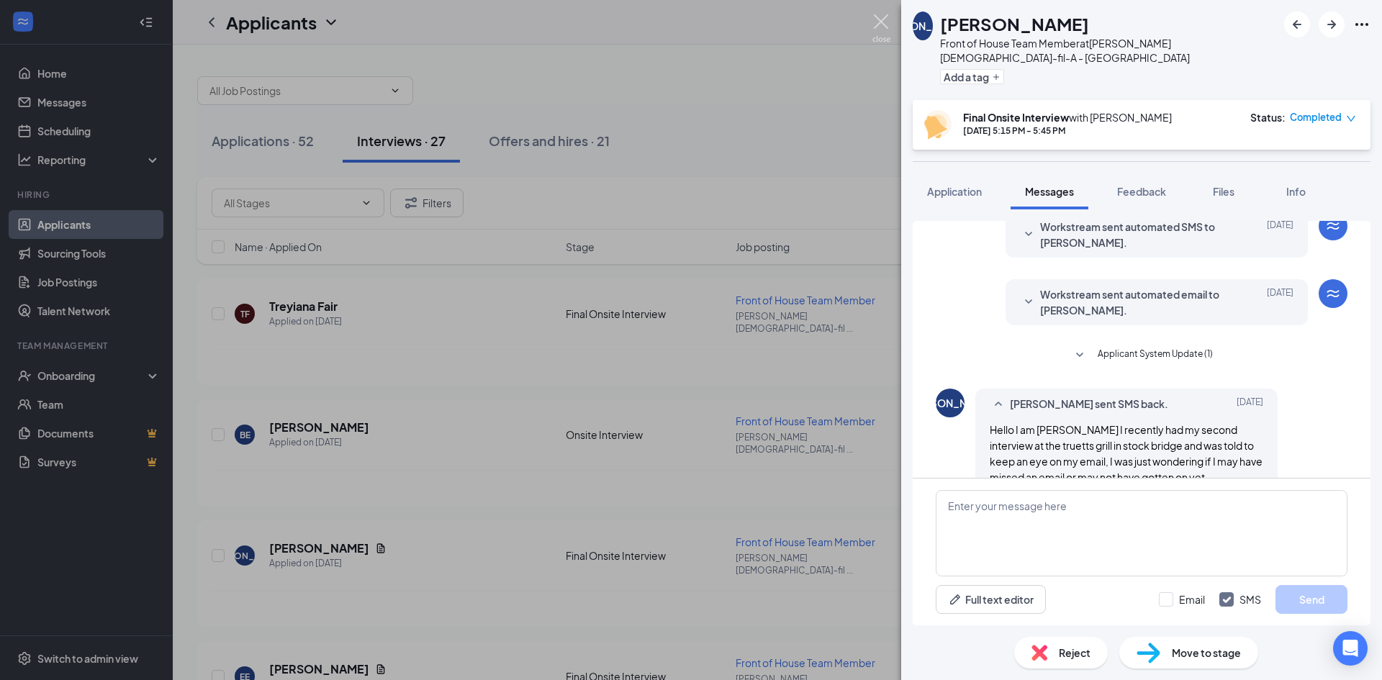
click at [874, 16] on img at bounding box center [881, 28] width 18 height 28
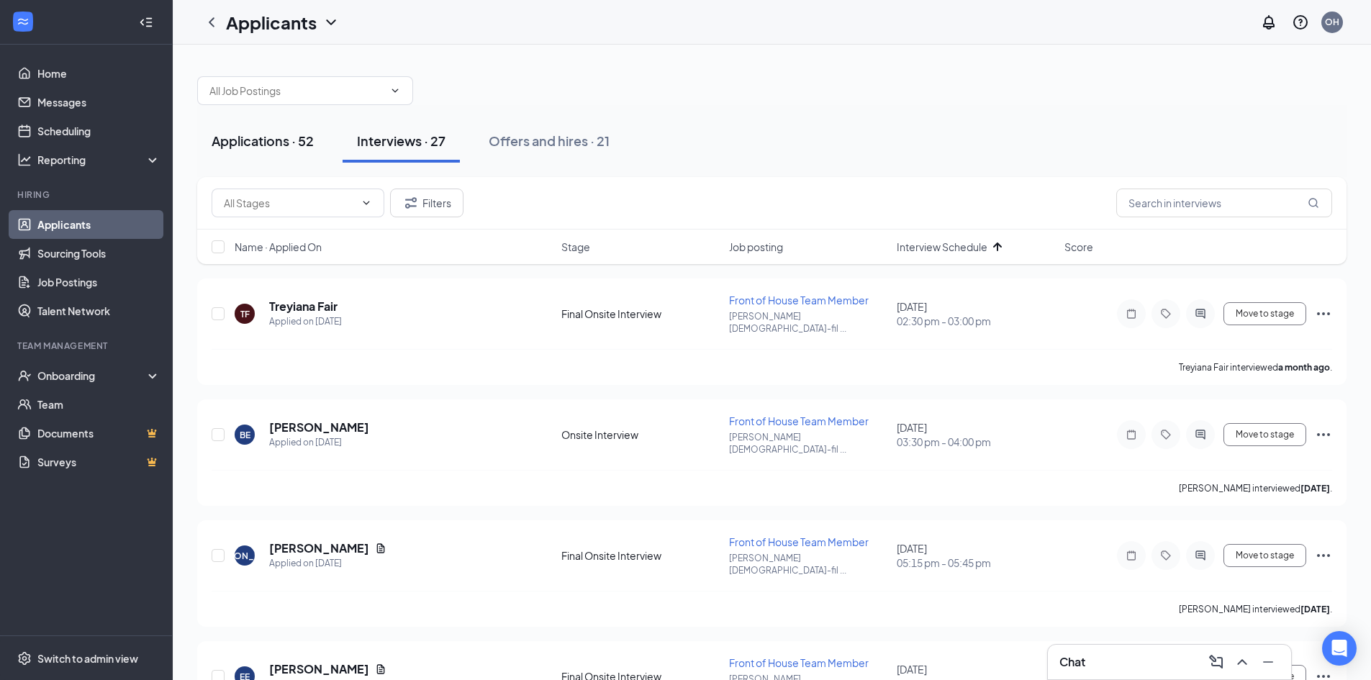
click at [251, 147] on div "Applications · 52" at bounding box center [263, 141] width 102 height 18
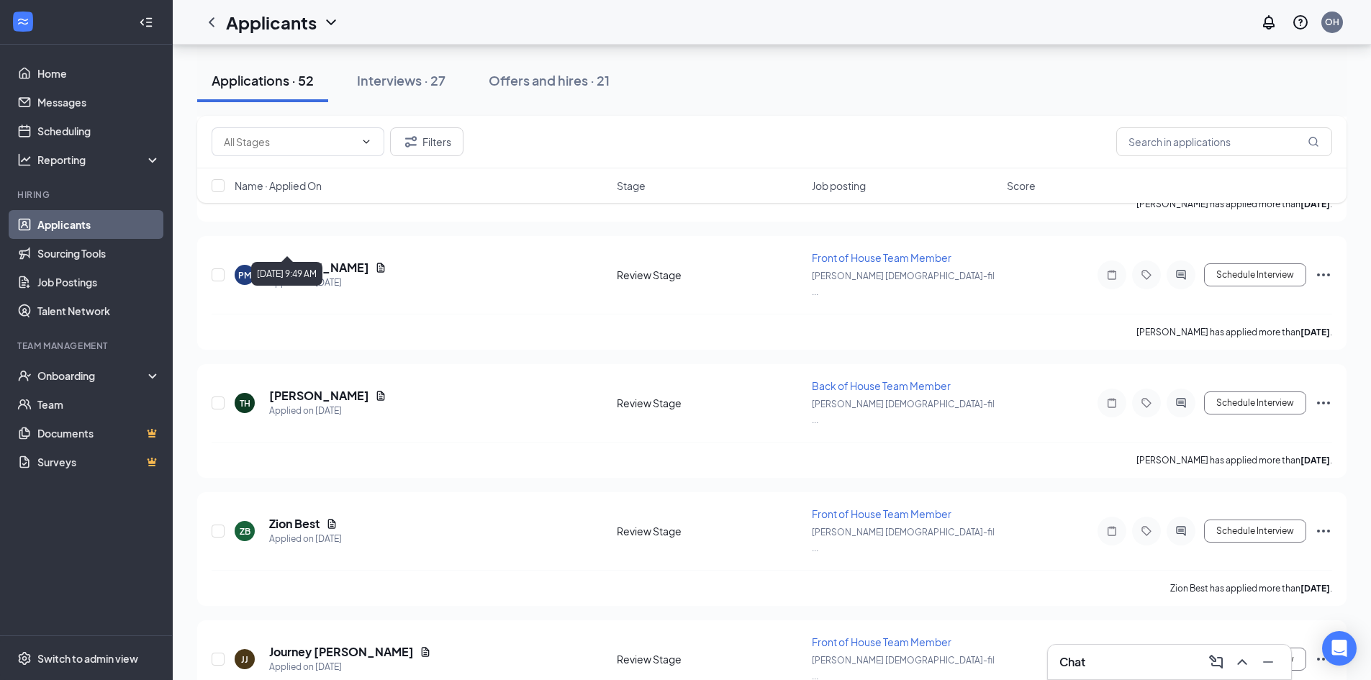
scroll to position [2091, 0]
click at [299, 187] on span "Name · Applied On" at bounding box center [278, 185] width 87 height 14
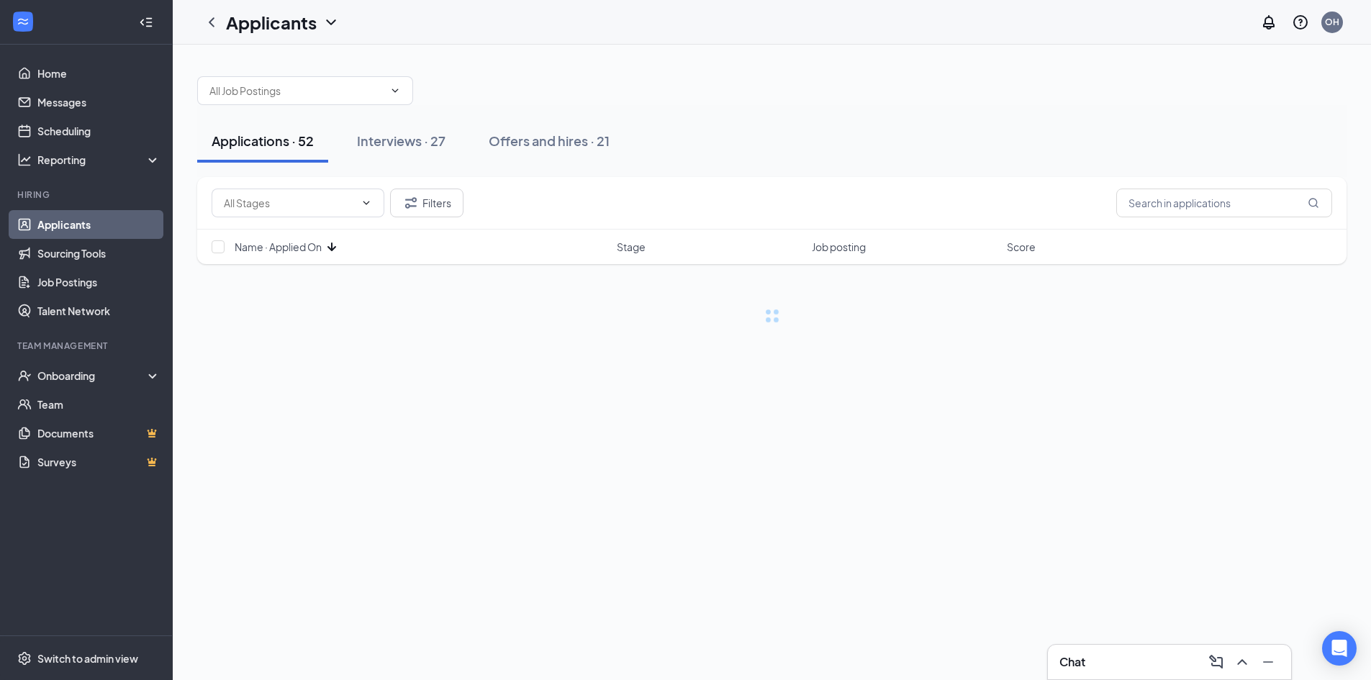
scroll to position [0, 0]
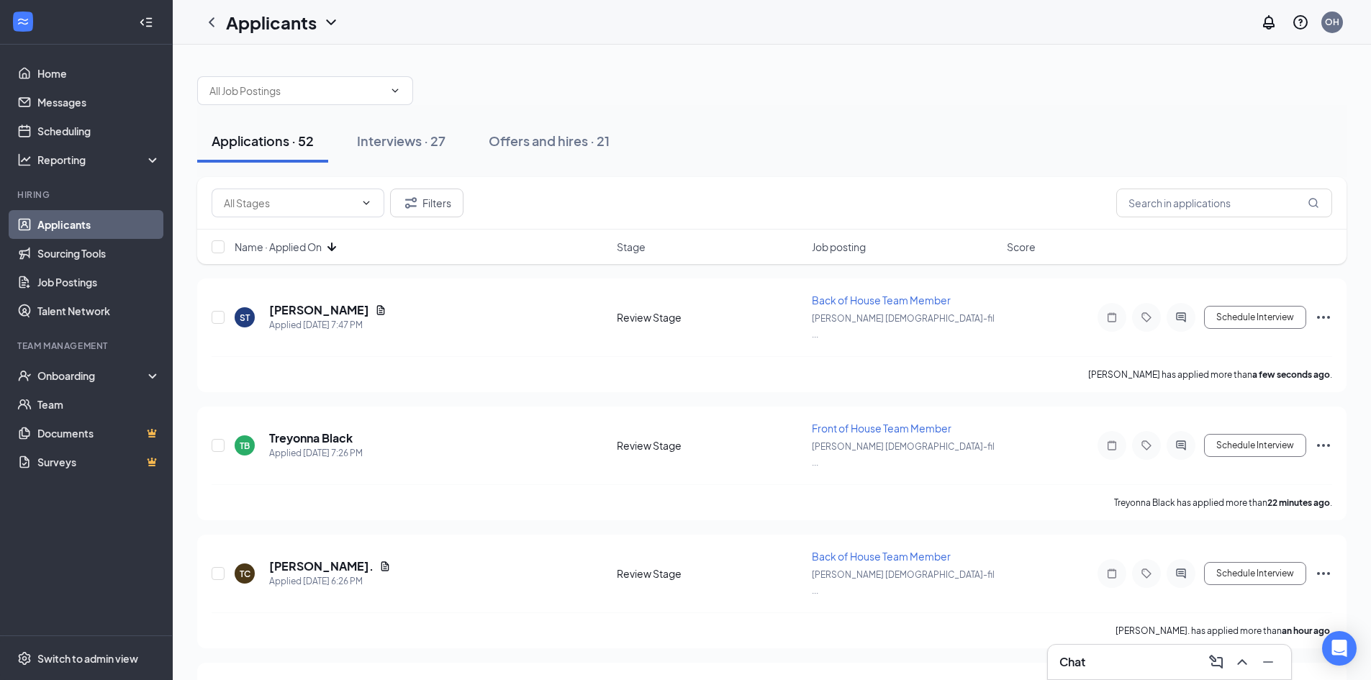
click at [285, 245] on span "Name · Applied On" at bounding box center [278, 247] width 87 height 14
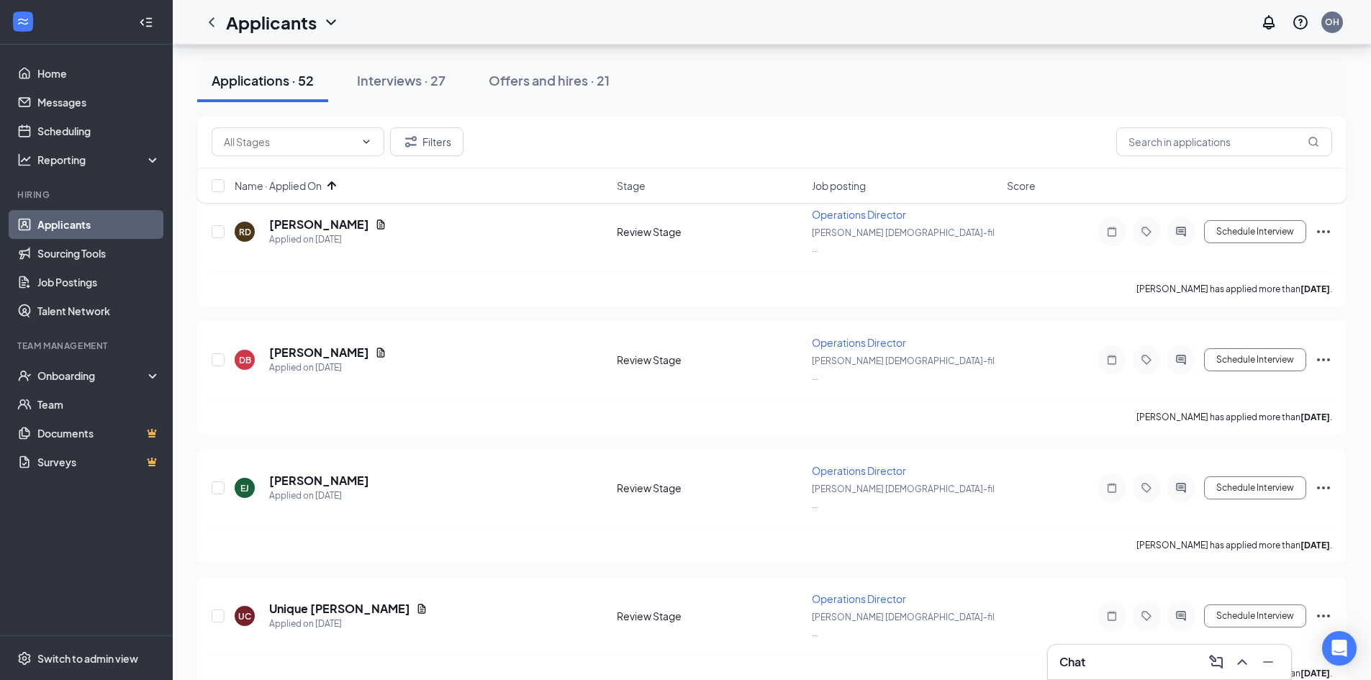
scroll to position [2087, 0]
